Goal: Task Accomplishment & Management: Manage account settings

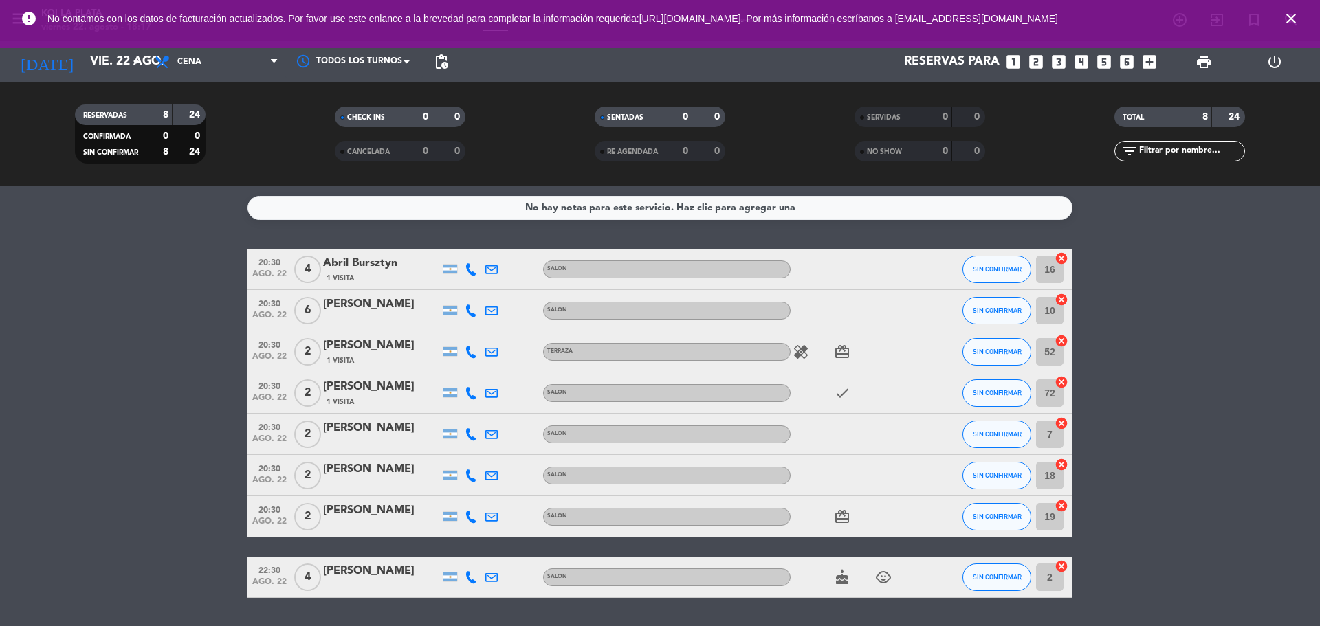
click at [837, 577] on icon "cake" at bounding box center [842, 577] width 17 height 17
click at [837, 578] on icon "cake" at bounding box center [842, 577] width 17 height 17
click at [838, 358] on icon "card_giftcard" at bounding box center [842, 352] width 17 height 17
click at [839, 392] on icon "check" at bounding box center [842, 393] width 17 height 17
click at [846, 510] on icon "card_giftcard" at bounding box center [842, 517] width 17 height 17
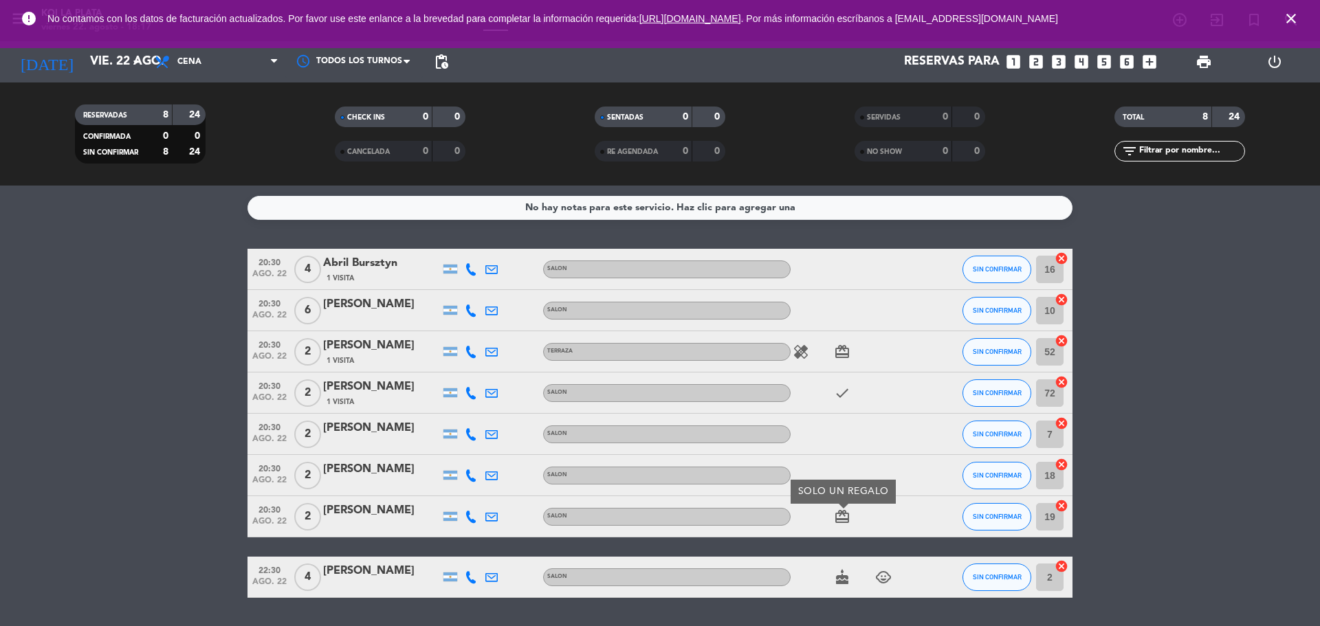
click at [804, 353] on icon "healing" at bounding box center [801, 352] width 17 height 17
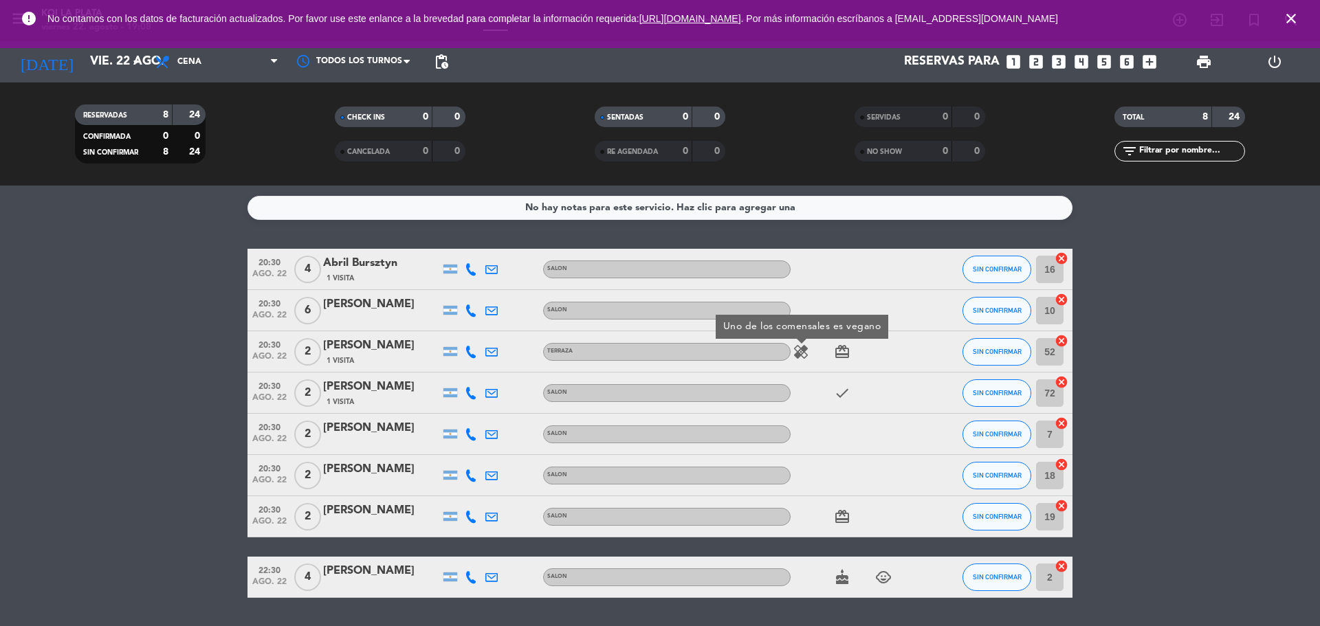
click at [1305, 408] on bookings-row "20:30 [DATE] [DATE] Bursztyn 1 Visita SALON SIN CONFIRMAR 16 cancel 20:30 [DATE…" at bounding box center [660, 423] width 1320 height 349
click at [982, 270] on span "SIN CONFIRMAR" at bounding box center [997, 269] width 49 height 8
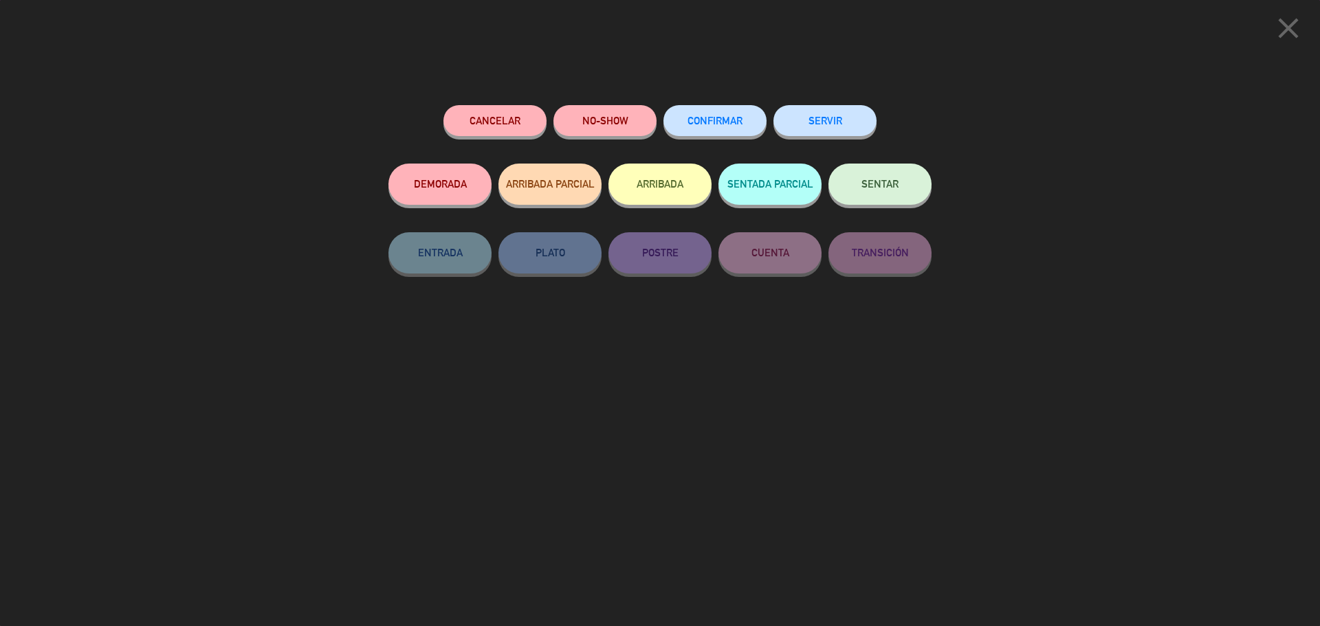
click at [908, 173] on button "SENTAR" at bounding box center [879, 184] width 103 height 41
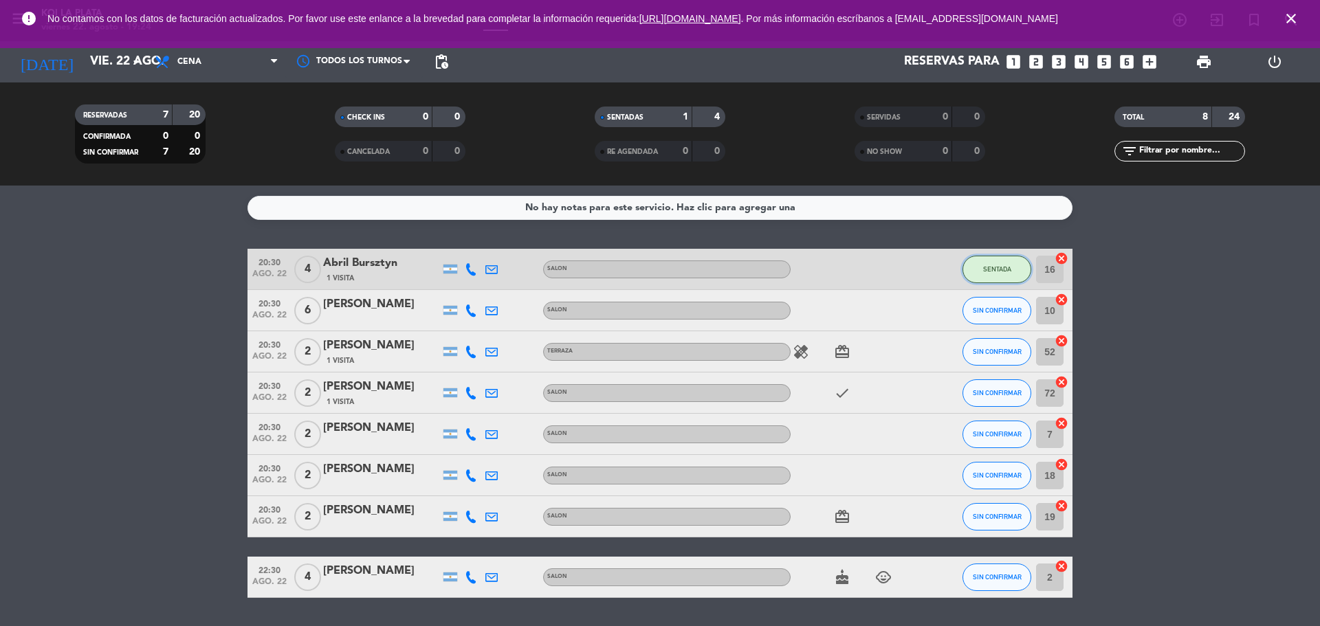
click at [972, 270] on button "SENTADA" at bounding box center [997, 270] width 69 height 28
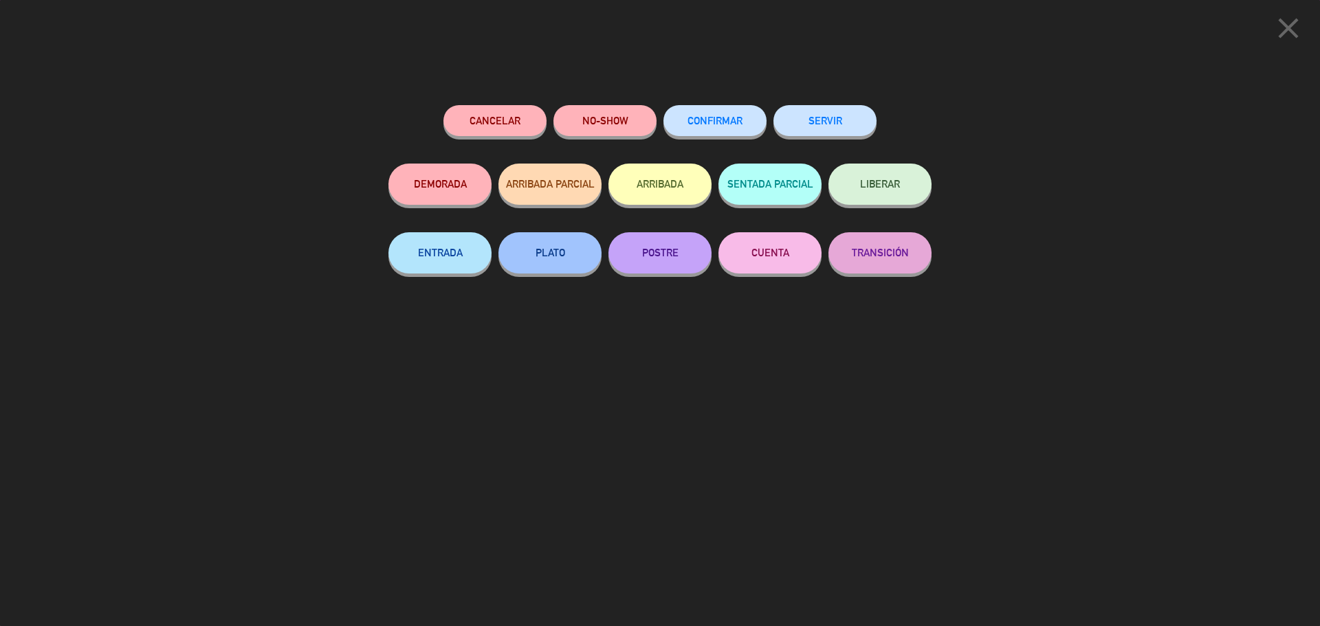
click at [711, 122] on span "CONFIRMAR" at bounding box center [715, 121] width 55 height 12
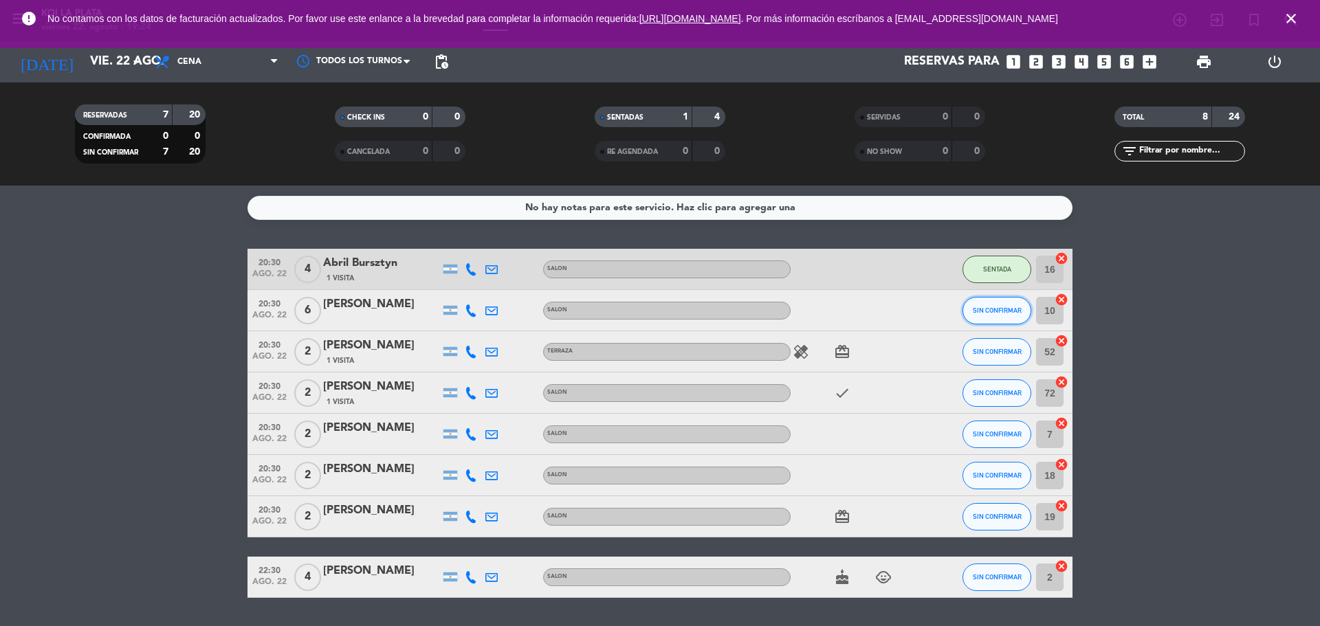
click at [998, 308] on span "SIN CONFIRMAR" at bounding box center [997, 311] width 49 height 8
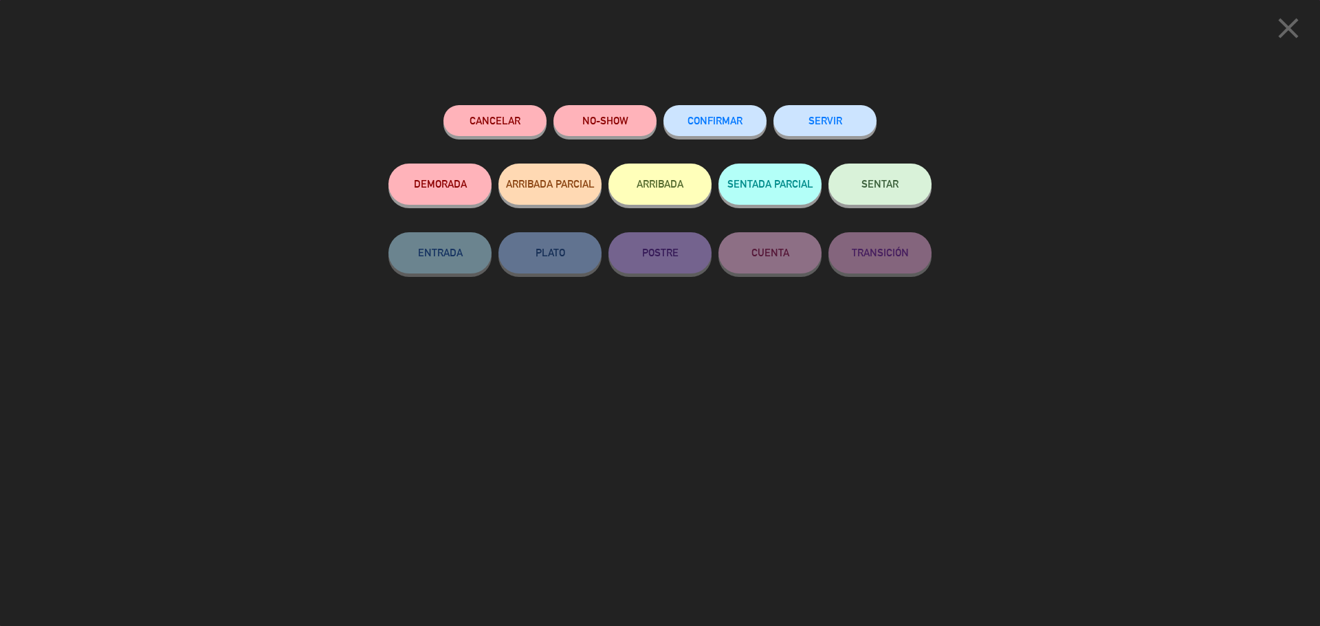
click at [714, 107] on button "CONFIRMAR" at bounding box center [714, 120] width 103 height 31
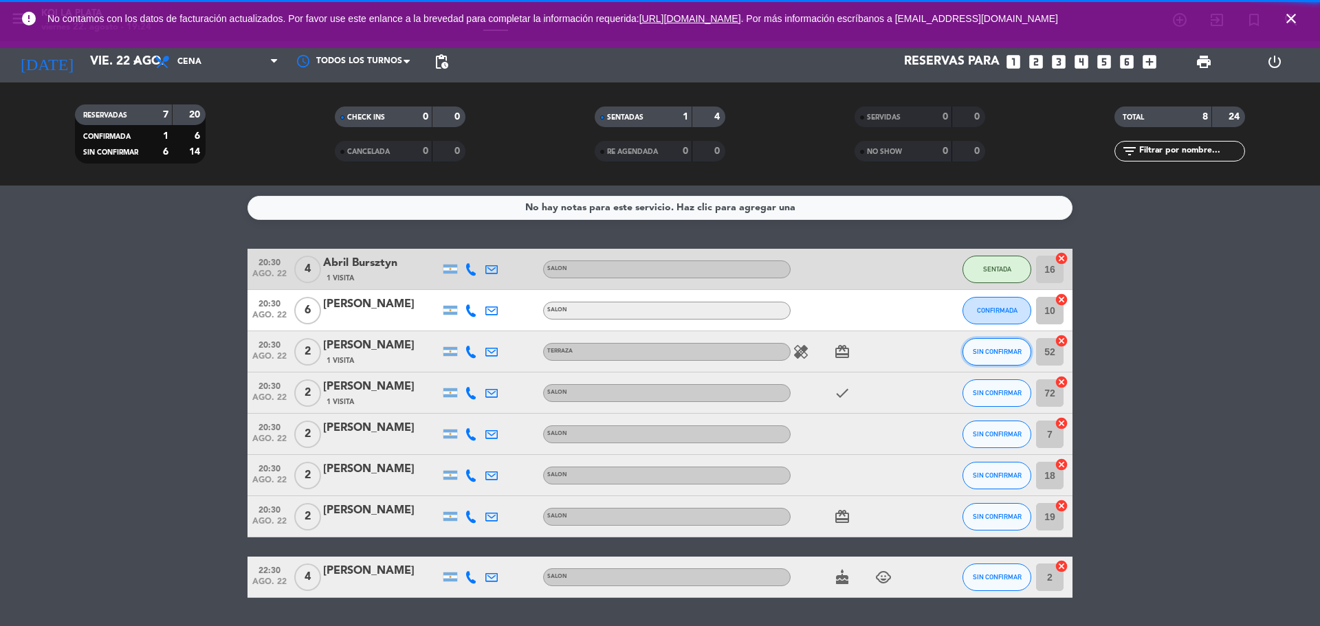
click at [999, 343] on button "SIN CONFIRMAR" at bounding box center [997, 352] width 69 height 28
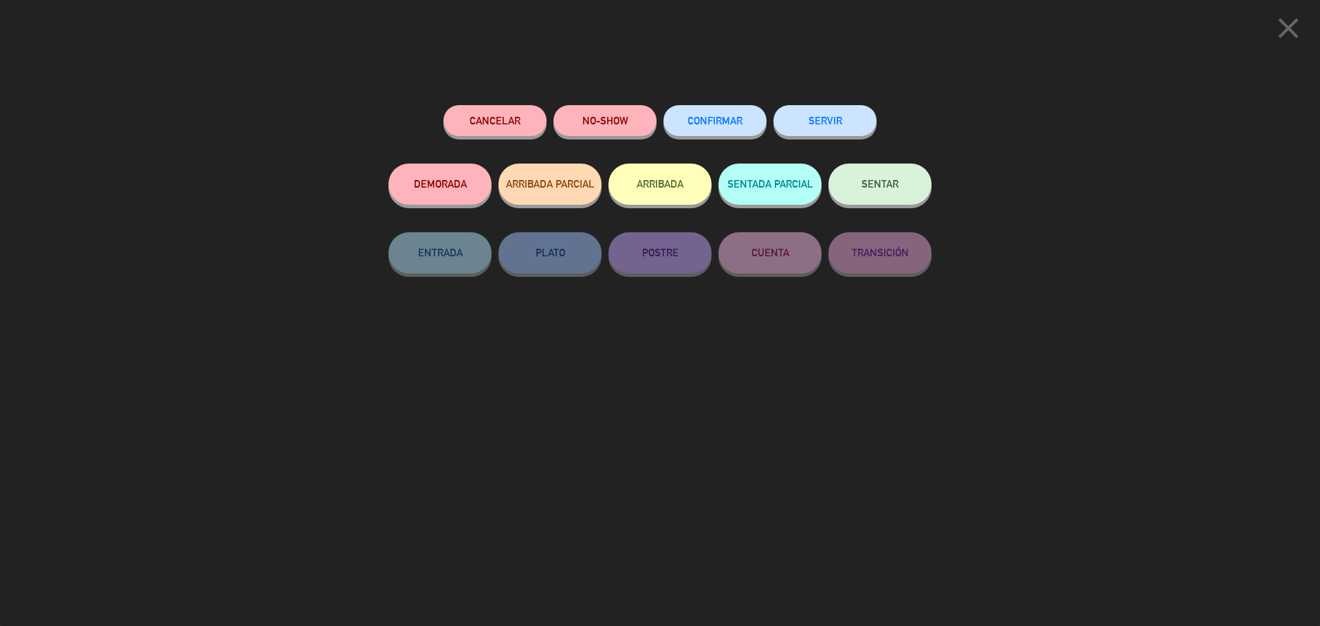
click at [718, 122] on span "CONFIRMAR" at bounding box center [715, 121] width 55 height 12
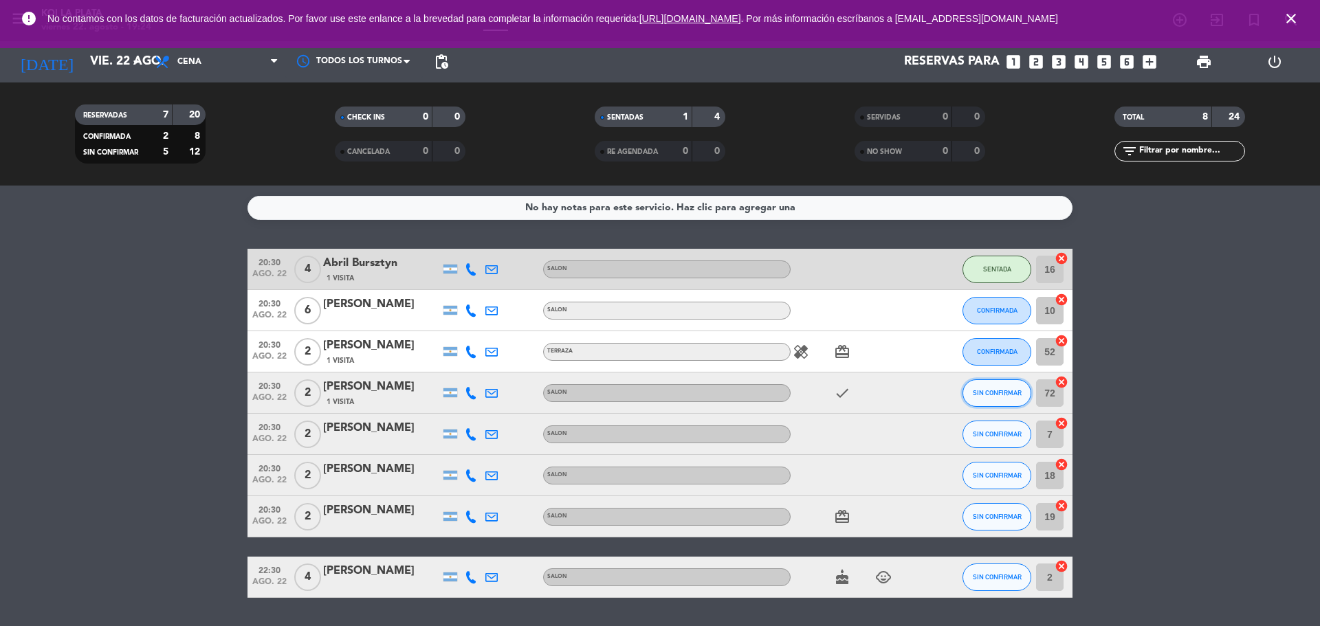
click at [996, 390] on span "SIN CONFIRMAR" at bounding box center [997, 393] width 49 height 8
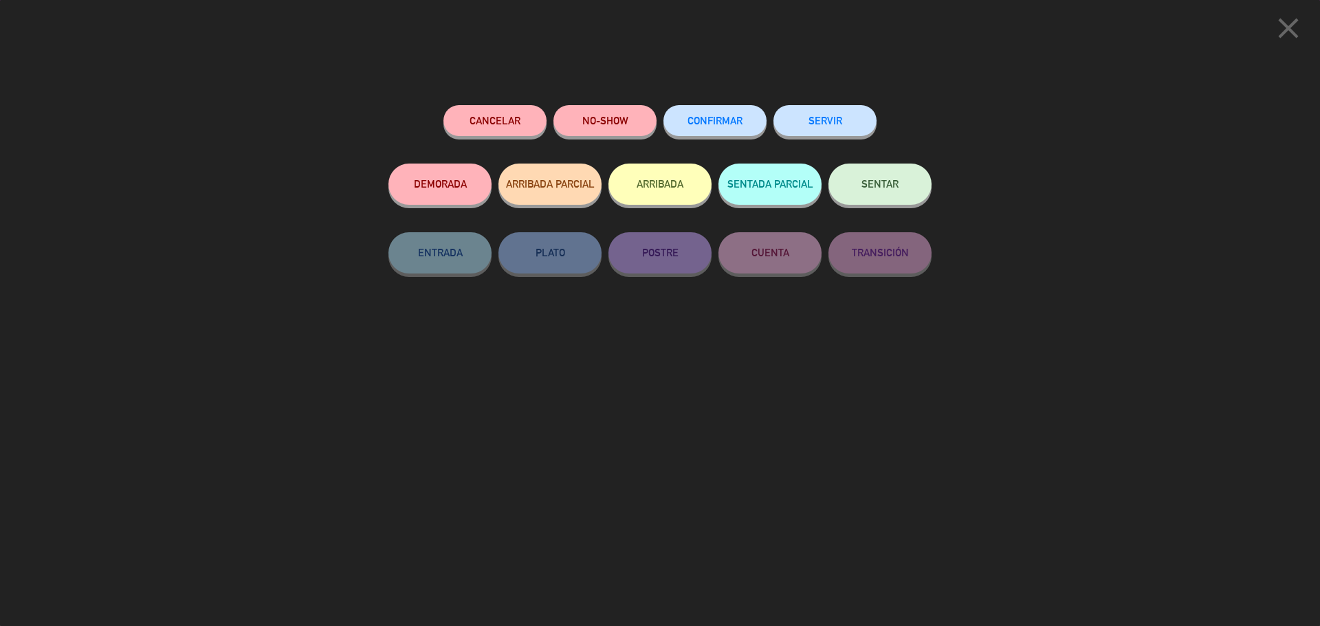
drag, startPoint x: 694, startPoint y: 121, endPoint x: 919, endPoint y: 214, distance: 243.9
click at [694, 121] on span "CONFIRMAR" at bounding box center [715, 121] width 55 height 12
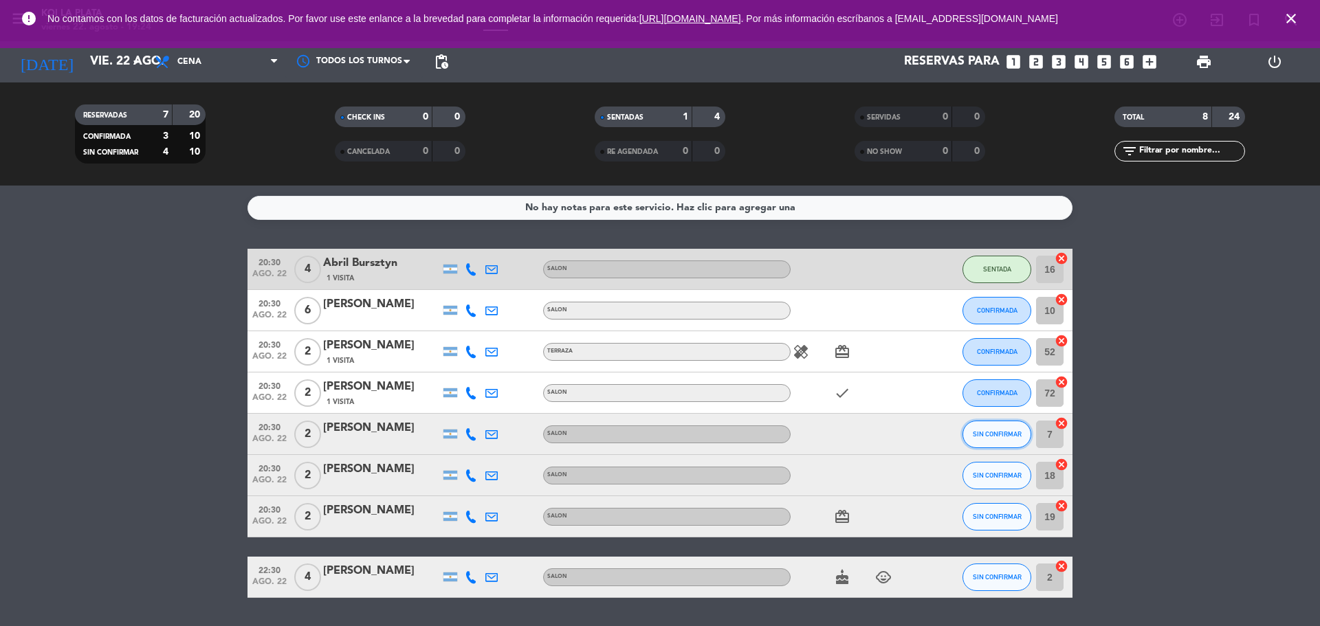
click at [993, 441] on button "SIN CONFIRMAR" at bounding box center [997, 435] width 69 height 28
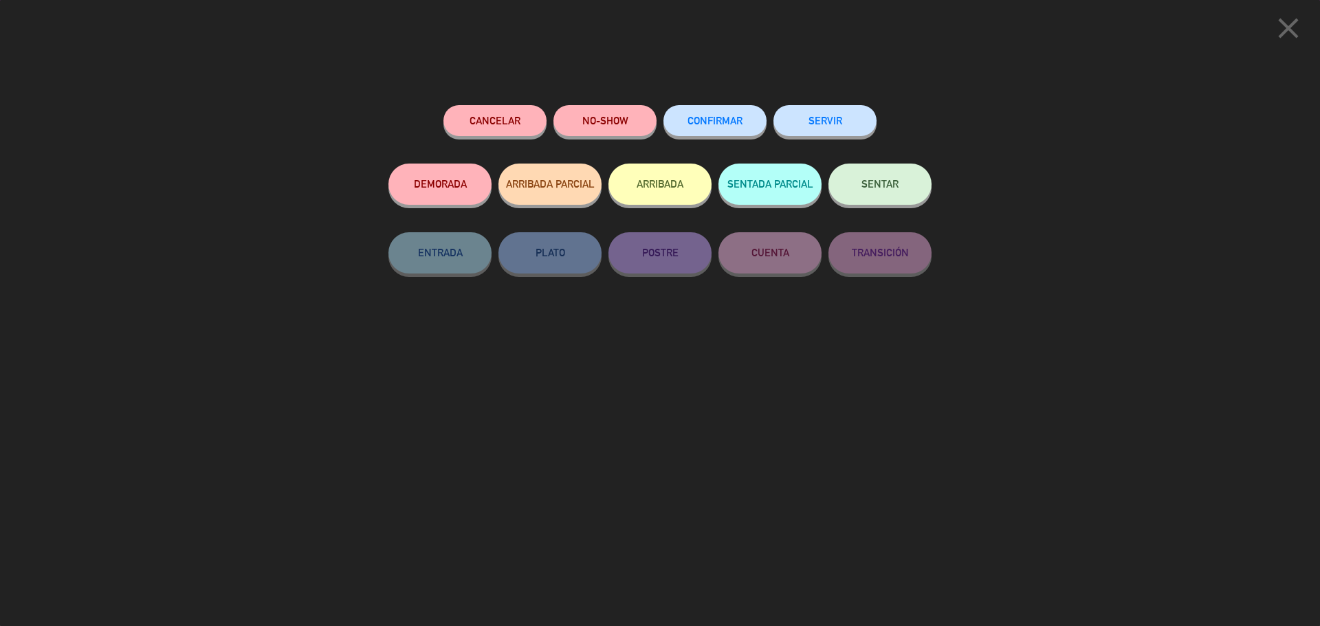
click at [734, 122] on span "CONFIRMAR" at bounding box center [715, 121] width 55 height 12
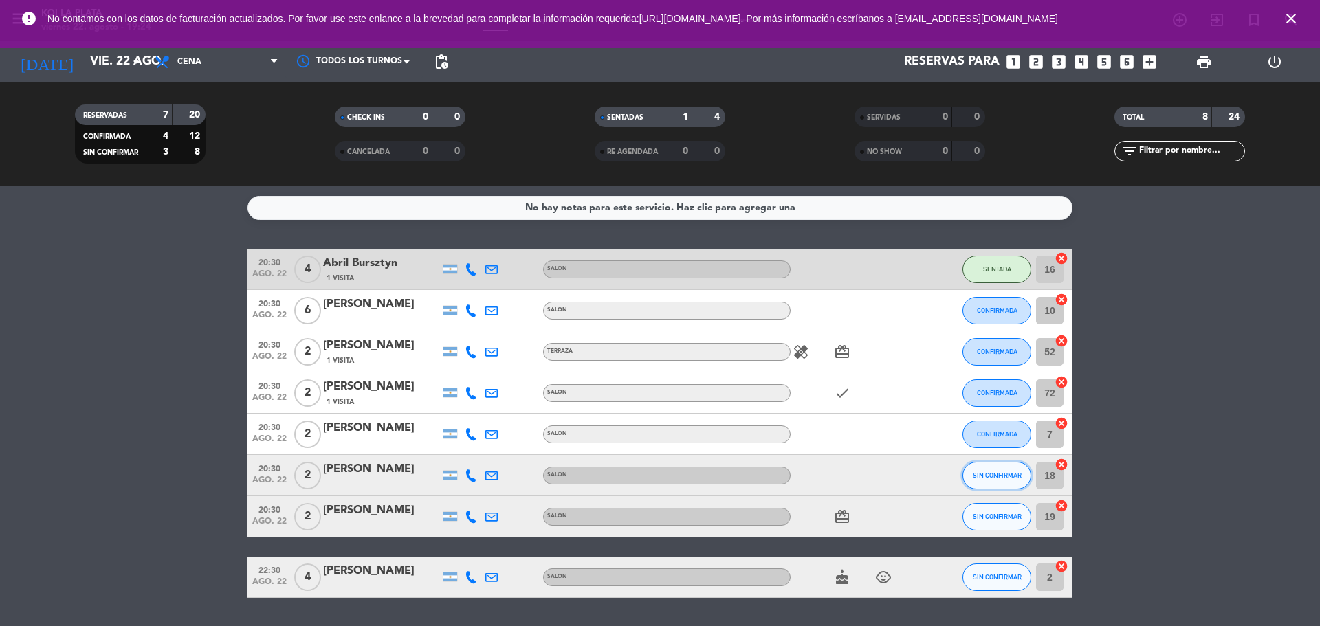
click at [999, 471] on button "SIN CONFIRMAR" at bounding box center [997, 476] width 69 height 28
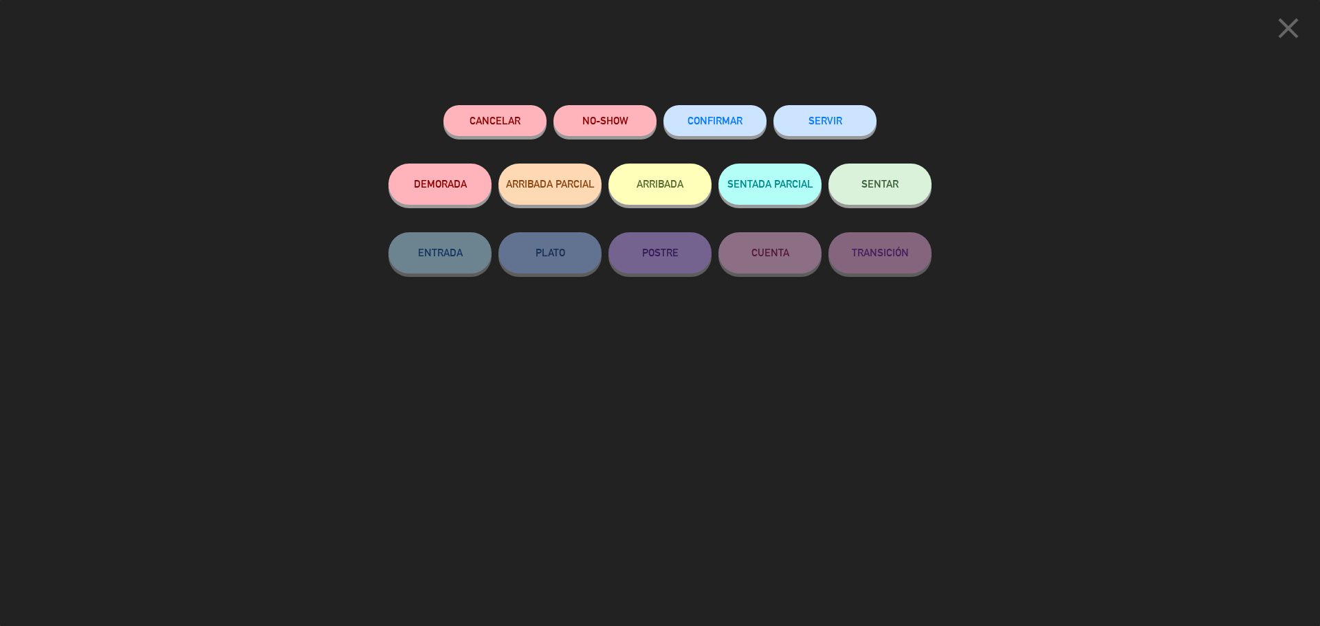
click at [698, 124] on span "CONFIRMAR" at bounding box center [715, 121] width 55 height 12
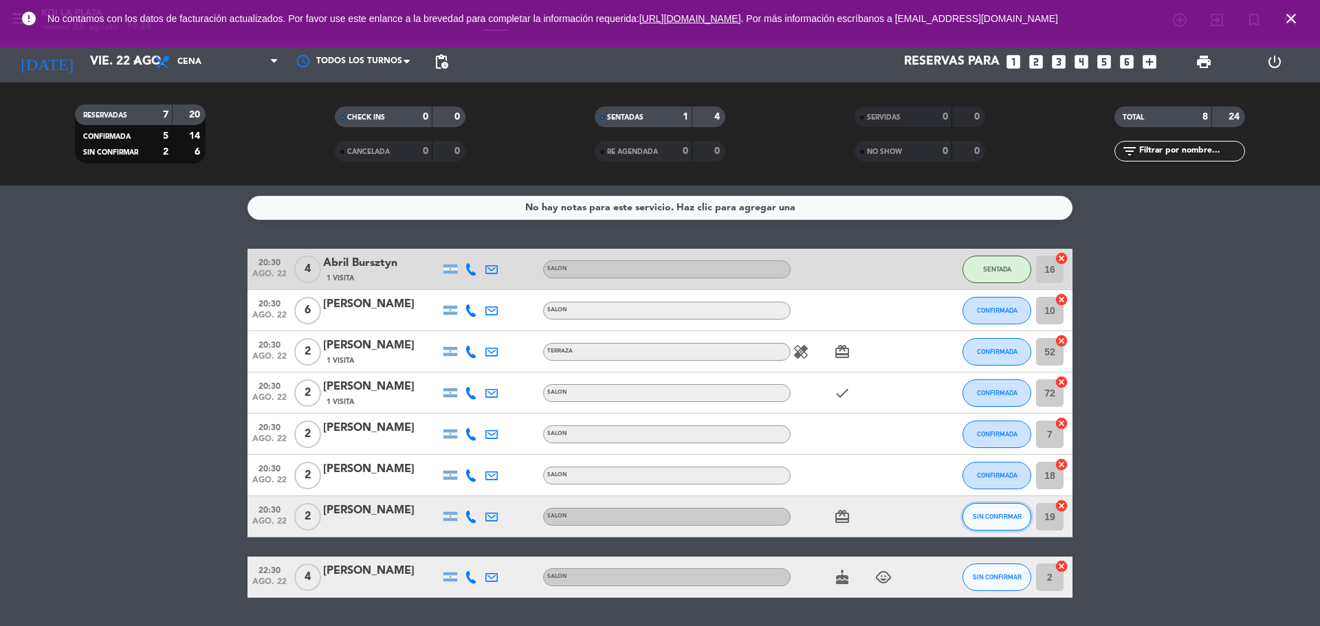
click at [994, 507] on button "SIN CONFIRMAR" at bounding box center [997, 517] width 69 height 28
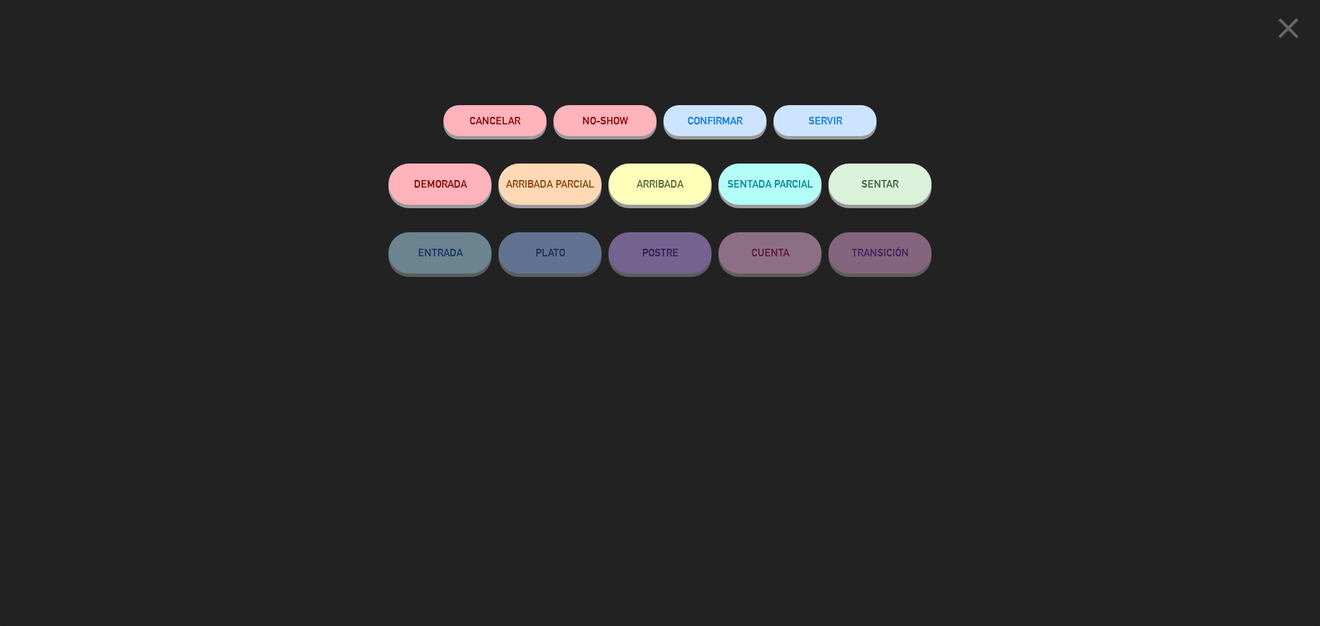
click at [716, 129] on button "CONFIRMAR" at bounding box center [714, 120] width 103 height 31
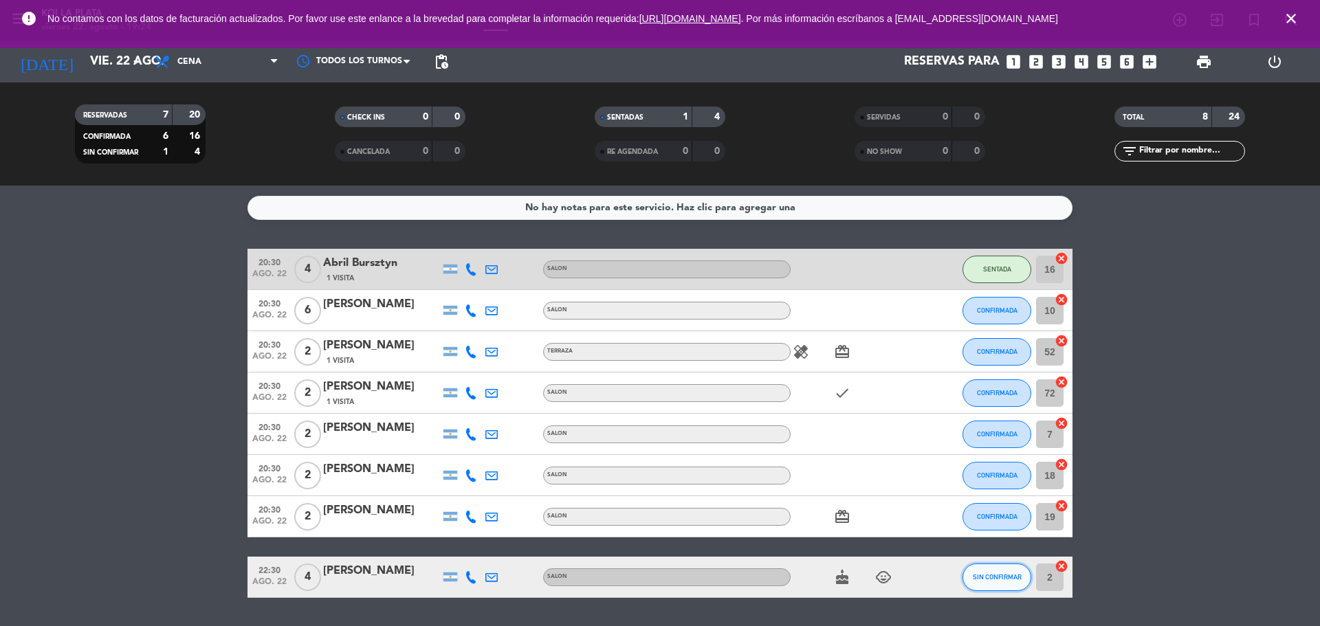
click at [995, 580] on span "SIN CONFIRMAR" at bounding box center [997, 577] width 49 height 8
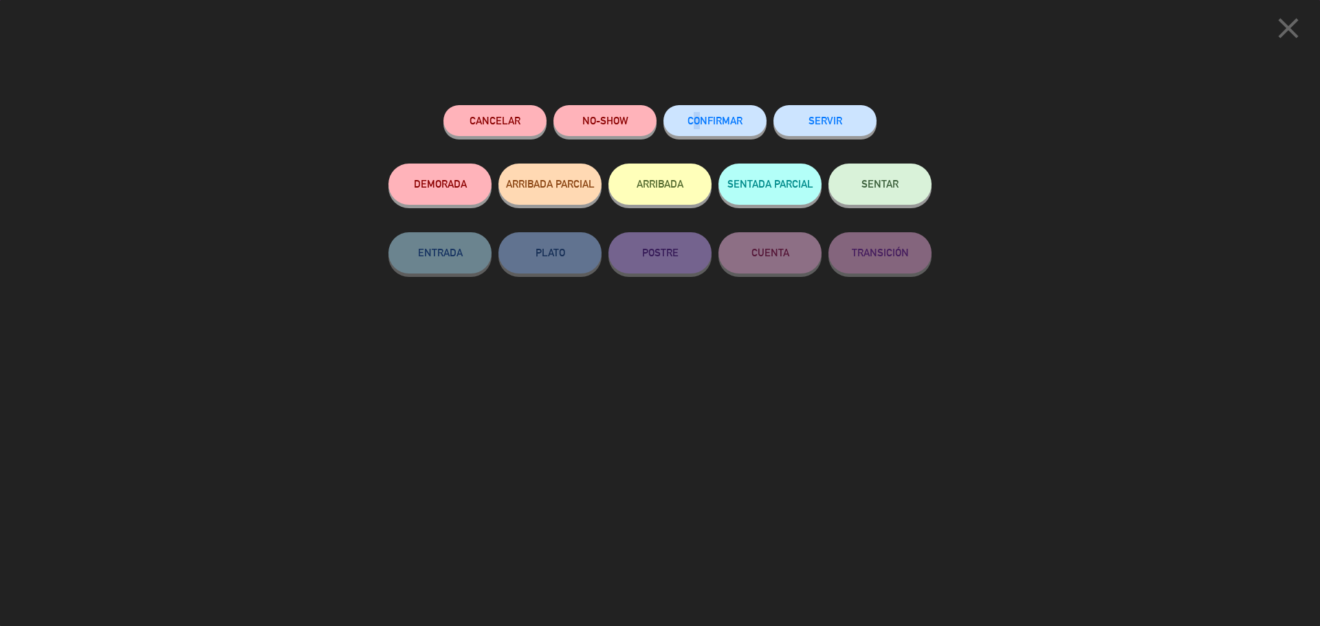
click at [691, 144] on div "CONFIRMAR" at bounding box center [714, 134] width 103 height 58
click at [712, 133] on button "CONFIRMAR" at bounding box center [714, 120] width 103 height 31
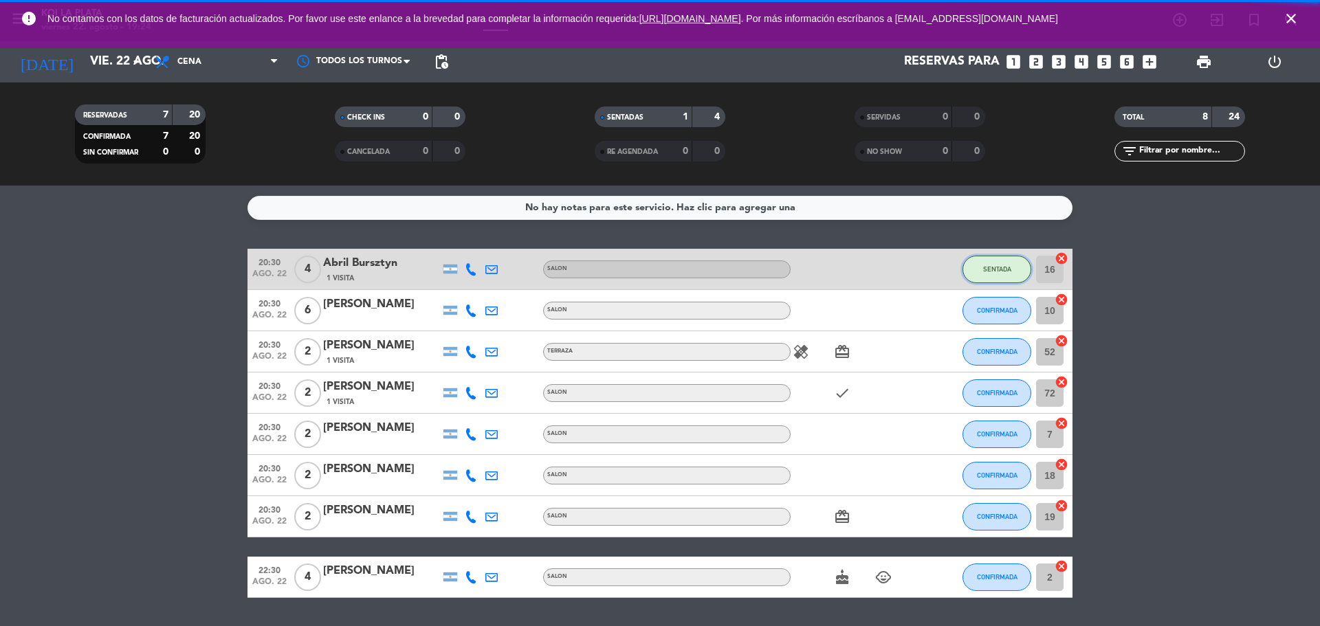
click at [1004, 266] on span "SENTADA" at bounding box center [997, 269] width 28 height 8
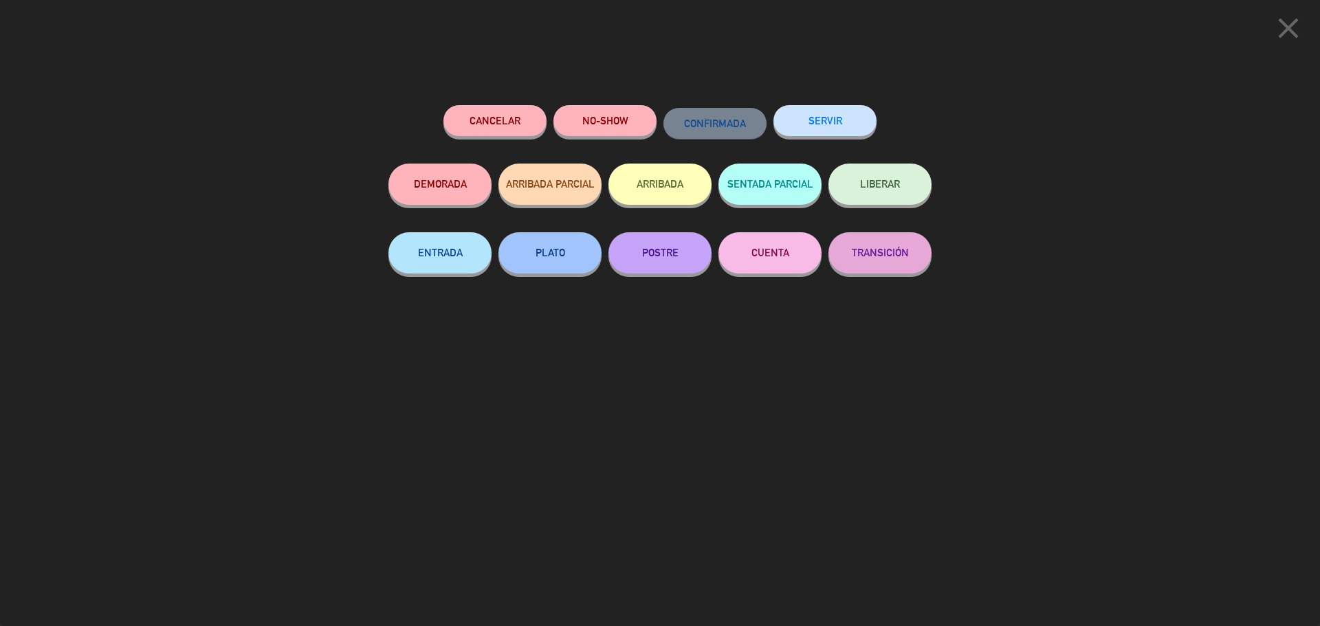
click at [696, 107] on div "CONFIRMADA" at bounding box center [714, 134] width 103 height 58
click at [1291, 30] on icon "close" at bounding box center [1288, 28] width 34 height 34
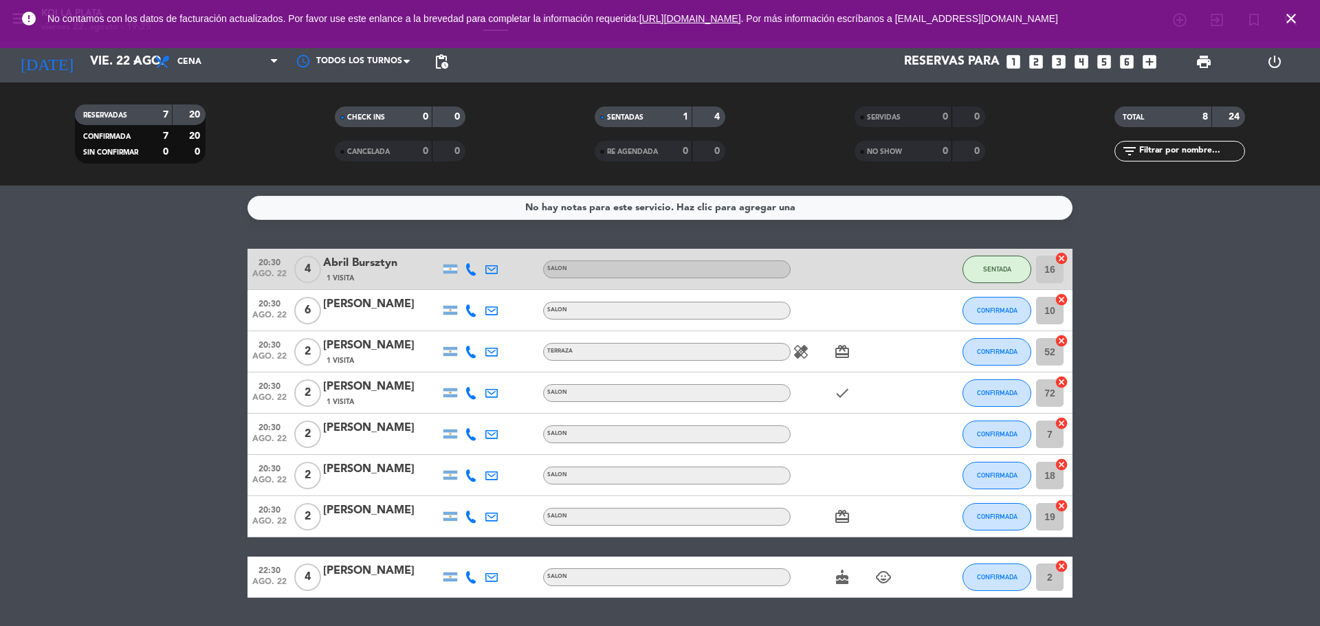
click at [1154, 297] on bookings-row "20:30 [DATE] [DATE] Bursztyn 1 Visita SALON SENTADA 16 cancel 20:30 [DATE] 6 [P…" at bounding box center [660, 423] width 1320 height 349
click at [1294, 17] on icon "close" at bounding box center [1291, 18] width 17 height 17
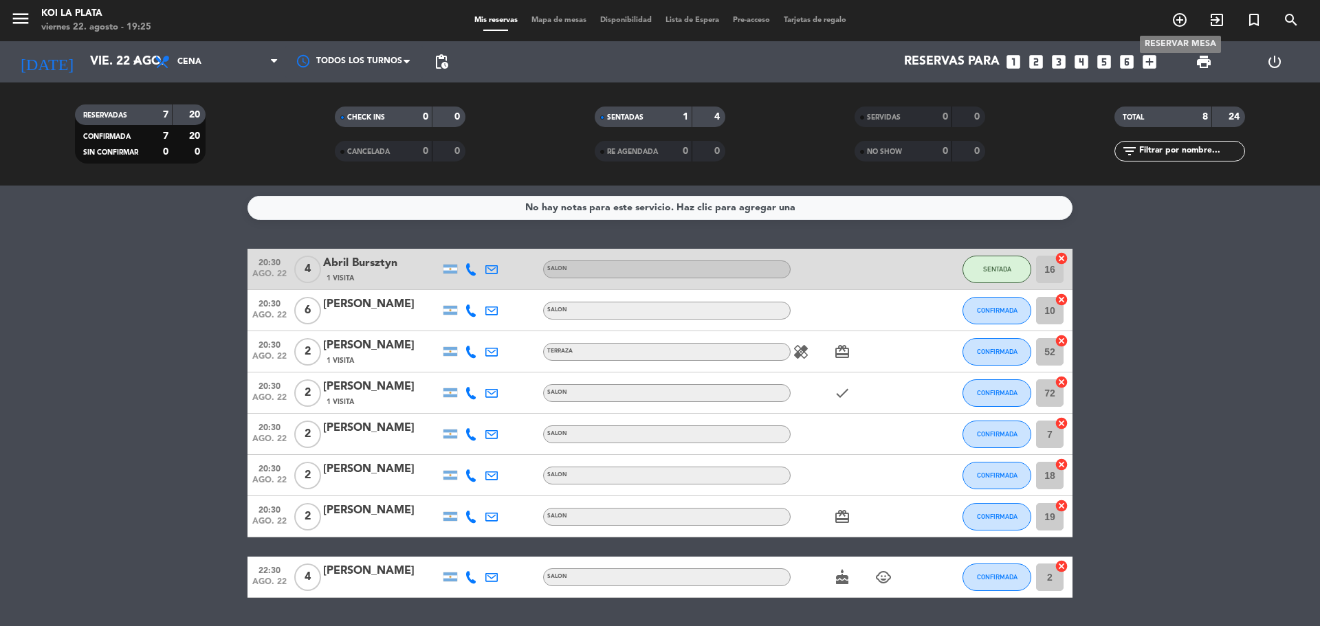
click at [1178, 21] on icon "add_circle_outline" at bounding box center [1180, 20] width 17 height 17
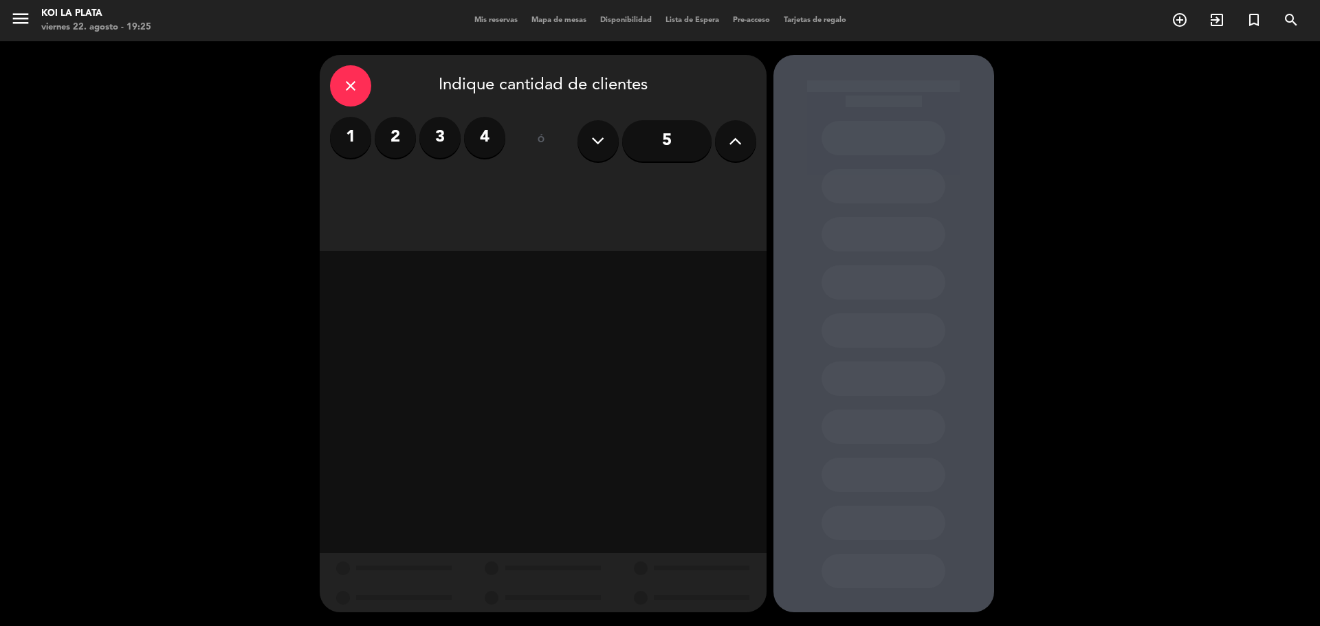
click at [405, 146] on label "2" at bounding box center [395, 137] width 41 height 41
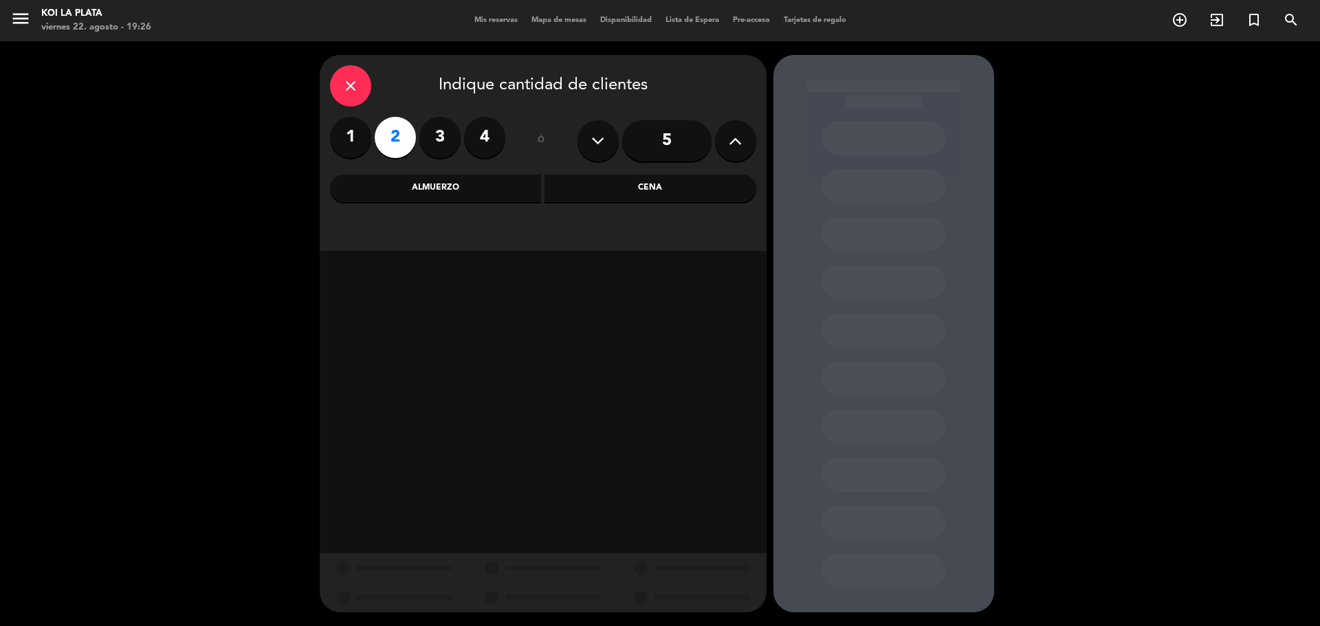
click at [617, 201] on div "Cena" at bounding box center [651, 189] width 212 height 28
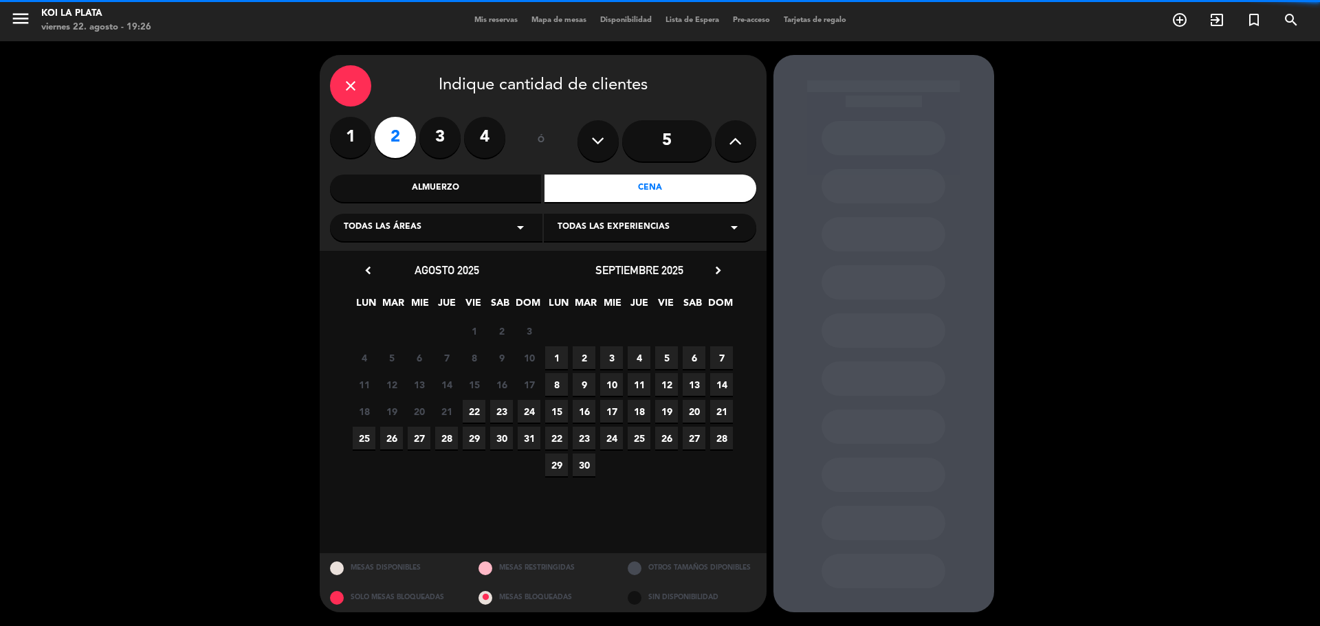
click at [468, 231] on div "Todas las áreas arrow_drop_down" at bounding box center [436, 228] width 212 height 28
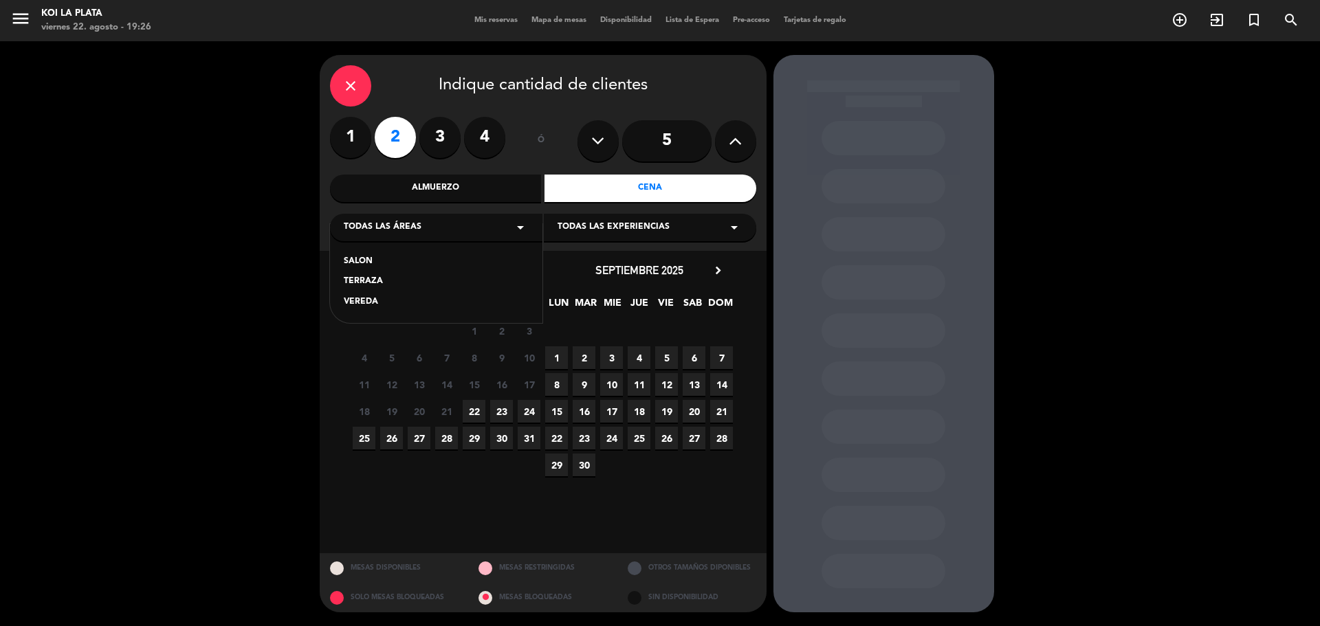
click at [468, 231] on div "Todas las áreas arrow_drop_down" at bounding box center [436, 228] width 212 height 28
click at [472, 418] on span "22" at bounding box center [474, 411] width 23 height 23
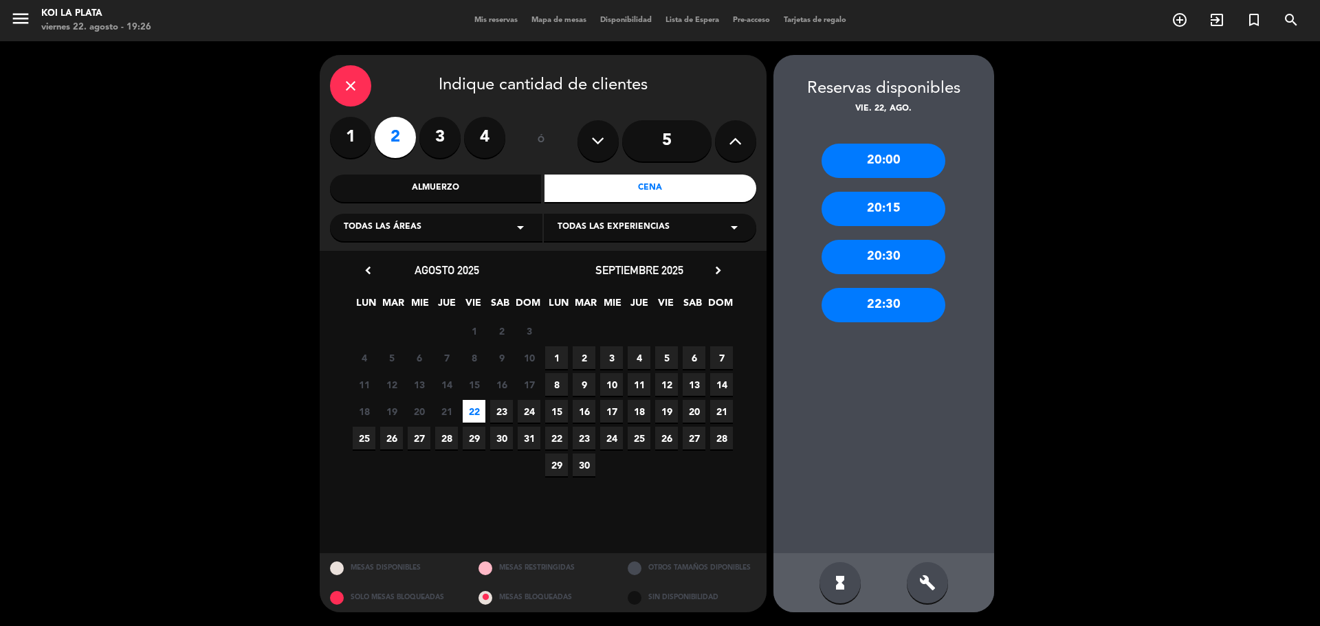
click at [883, 268] on div "20:30" at bounding box center [884, 257] width 124 height 34
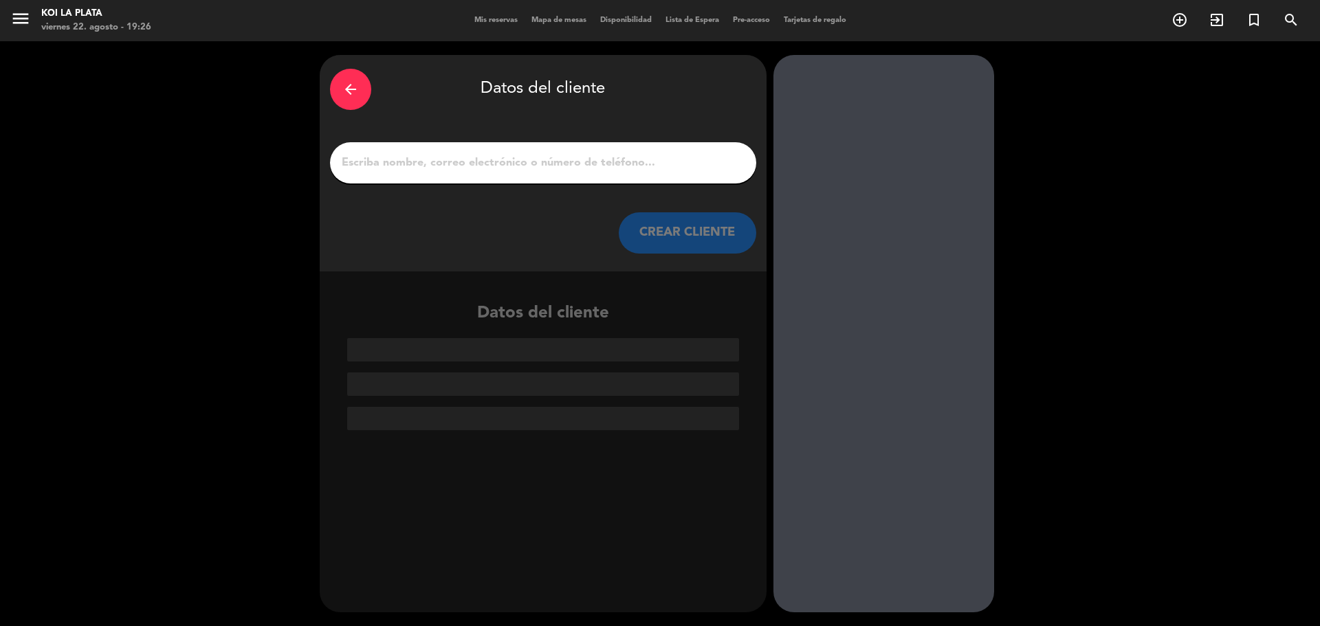
click at [377, 153] on input "1" at bounding box center [543, 162] width 406 height 19
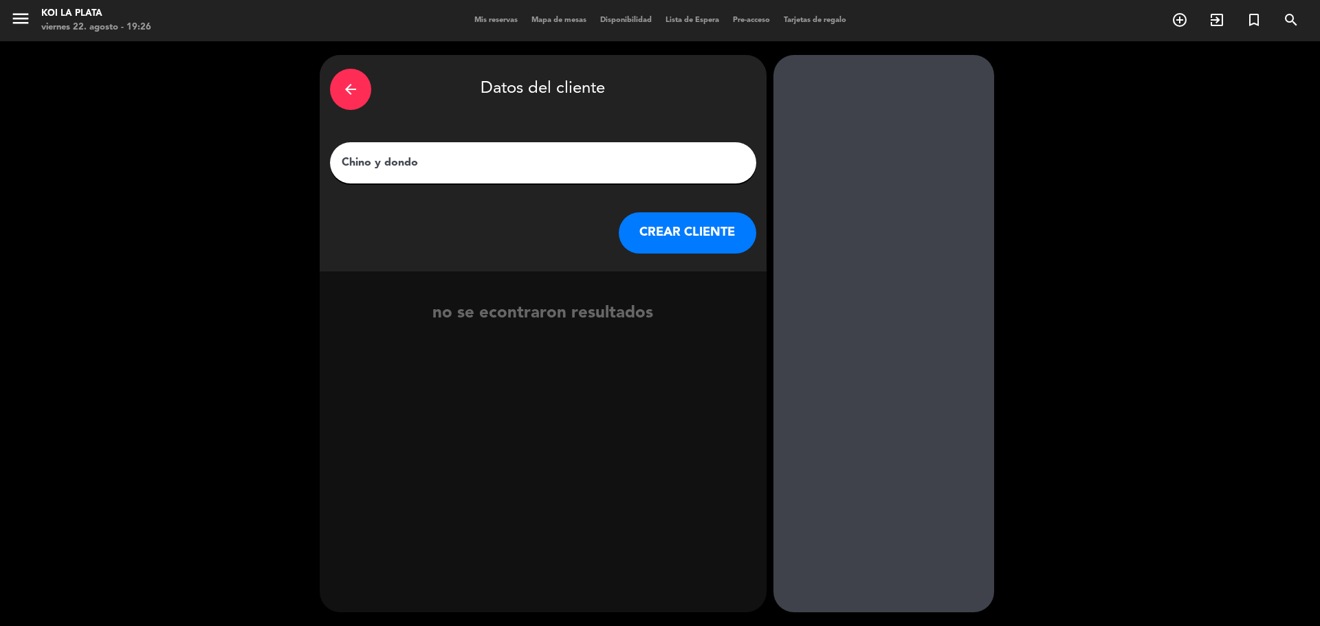
type input "Chino y dondo"
click at [676, 219] on button "CREAR CLIENTE" at bounding box center [688, 232] width 138 height 41
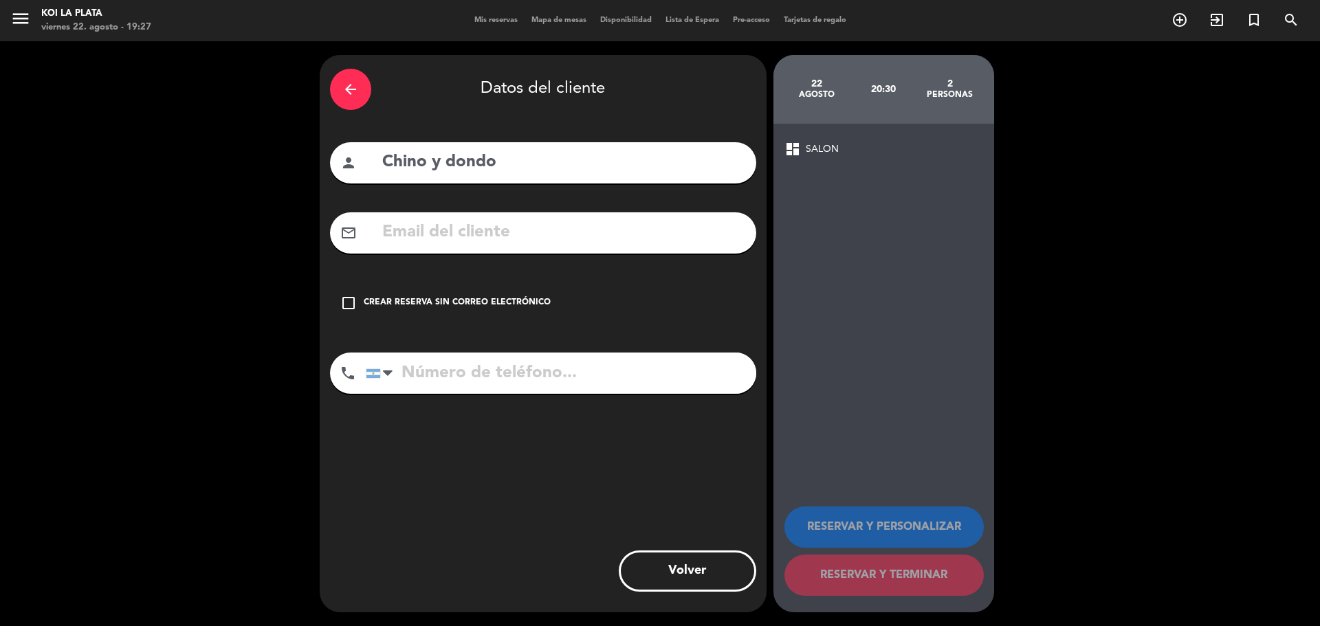
click at [349, 303] on icon "check_box_outline_blank" at bounding box center [348, 303] width 17 height 17
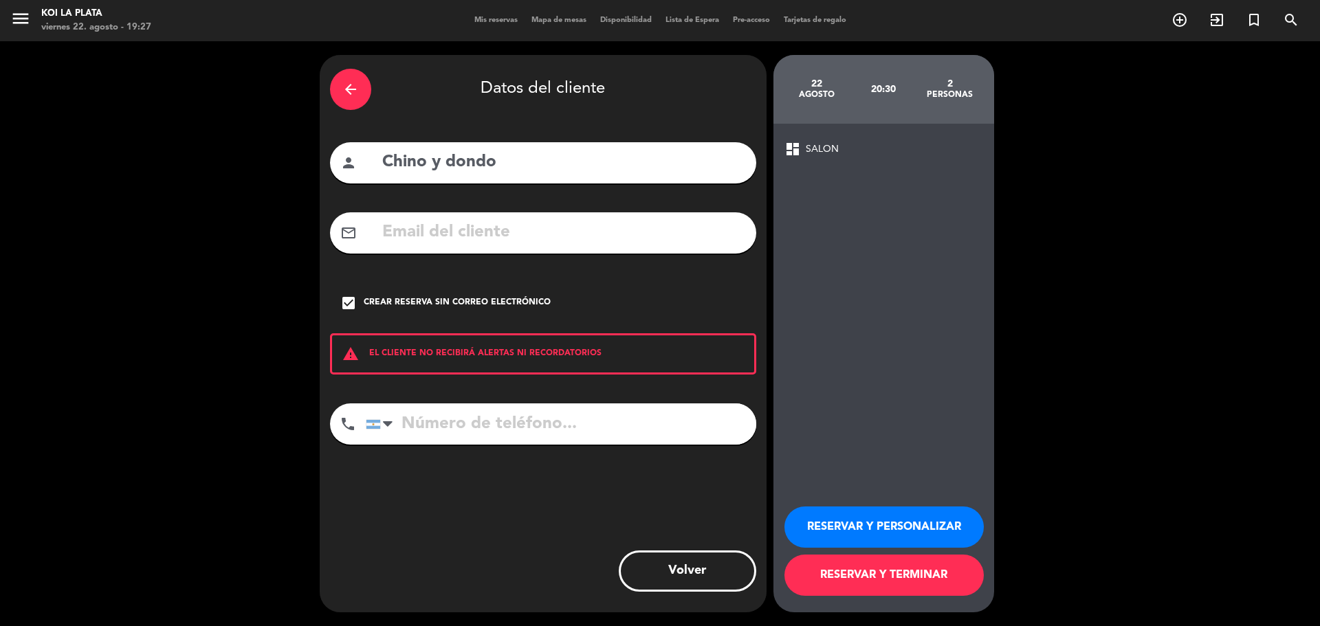
click at [494, 424] on input "tel" at bounding box center [561, 424] width 391 height 41
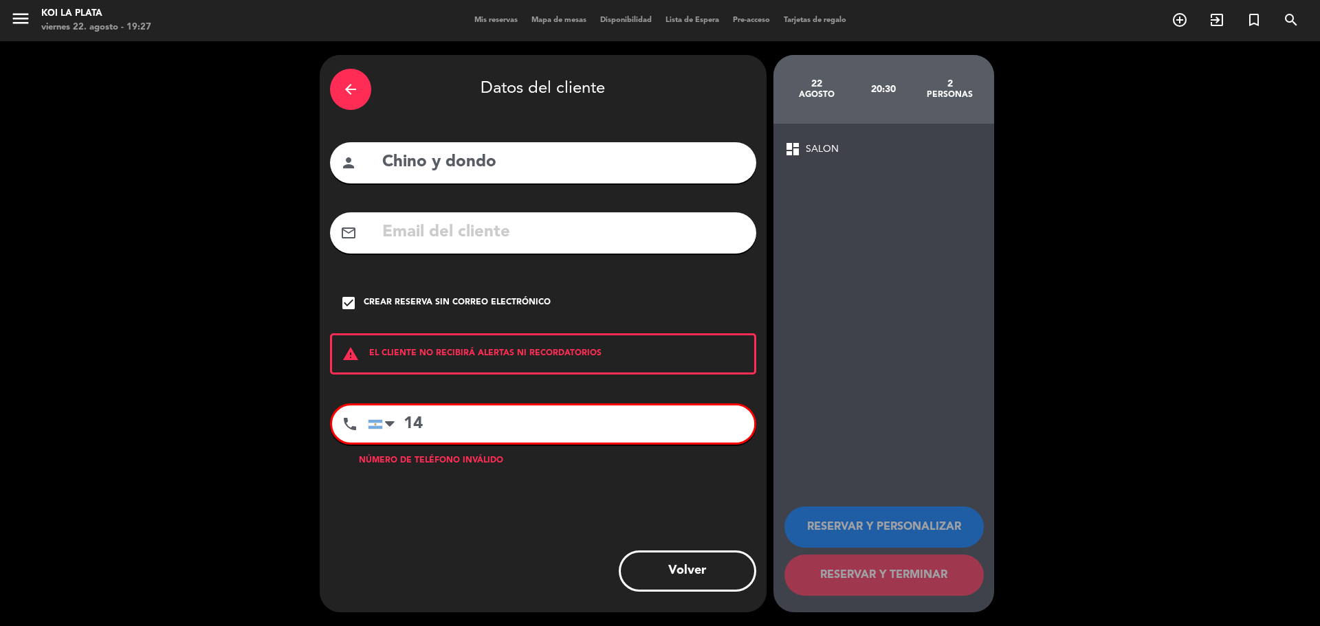
type input "1"
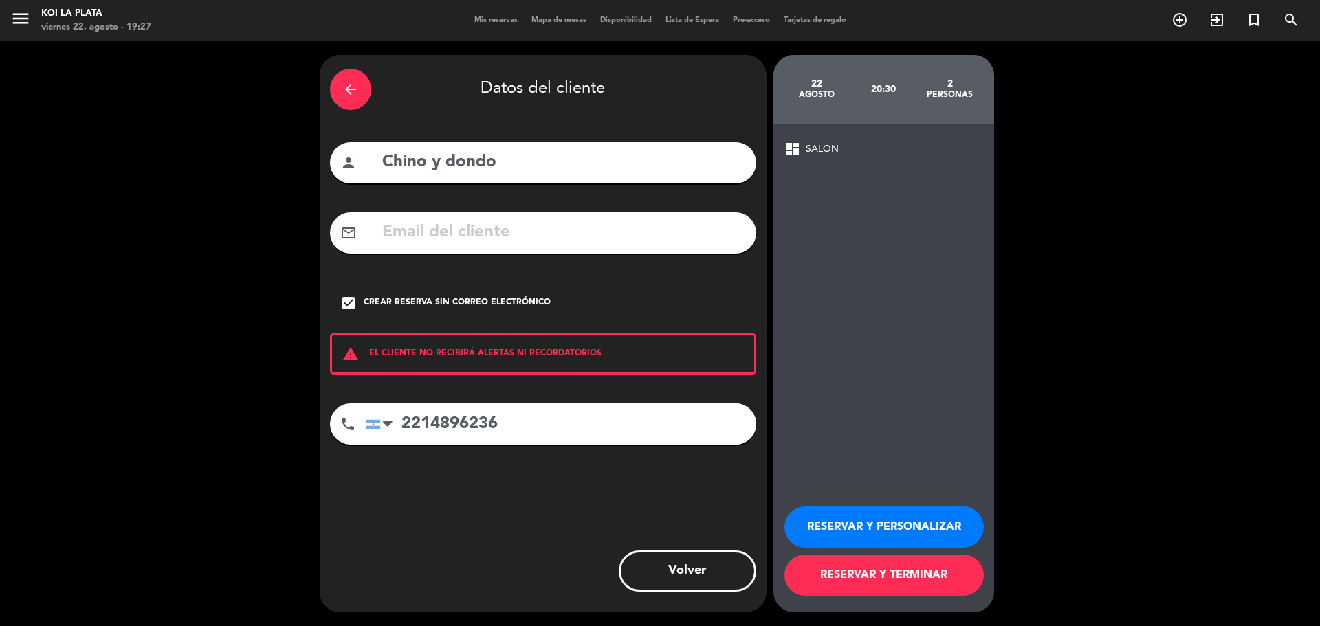
type input "2214896236"
click at [806, 146] on span "SALON" at bounding box center [822, 150] width 33 height 16
click at [879, 580] on button "RESERVAR Y TERMINAR" at bounding box center [883, 575] width 199 height 41
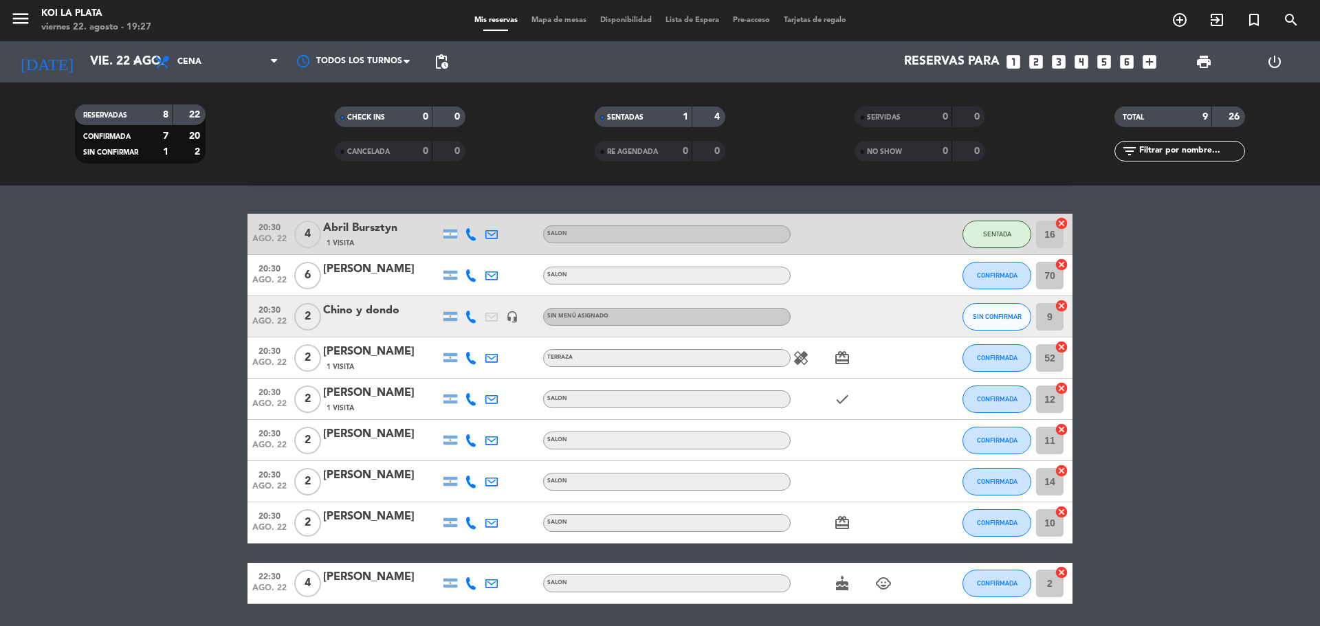
scroll to position [69, 0]
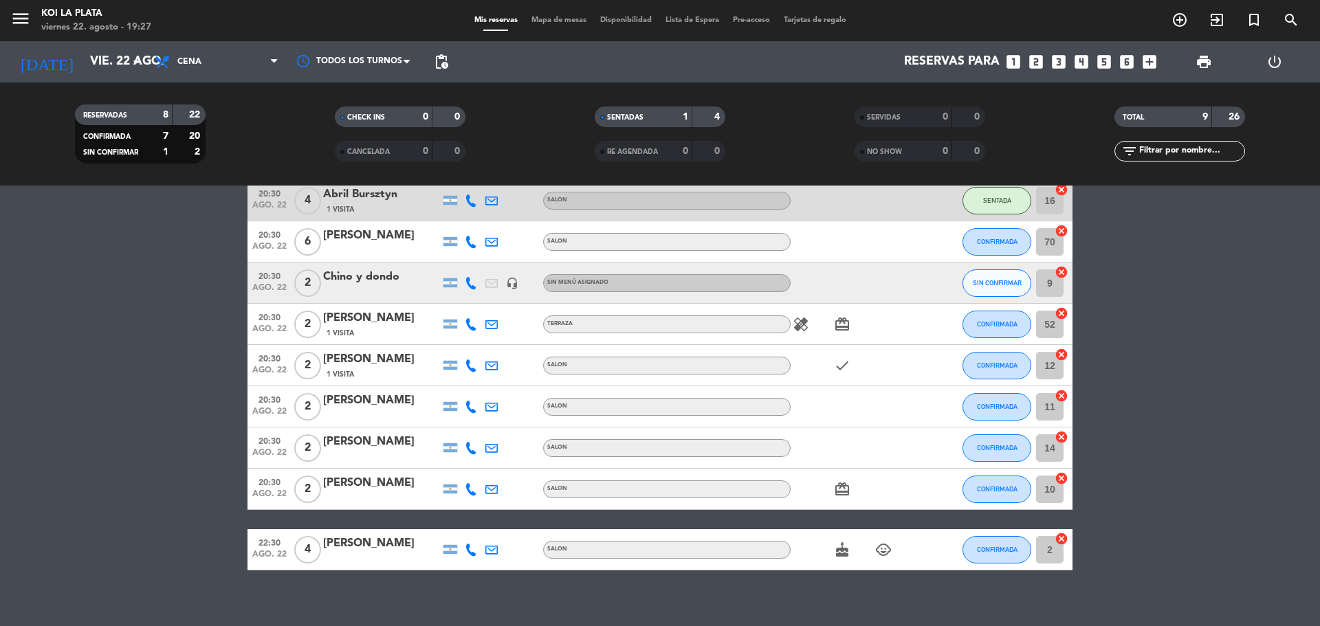
click at [861, 276] on div at bounding box center [853, 283] width 124 height 41
click at [345, 268] on div "Chino y dondo" at bounding box center [381, 277] width 117 height 18
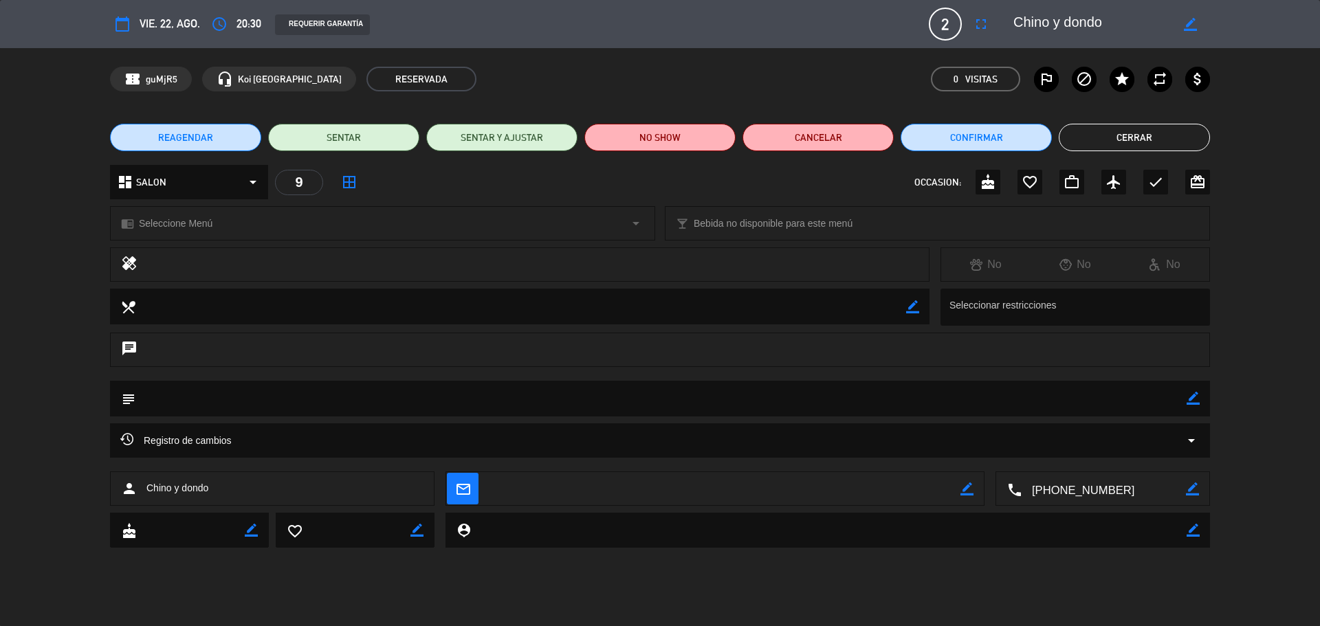
click at [1191, 405] on icon "border_color" at bounding box center [1193, 398] width 13 height 13
click at [507, 389] on textarea at bounding box center [660, 398] width 1051 height 35
type textarea "mesa de seba"
click at [1194, 404] on icon at bounding box center [1193, 398] width 13 height 13
click at [1150, 138] on button "Cerrar" at bounding box center [1134, 138] width 151 height 28
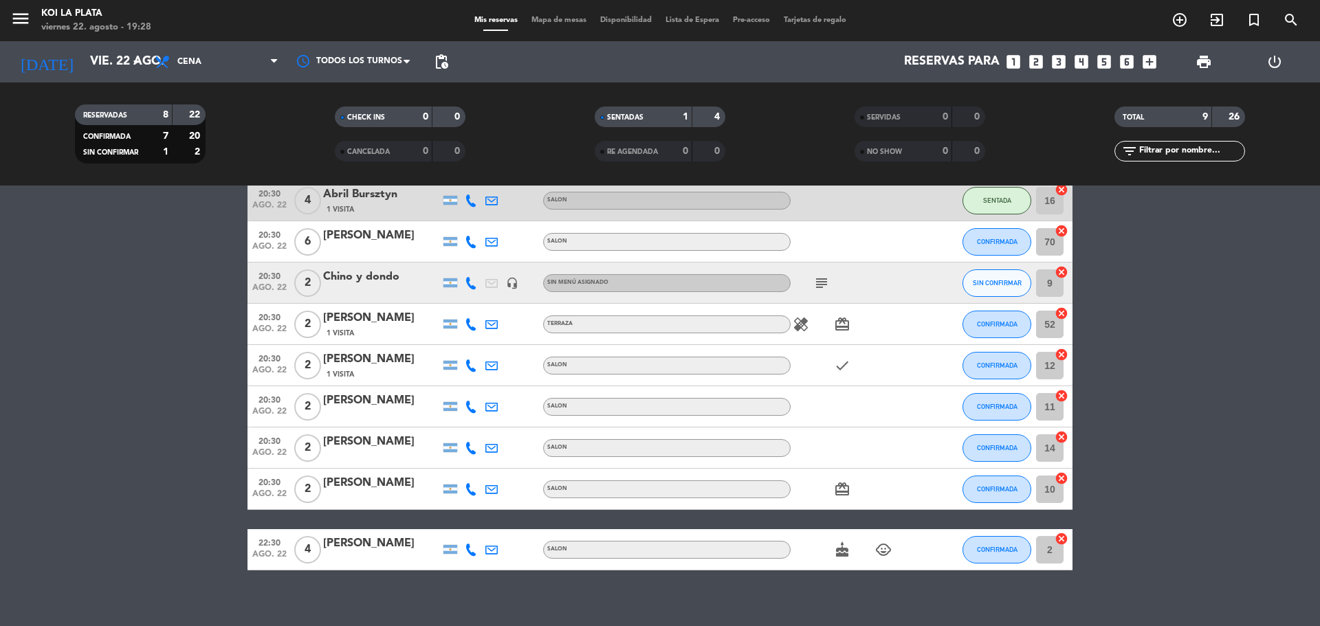
click at [831, 276] on span "subject" at bounding box center [821, 283] width 21 height 17
click at [826, 280] on icon "subject" at bounding box center [821, 283] width 17 height 17
click at [105, 318] on bookings-row "20:30 [DATE] [DATE] Bursztyn 1 Visita SALON SENTADA 16 cancel 20:30 [DATE] 6 [P…" at bounding box center [660, 375] width 1320 height 391
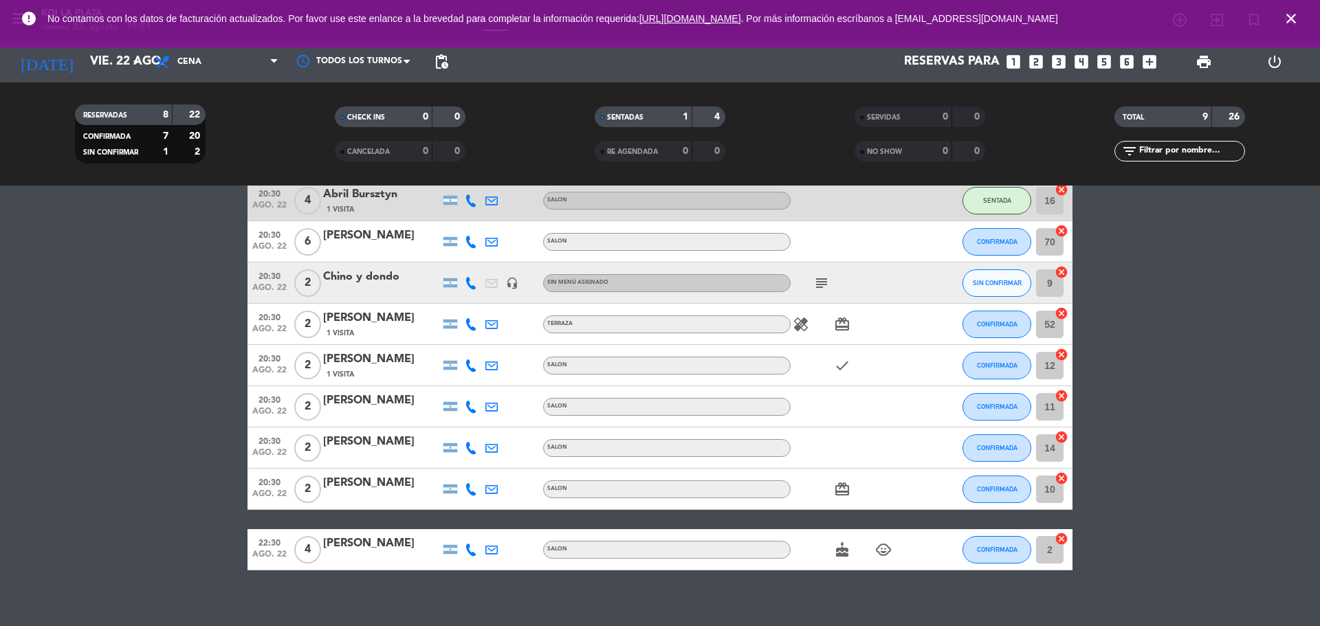
click at [490, 208] on div at bounding box center [491, 200] width 21 height 41
click at [1020, 292] on button "SIN CONFIRMAR" at bounding box center [997, 284] width 69 height 28
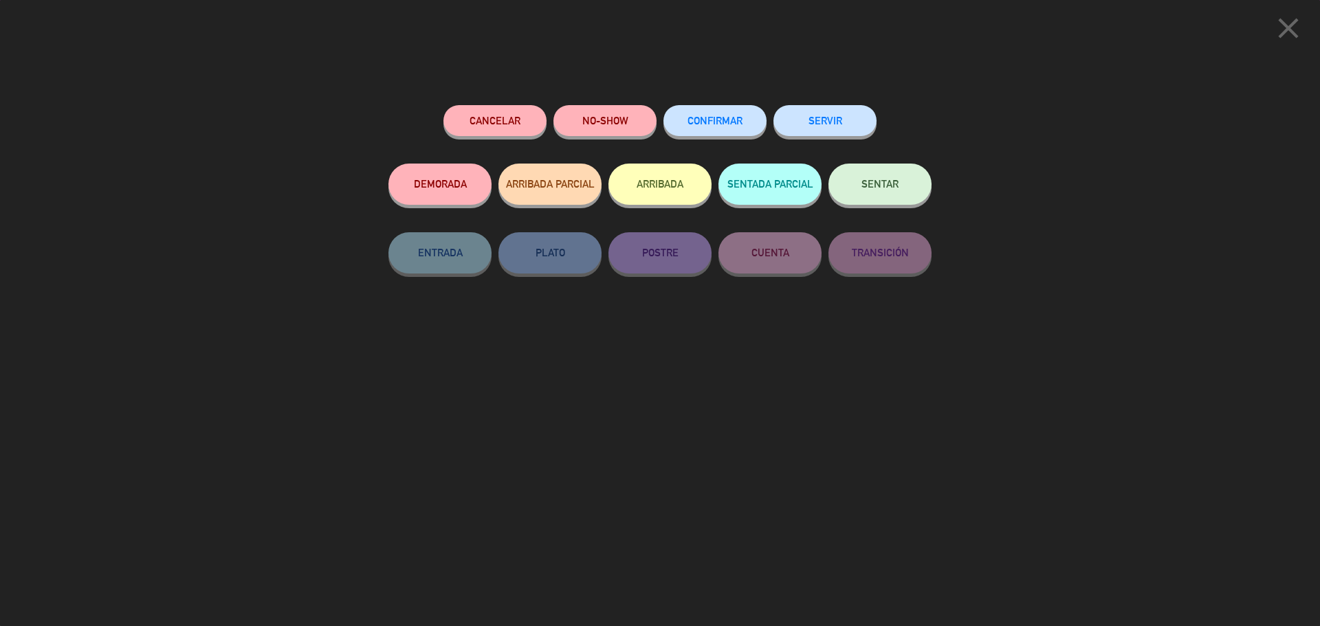
click at [712, 118] on span "CONFIRMAR" at bounding box center [715, 121] width 55 height 12
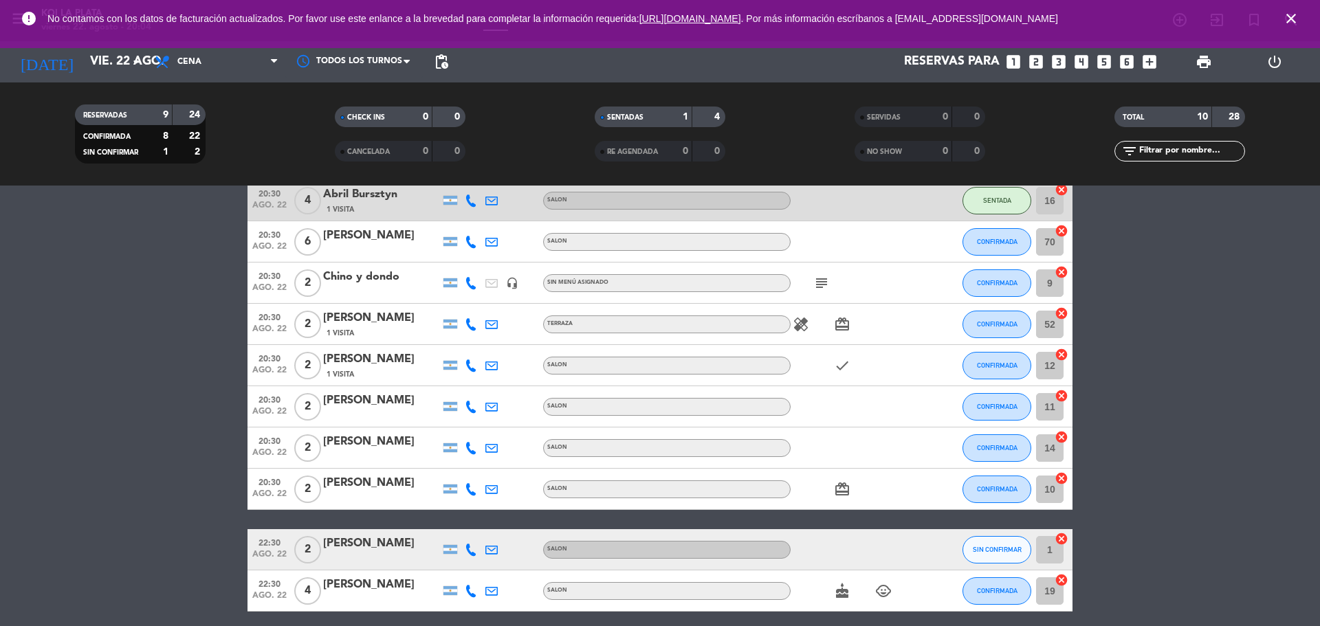
click at [822, 282] on icon "subject" at bounding box center [821, 283] width 17 height 17
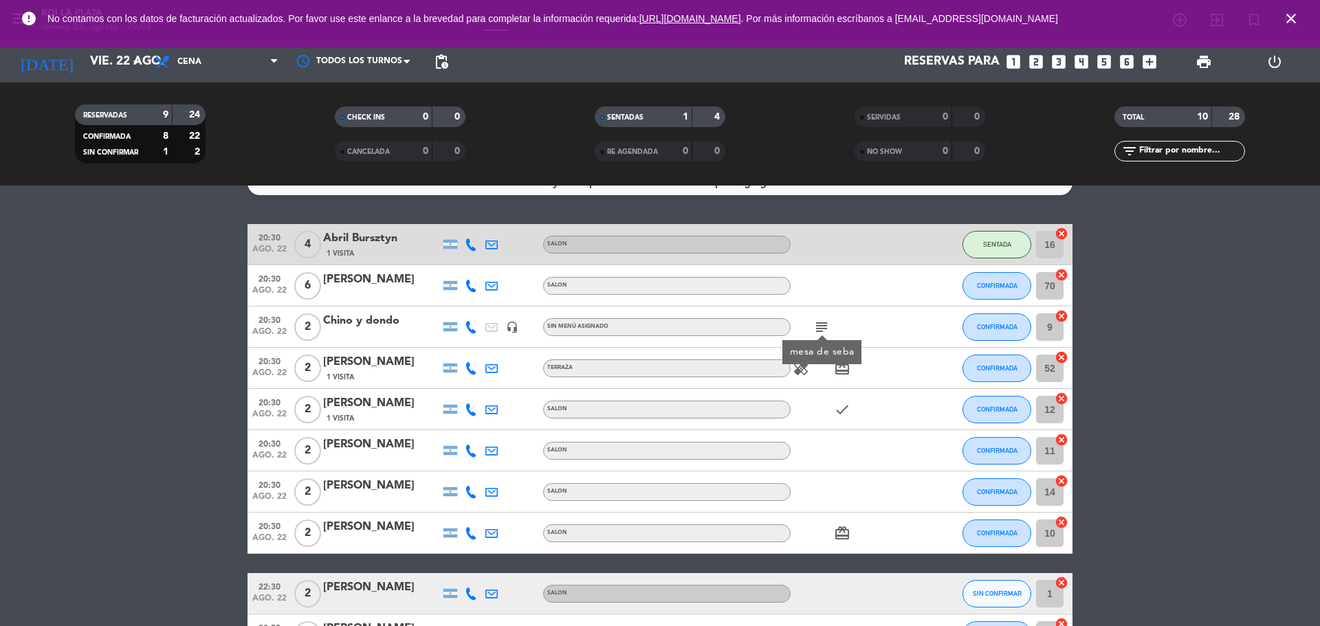
scroll to position [0, 0]
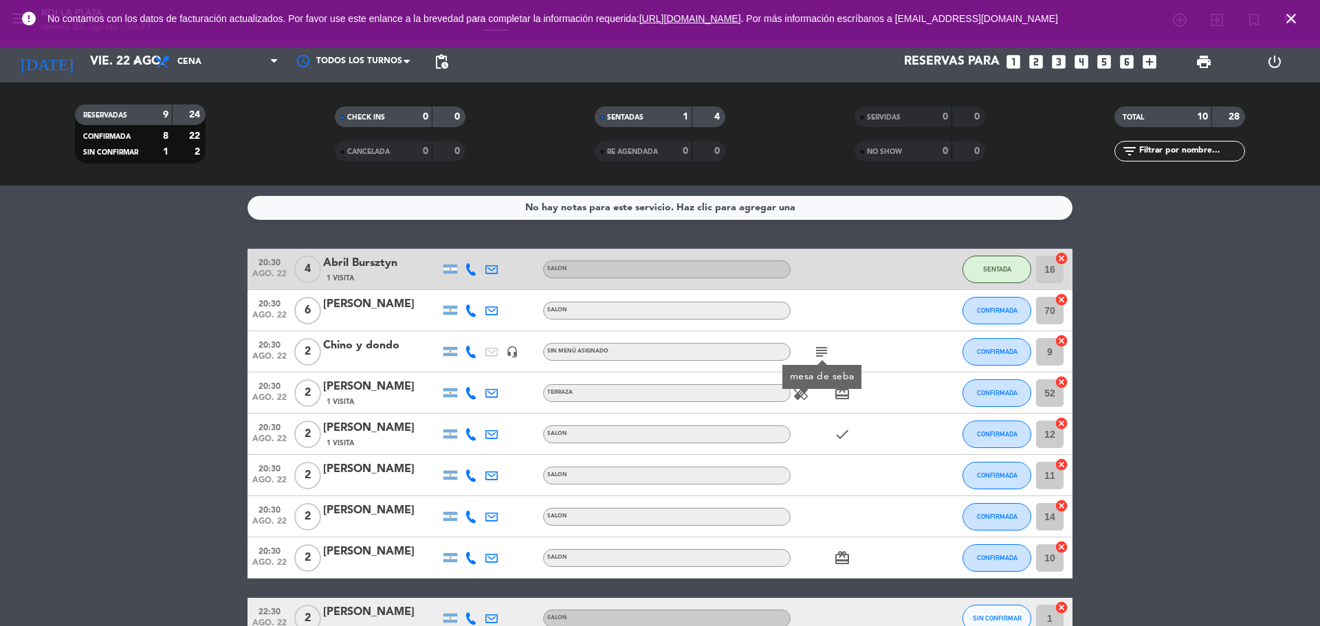
click at [0, 294] on bookings-row "20:30 [DATE] [DATE] Bursztyn 1 Visita SALON SENTADA 16 cancel 20:30 [DATE] 6 [P…" at bounding box center [660, 465] width 1320 height 432
click at [0, 306] on bookings-row "20:30 [DATE] [DATE] Bursztyn 1 Visita SALON SENTADA 16 cancel 20:30 [DATE] 6 [P…" at bounding box center [660, 465] width 1320 height 432
click at [1275, 352] on bookings-row "20:30 [DATE] [DATE] Bursztyn 1 Visita SALON SENTADA 16 cancel 20:30 [DATE] 6 [P…" at bounding box center [660, 465] width 1320 height 432
click at [1304, 402] on bookings-row "20:30 [DATE] [DATE] Bursztyn 1 Visita SALON SENTADA 16 cancel 20:30 [DATE] 6 [P…" at bounding box center [660, 465] width 1320 height 432
click at [1023, 387] on button "CONFIRMADA" at bounding box center [997, 394] width 69 height 28
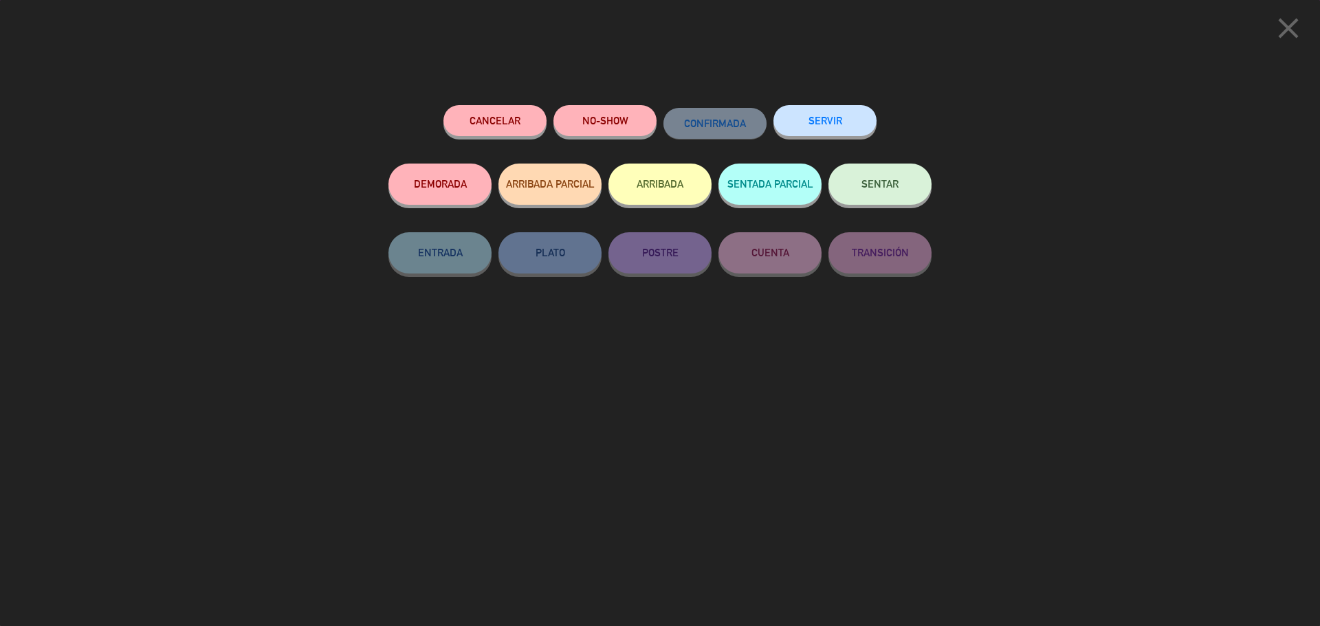
click at [891, 193] on button "SENTAR" at bounding box center [879, 184] width 103 height 41
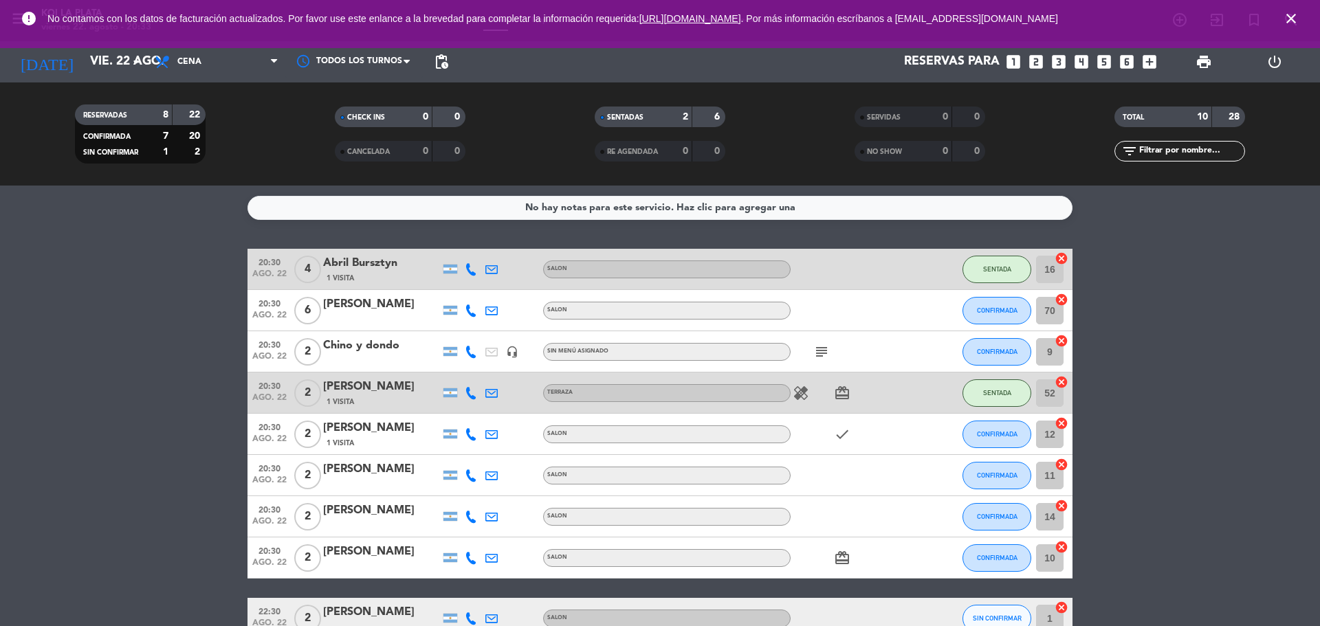
click at [1264, 465] on bookings-row "20:30 [DATE] [DATE] Bursztyn 1 Visita SALON SENTADA 16 cancel 20:30 [DATE] 6 [P…" at bounding box center [660, 465] width 1320 height 432
click at [1267, 322] on bookings-row "20:30 [DATE] [DATE] Bursztyn 1 Visita SALON SENTADA 16 cancel 20:30 [DATE] 6 [P…" at bounding box center [660, 465] width 1320 height 432
click at [1002, 470] on button "CONFIRMADA" at bounding box center [997, 476] width 69 height 28
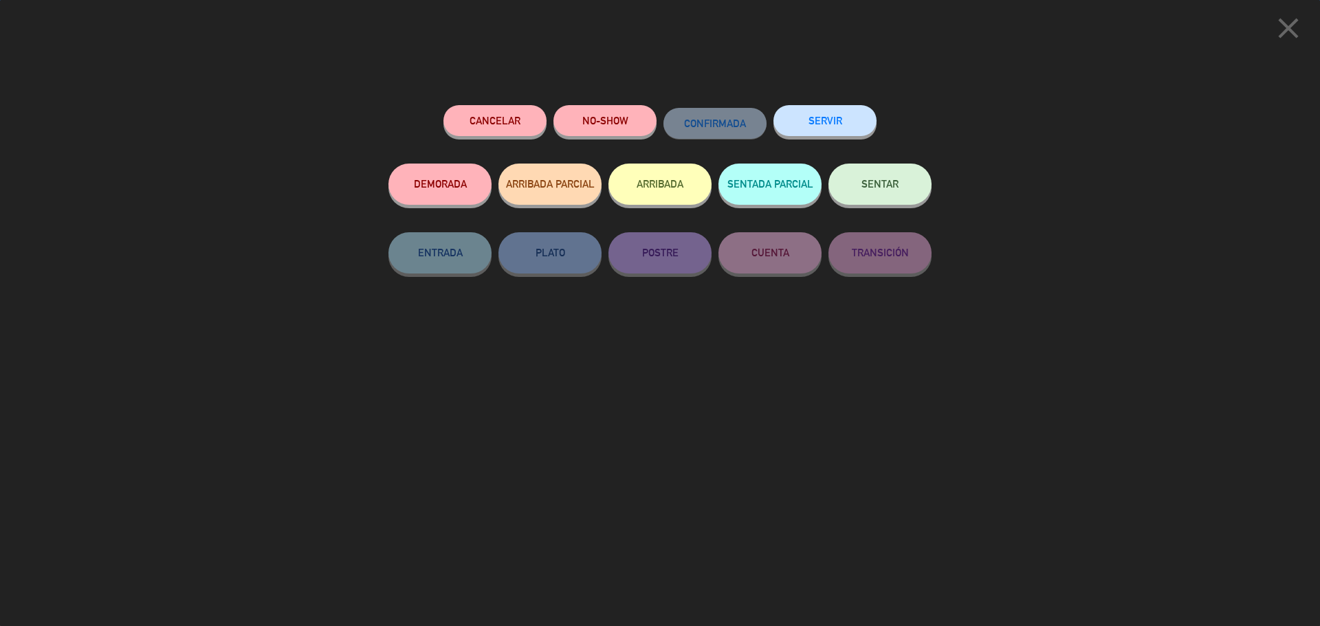
click at [861, 171] on button "SENTAR" at bounding box center [879, 184] width 103 height 41
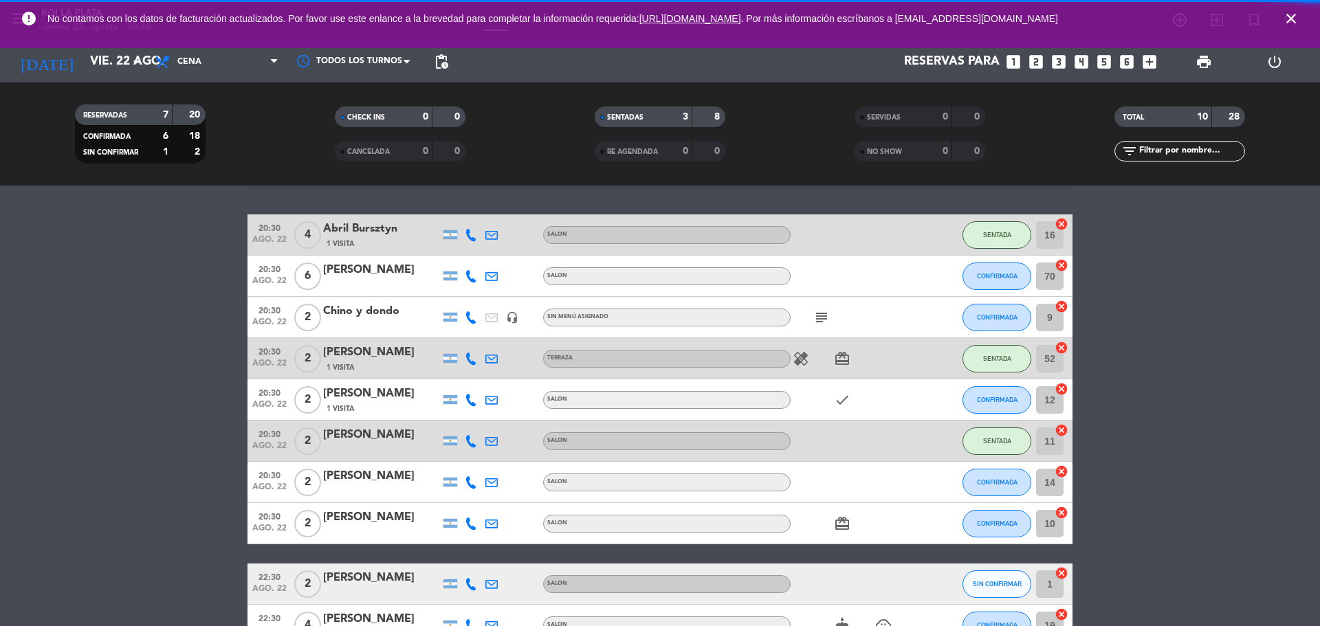
scroll to position [69, 0]
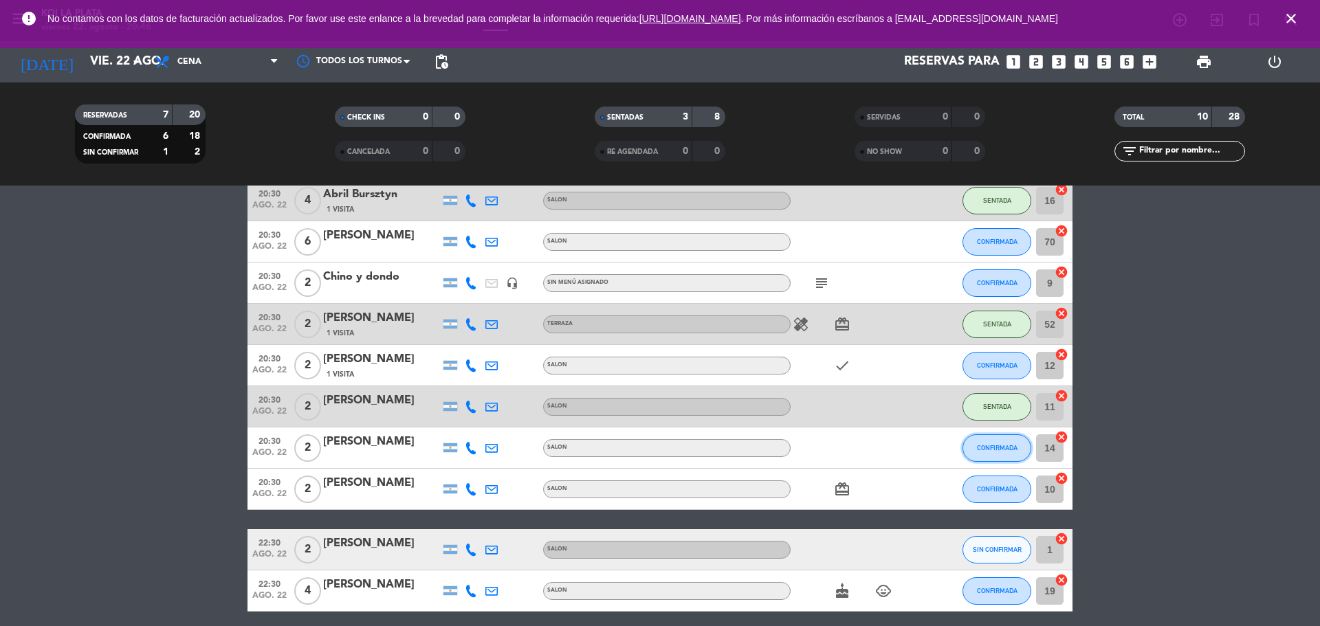
click at [970, 450] on button "CONFIRMADA" at bounding box center [997, 449] width 69 height 28
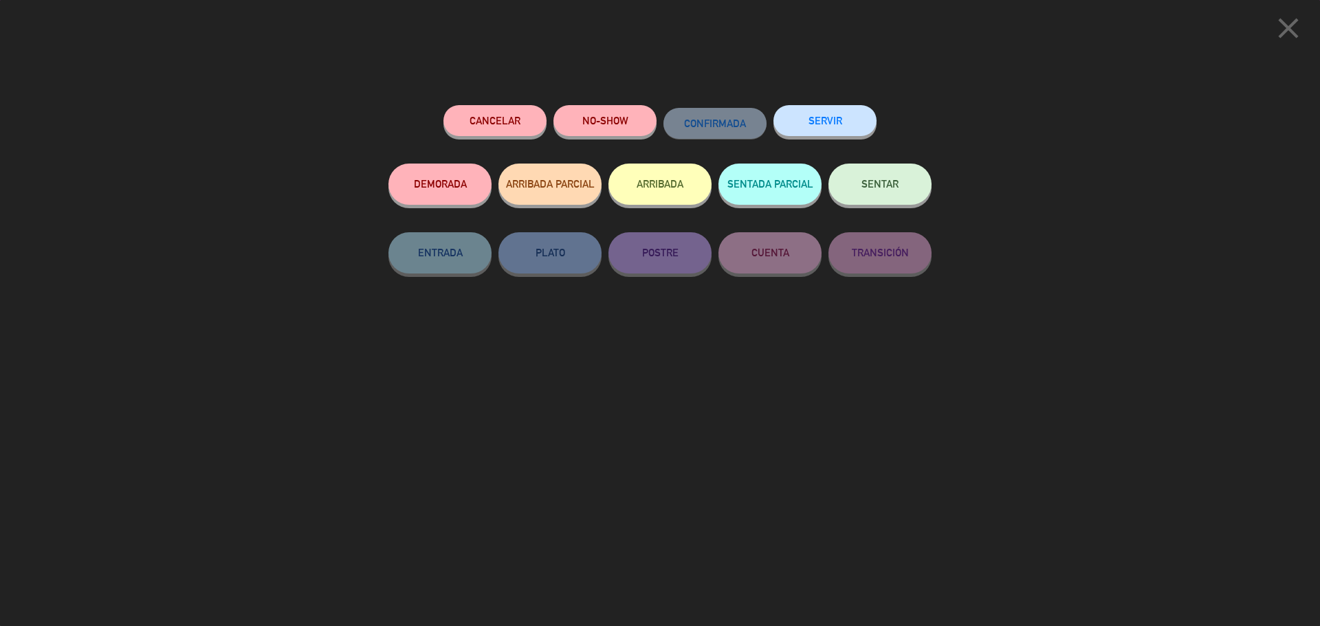
click at [883, 198] on button "SENTAR" at bounding box center [879, 184] width 103 height 41
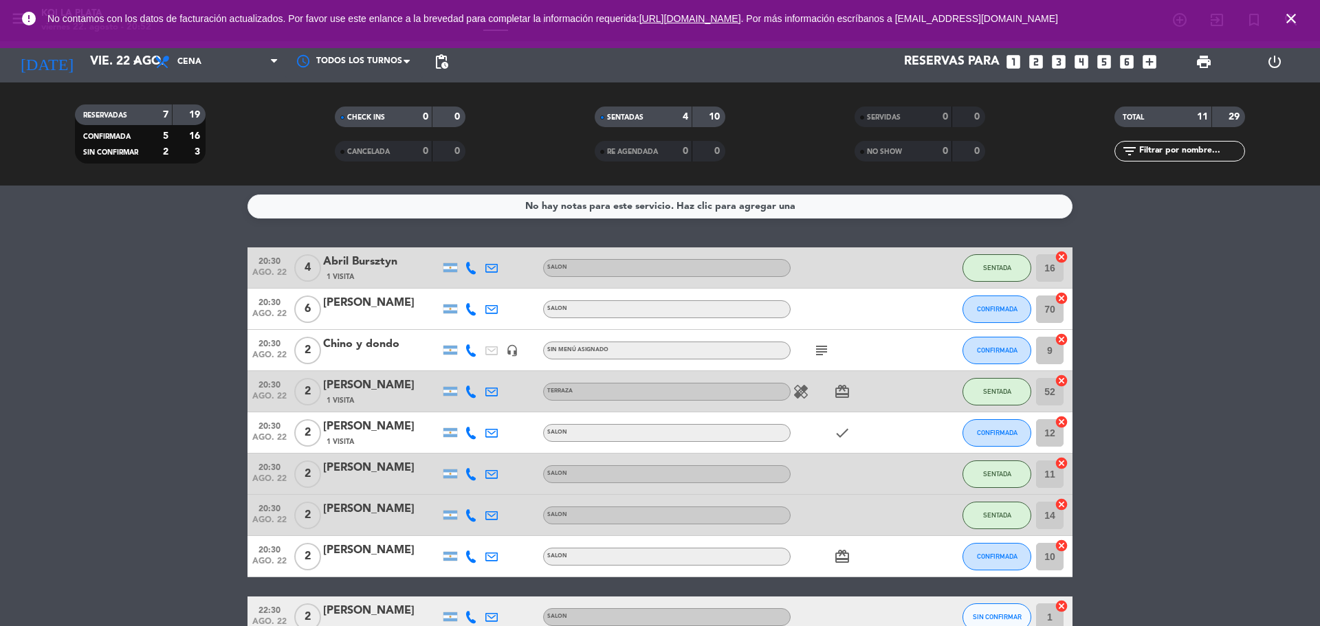
scroll to position [0, 0]
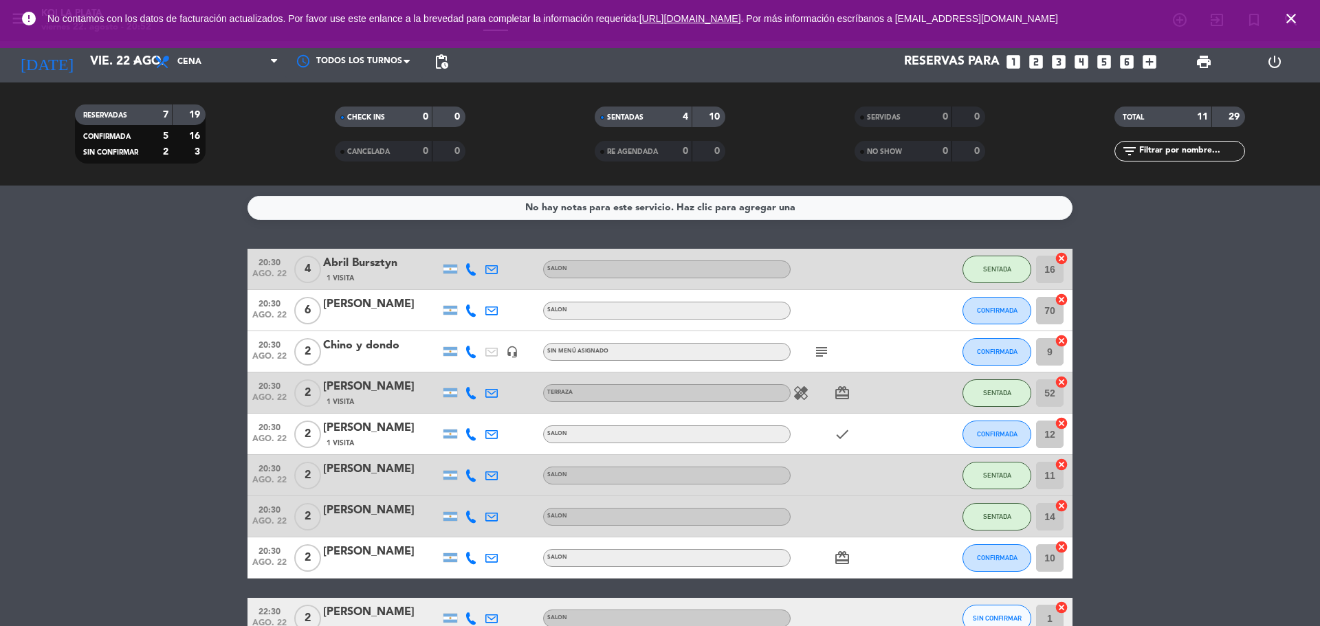
click at [1311, 301] on bookings-row "20:30 [DATE] [DATE] Bursztyn 1 Visita SALON SENTADA 16 cancel 20:30 [DATE] 6 [P…" at bounding box center [660, 485] width 1320 height 473
click at [176, 56] on span "Cena" at bounding box center [217, 62] width 138 height 30
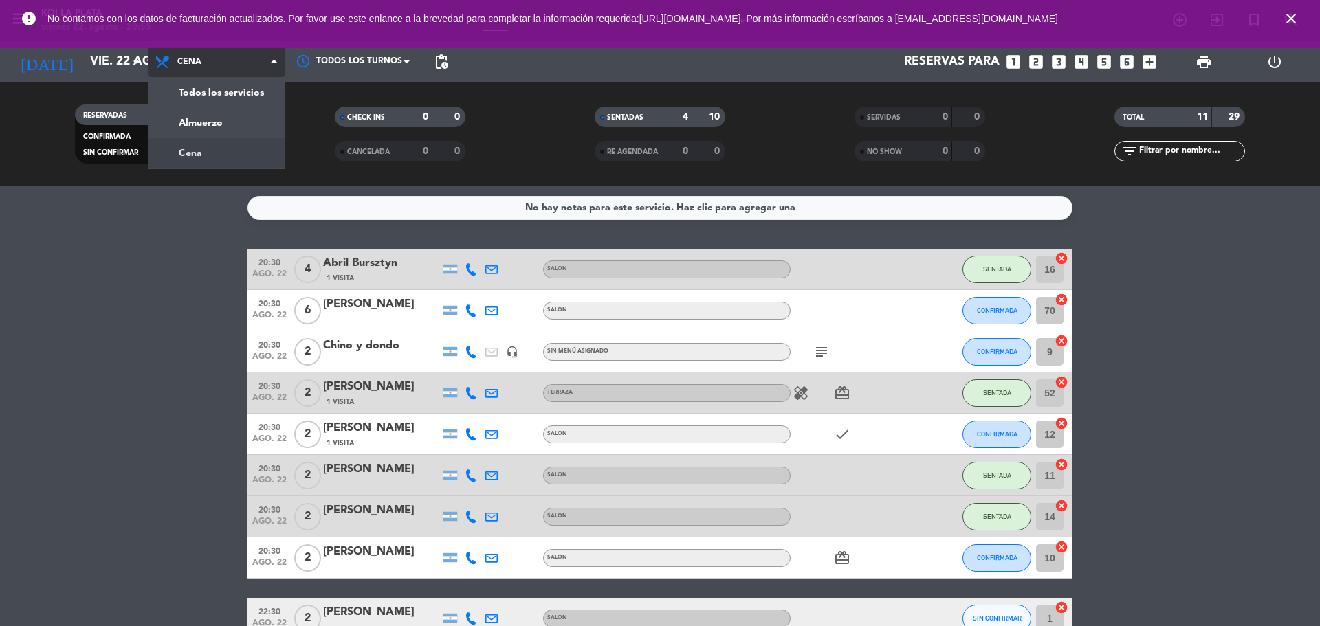
click at [176, 56] on span "Cena" at bounding box center [217, 62] width 138 height 30
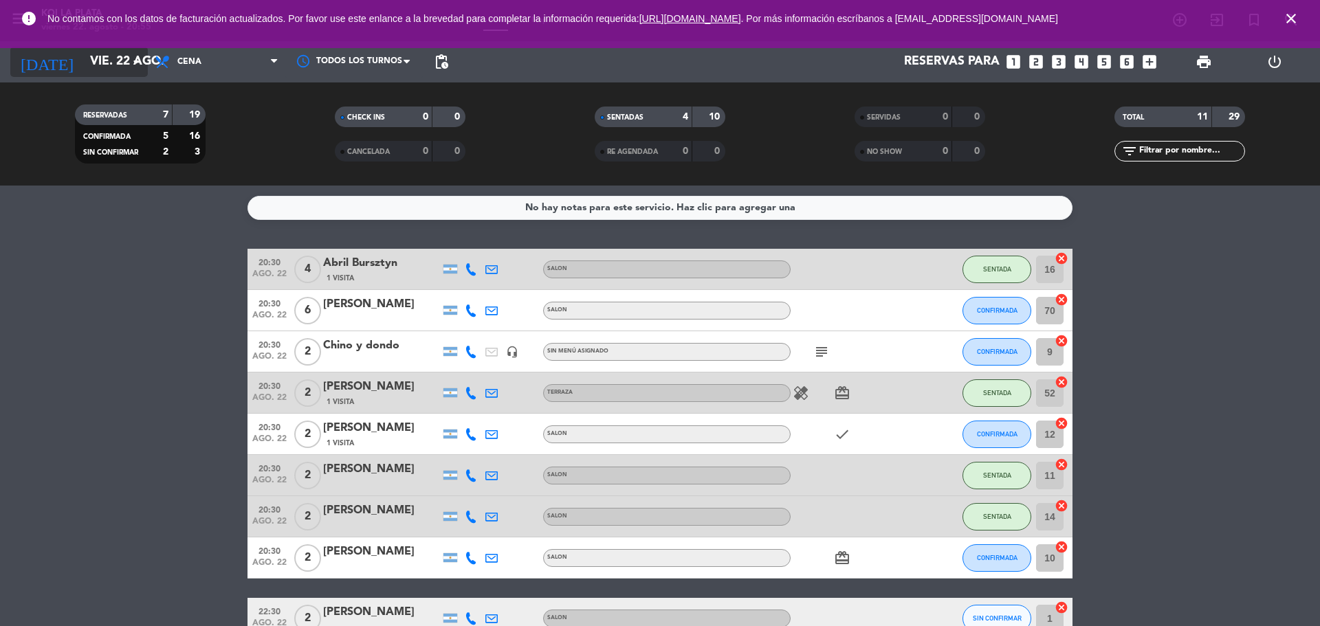
click at [143, 54] on icon "arrow_drop_down" at bounding box center [136, 62] width 17 height 17
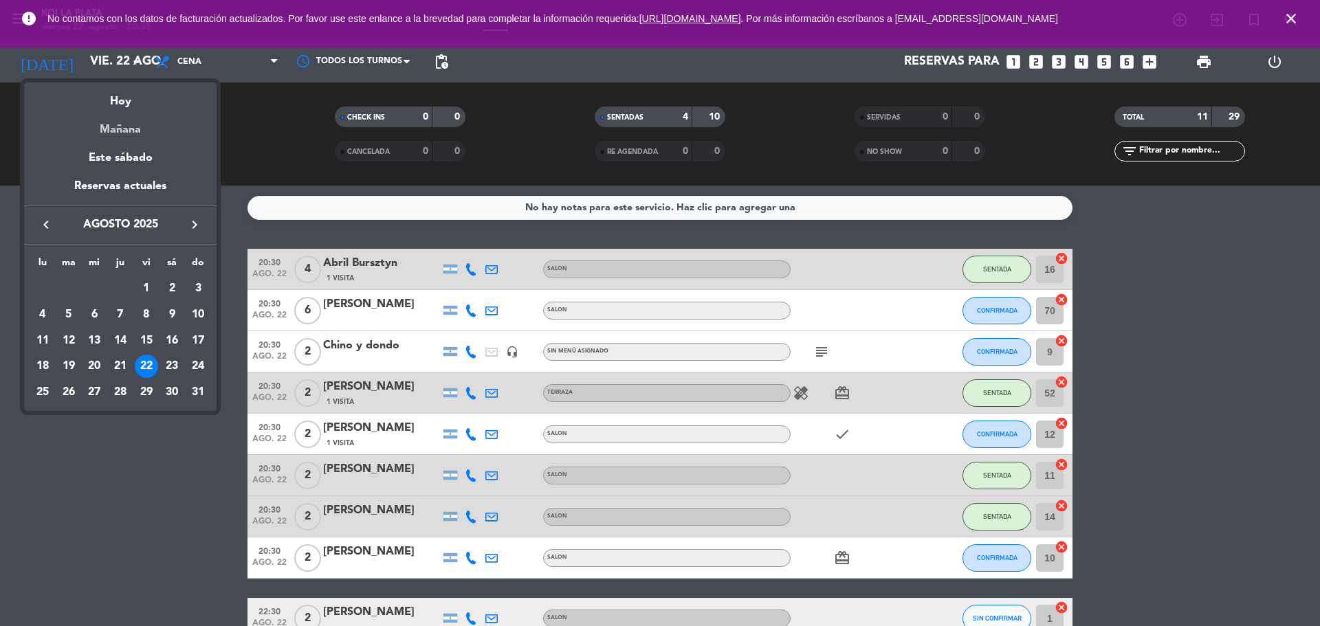
click at [150, 122] on div "Mañana" at bounding box center [120, 125] width 193 height 28
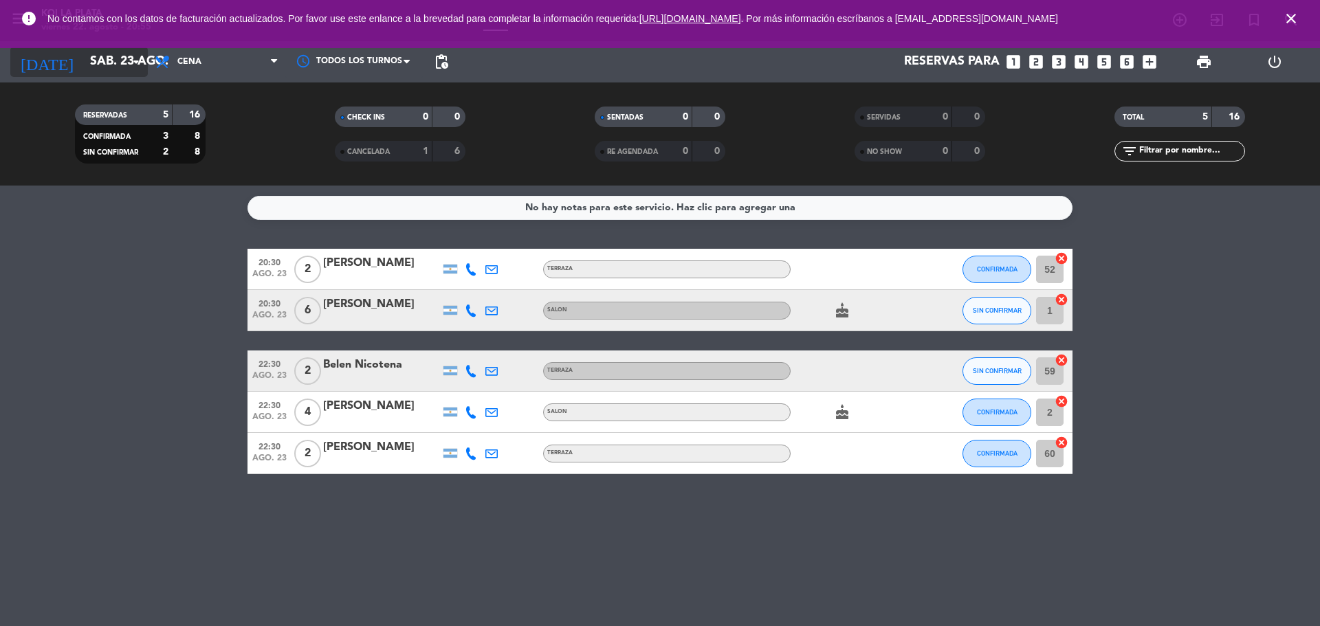
click at [102, 65] on input "sáb. 23 ago." at bounding box center [163, 62] width 160 height 28
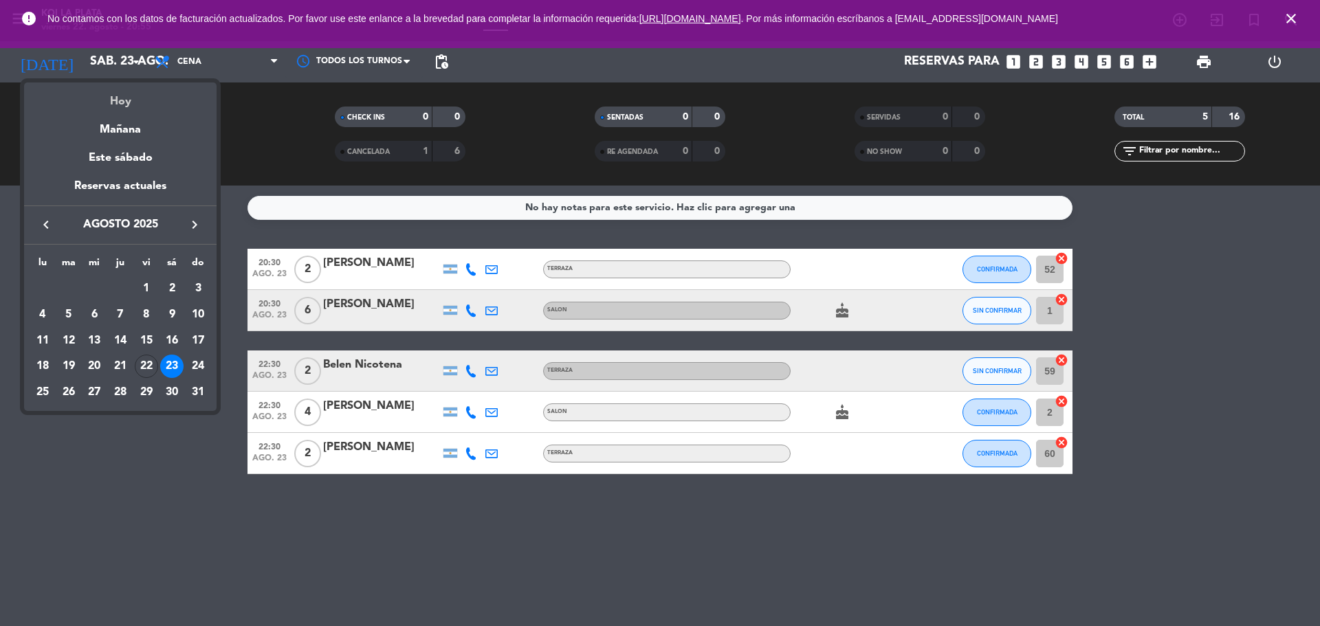
click at [100, 104] on div "Hoy" at bounding box center [120, 97] width 193 height 28
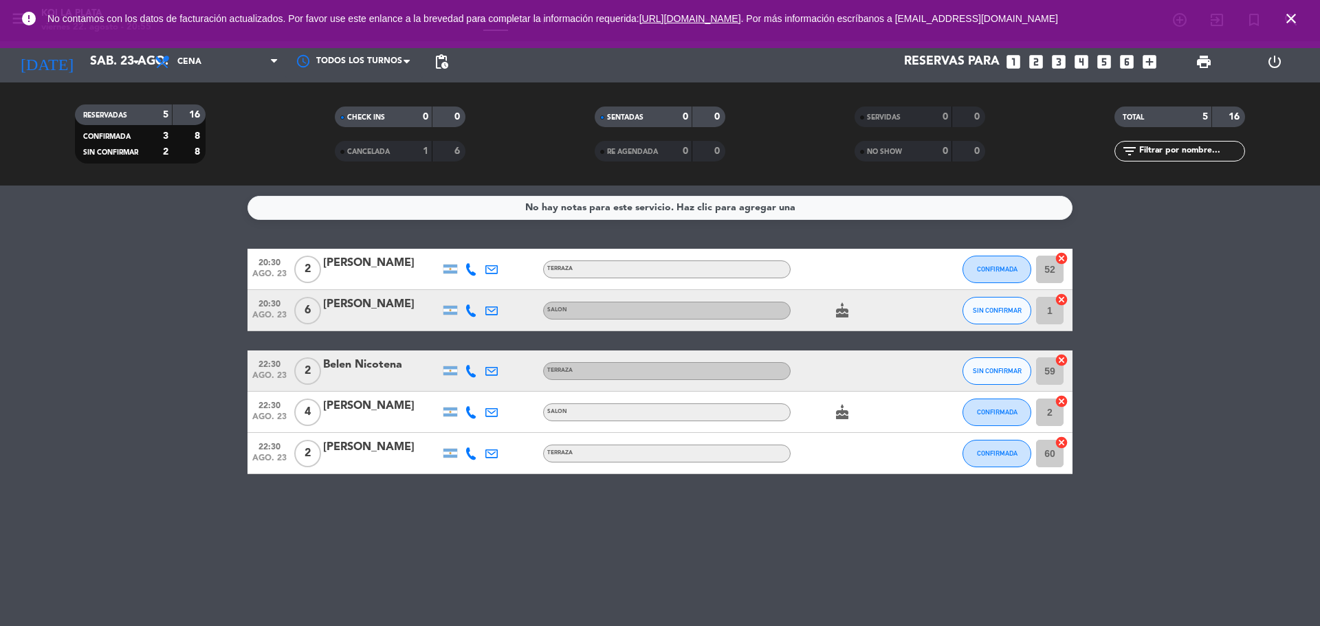
type input "vie. 22 ago."
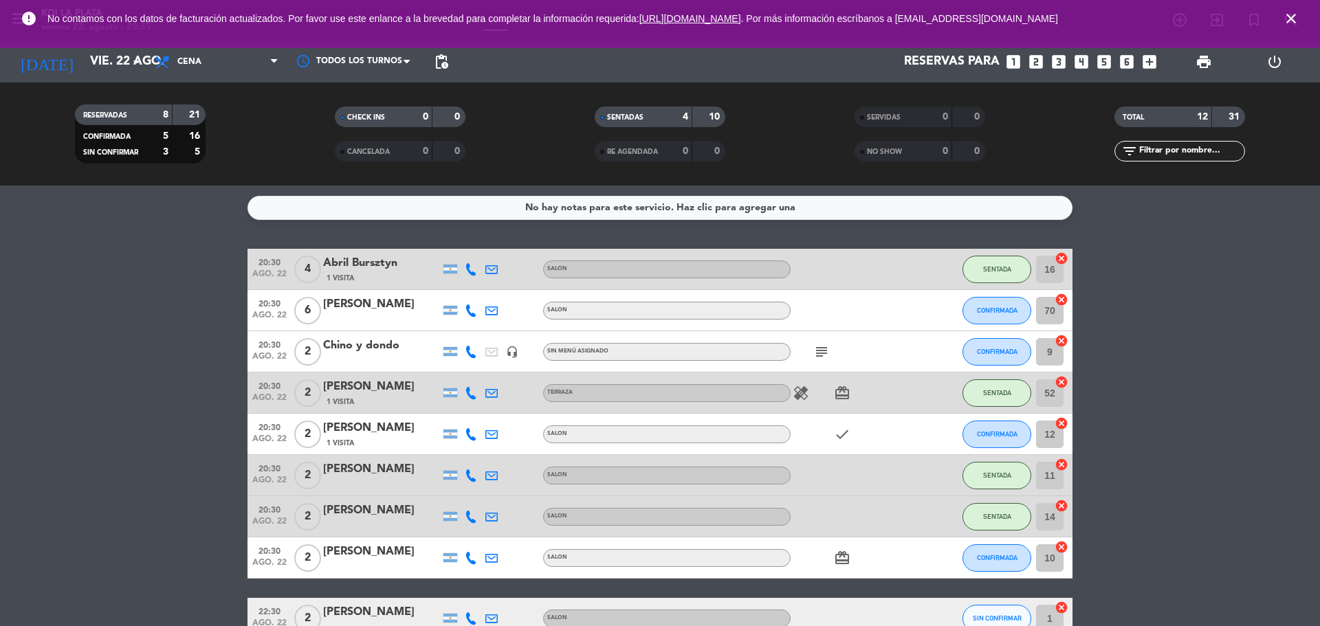
click at [344, 300] on div "[PERSON_NAME]" at bounding box center [381, 305] width 117 height 18
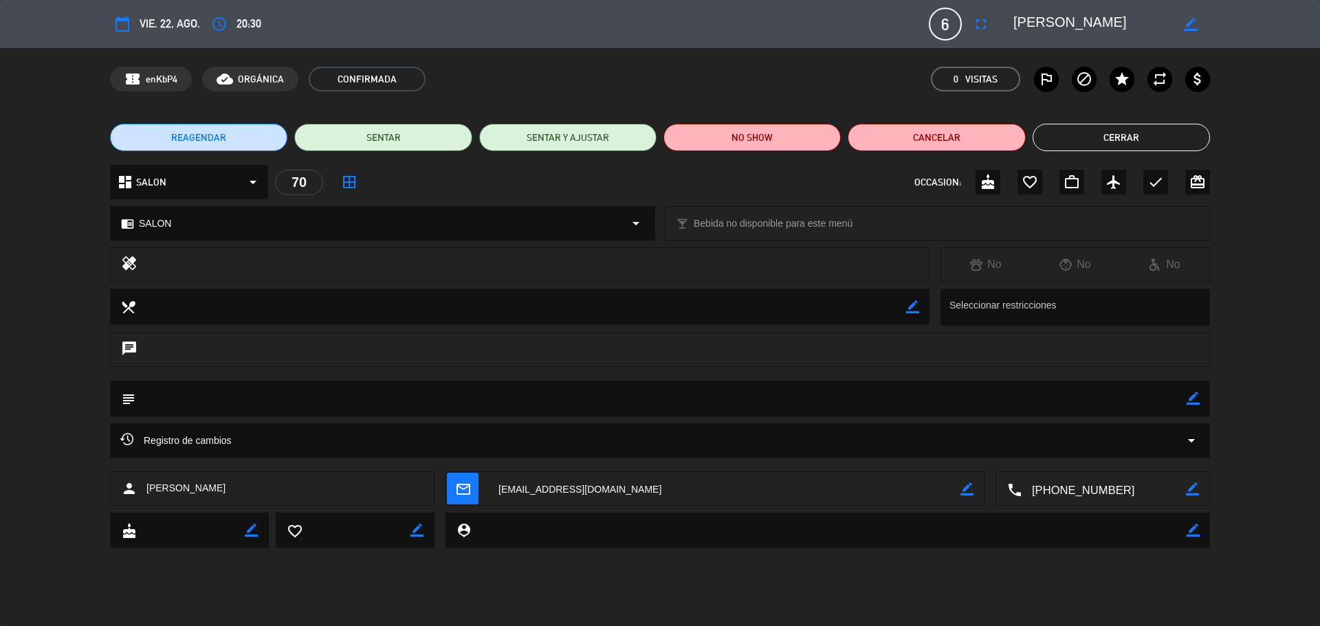
click at [1142, 130] on button "Cerrar" at bounding box center [1121, 138] width 177 height 28
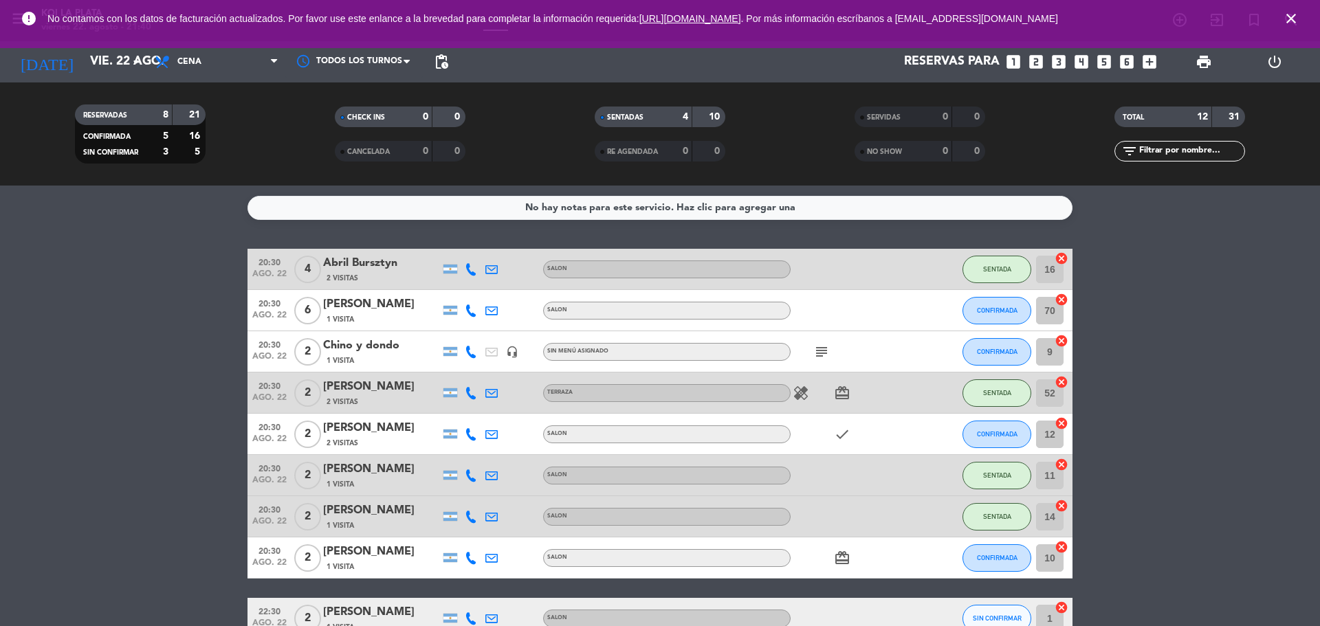
click at [1273, 413] on bookings-row "20:30 [DATE] [DATE] Bursztyn 2 Visitas SALON SENTADA 16 cancel 20:30 [DATE] 6 […" at bounding box center [660, 506] width 1320 height 514
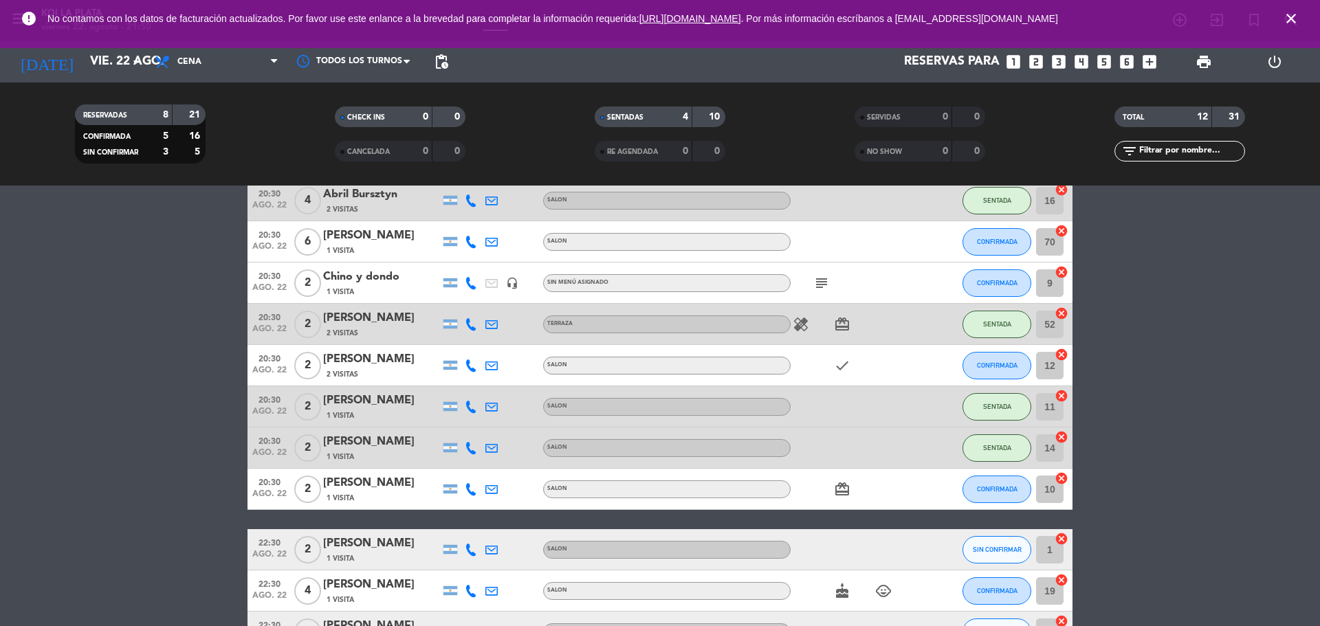
scroll to position [206, 0]
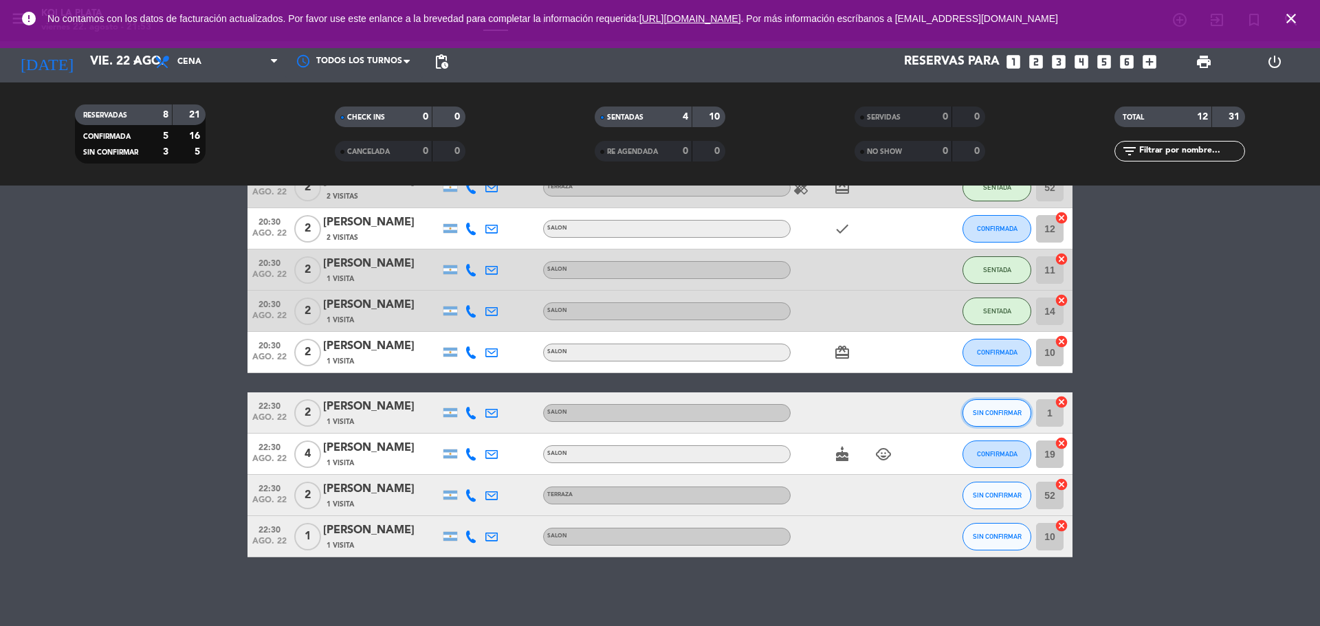
click at [989, 402] on button "SIN CONFIRMAR" at bounding box center [997, 413] width 69 height 28
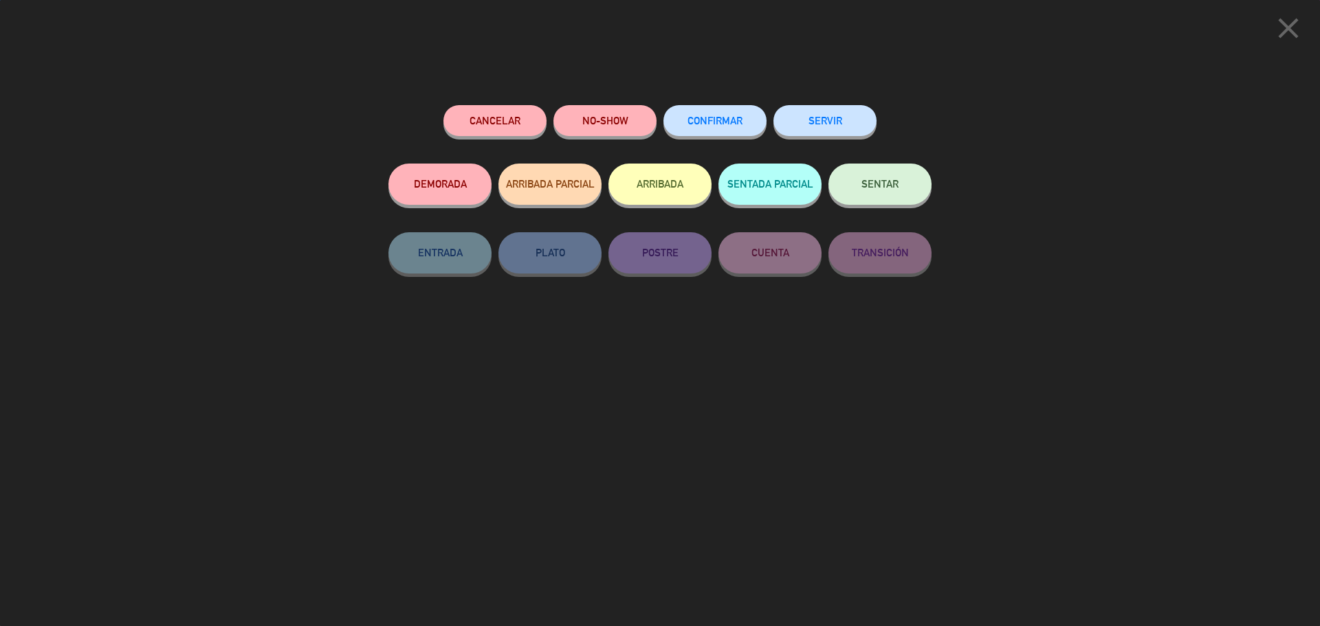
click at [731, 116] on button "CONFIRMAR" at bounding box center [714, 120] width 103 height 31
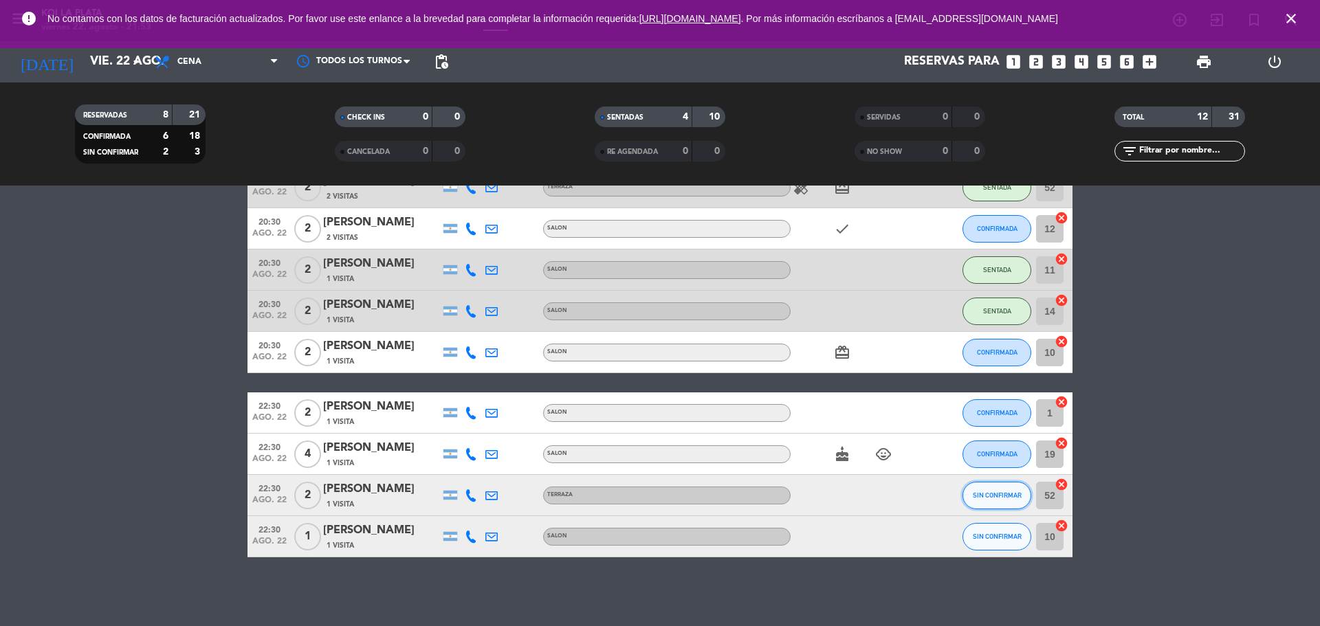
click at [988, 492] on button "SIN CONFIRMAR" at bounding box center [997, 496] width 69 height 28
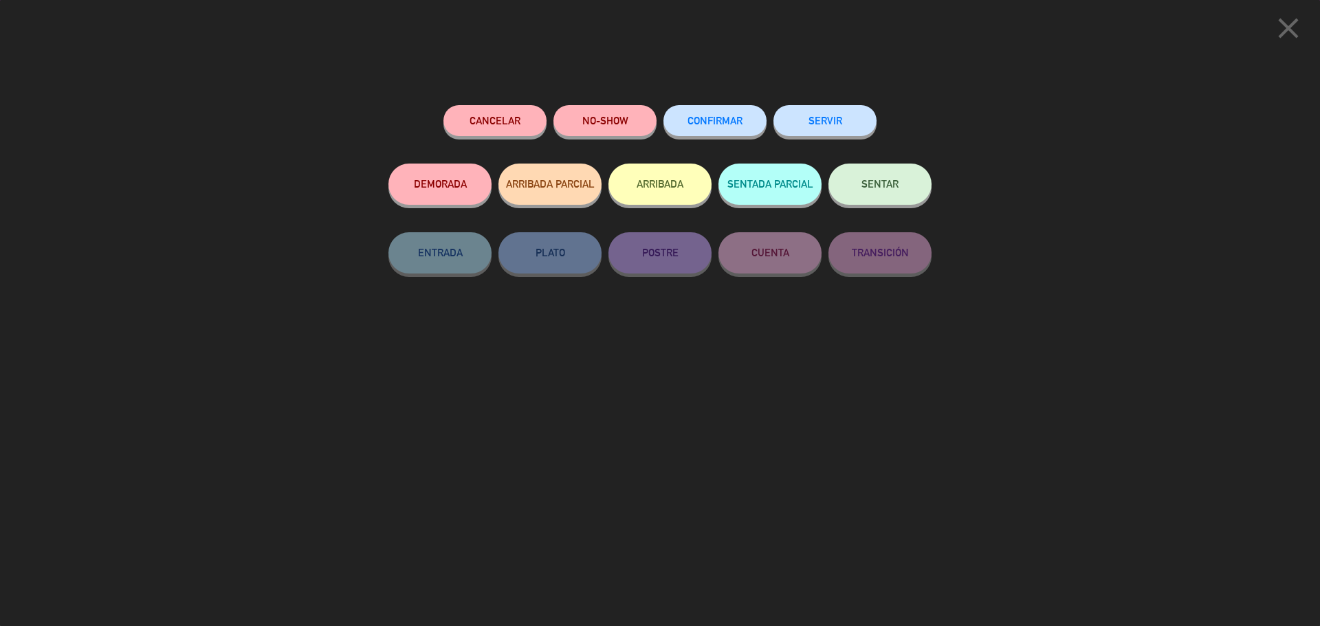
click at [721, 122] on span "CONFIRMAR" at bounding box center [715, 121] width 55 height 12
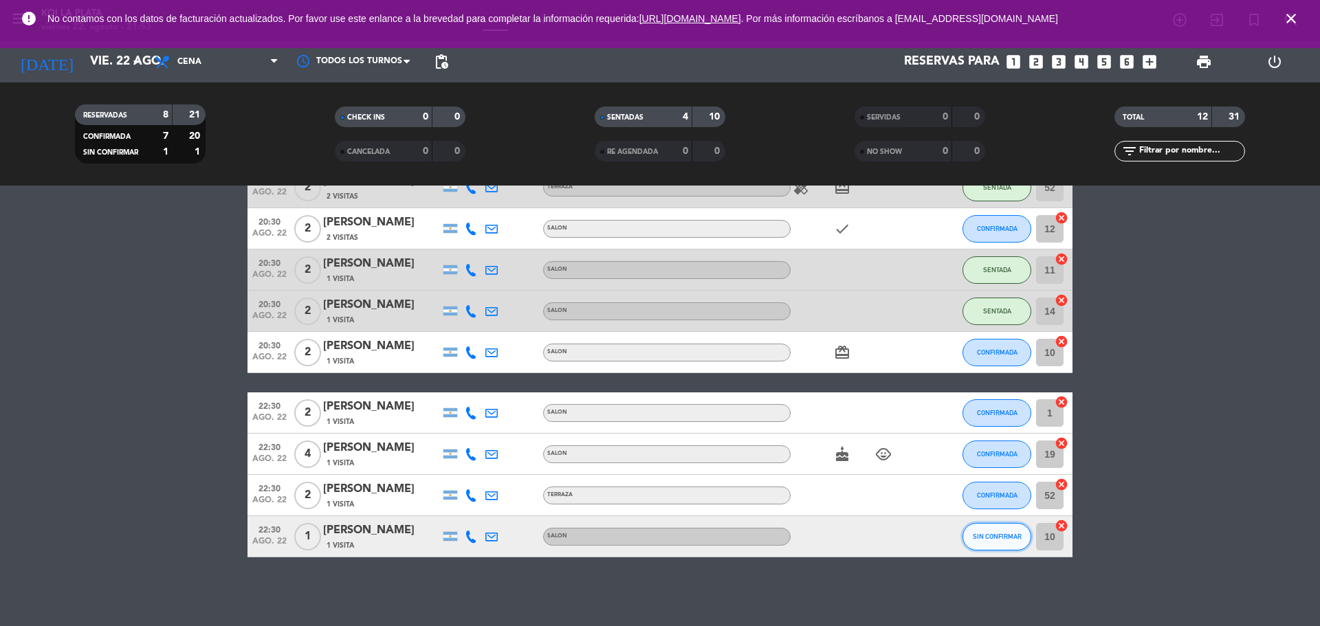
click at [1002, 529] on button "SIN CONFIRMAR" at bounding box center [997, 537] width 69 height 28
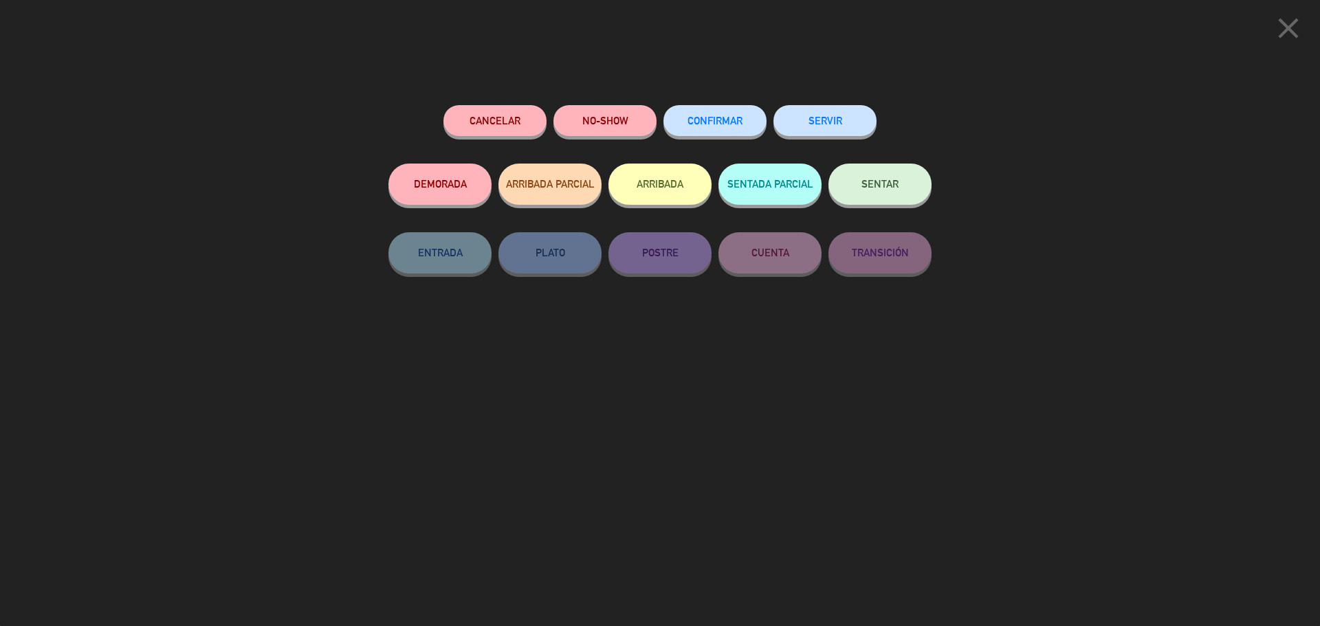
click at [682, 118] on button "CONFIRMAR" at bounding box center [714, 120] width 103 height 31
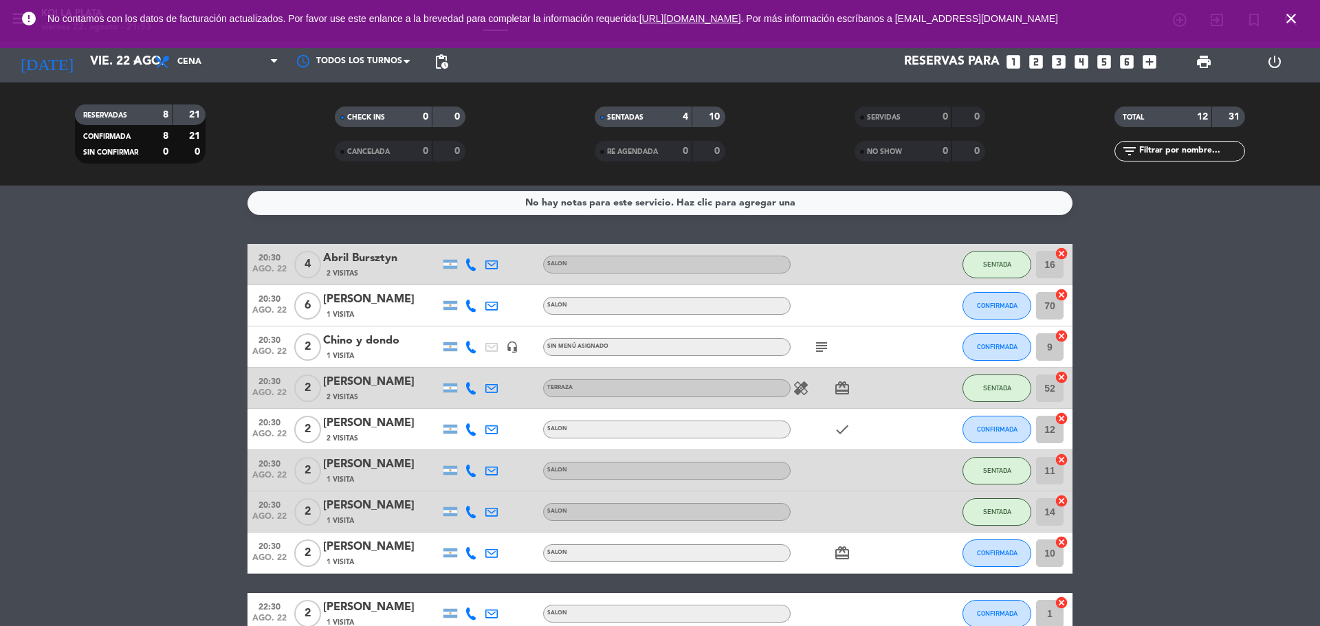
scroll to position [0, 0]
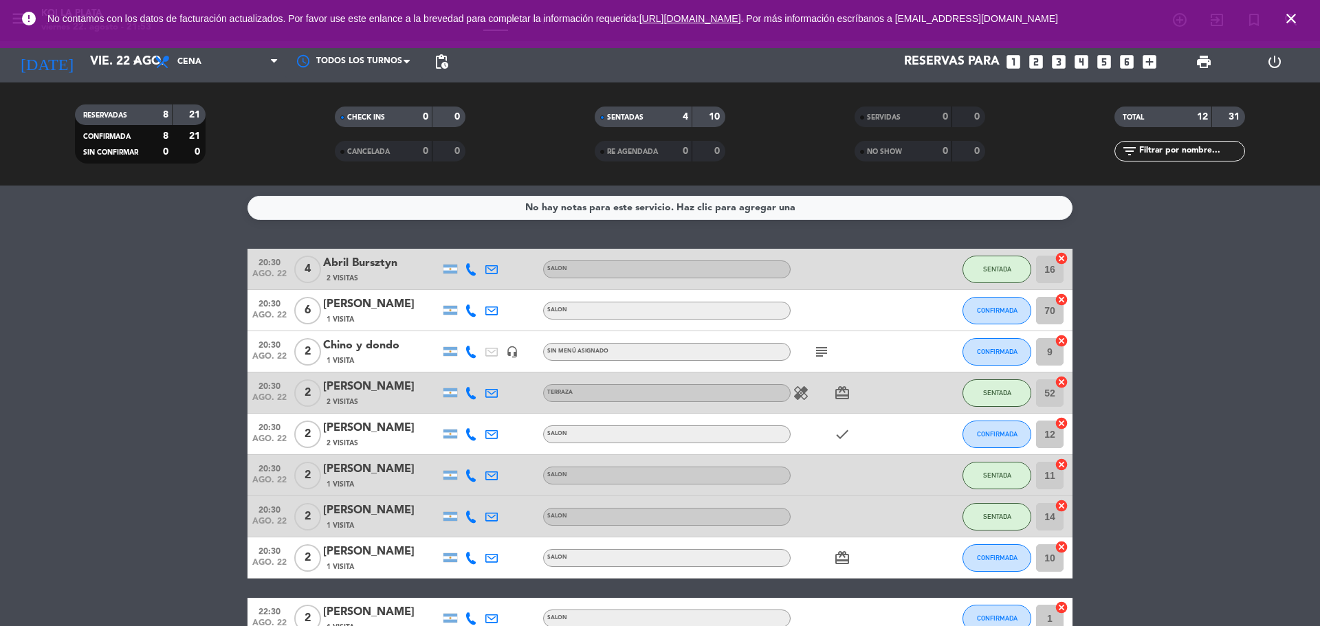
click at [1004, 329] on div "CONFIRMADA" at bounding box center [997, 310] width 69 height 41
click at [998, 361] on button "CONFIRMADA" at bounding box center [997, 352] width 69 height 28
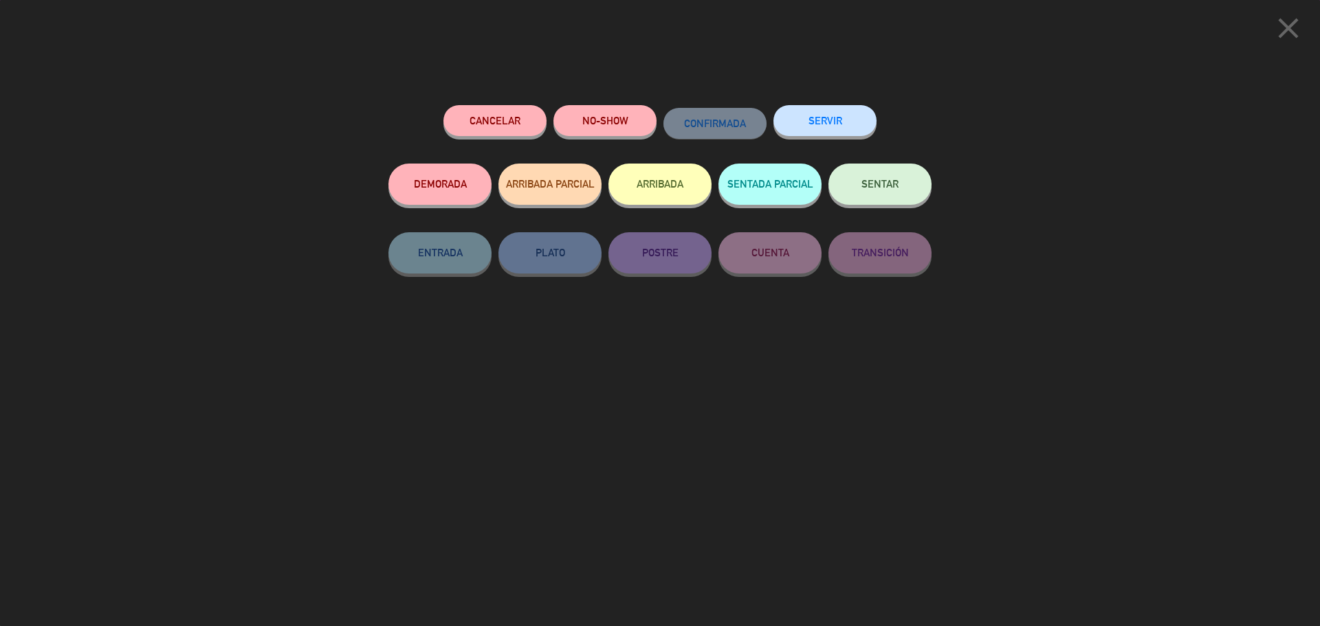
click at [839, 179] on button "SENTAR" at bounding box center [879, 184] width 103 height 41
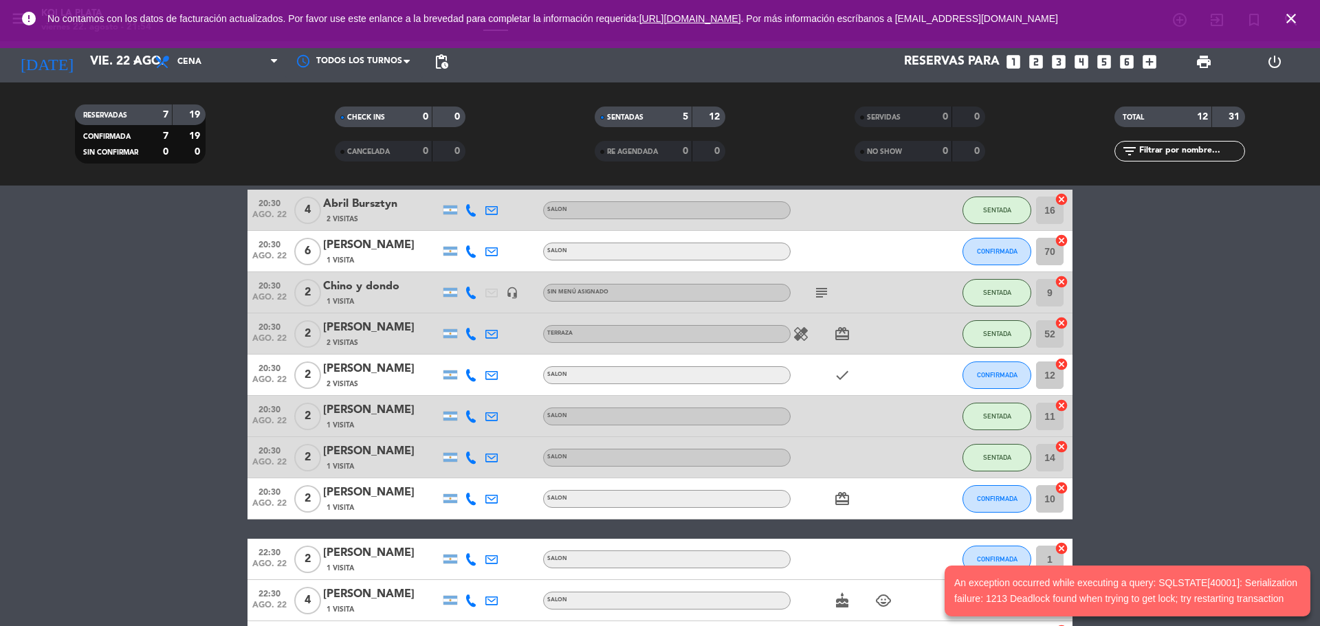
scroll to position [138, 0]
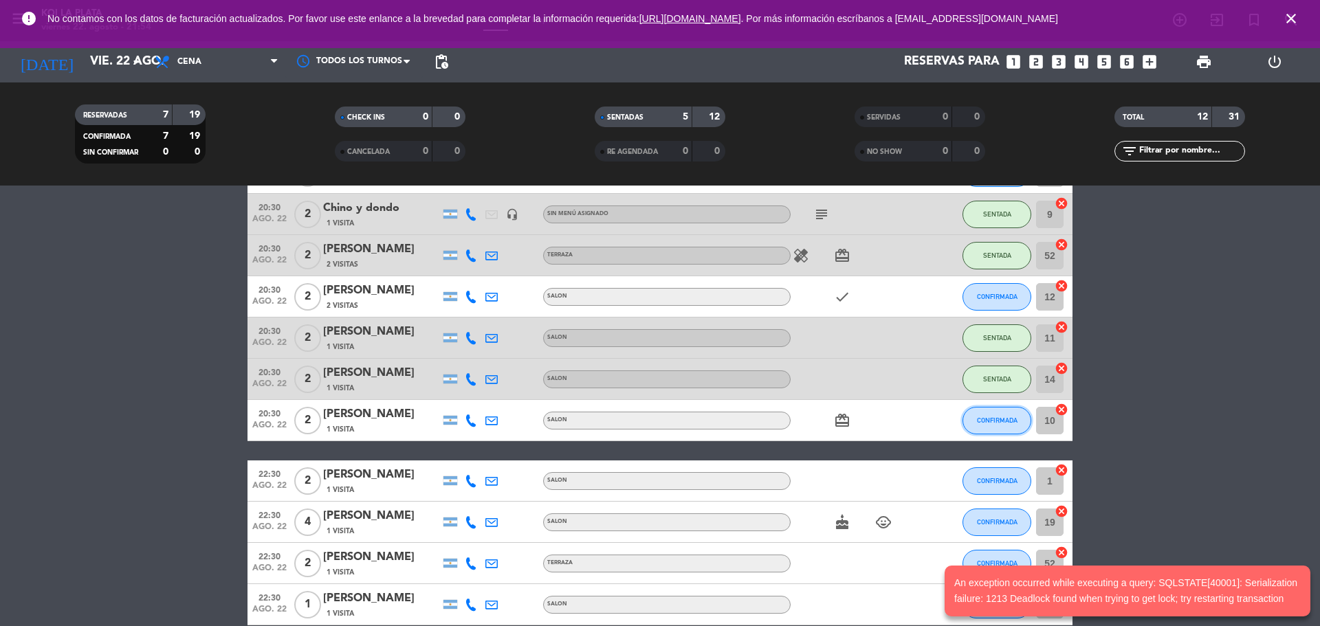
click at [989, 415] on button "CONFIRMADA" at bounding box center [997, 421] width 69 height 28
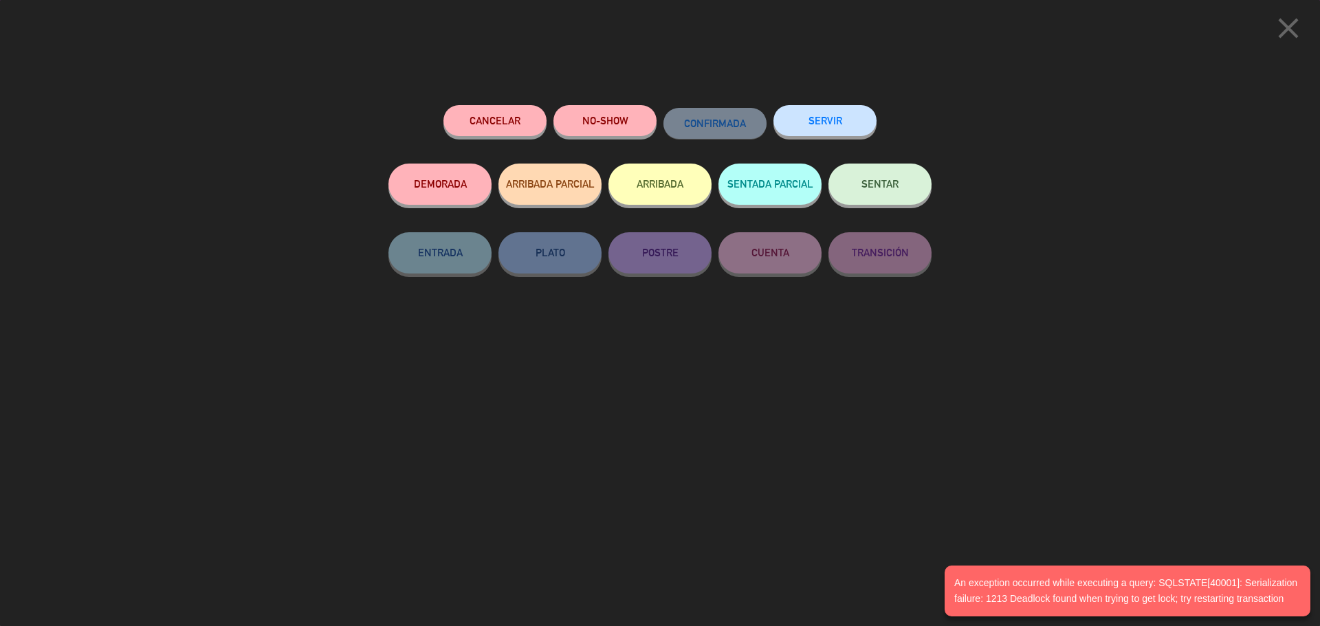
click at [872, 201] on button "SENTAR" at bounding box center [879, 184] width 103 height 41
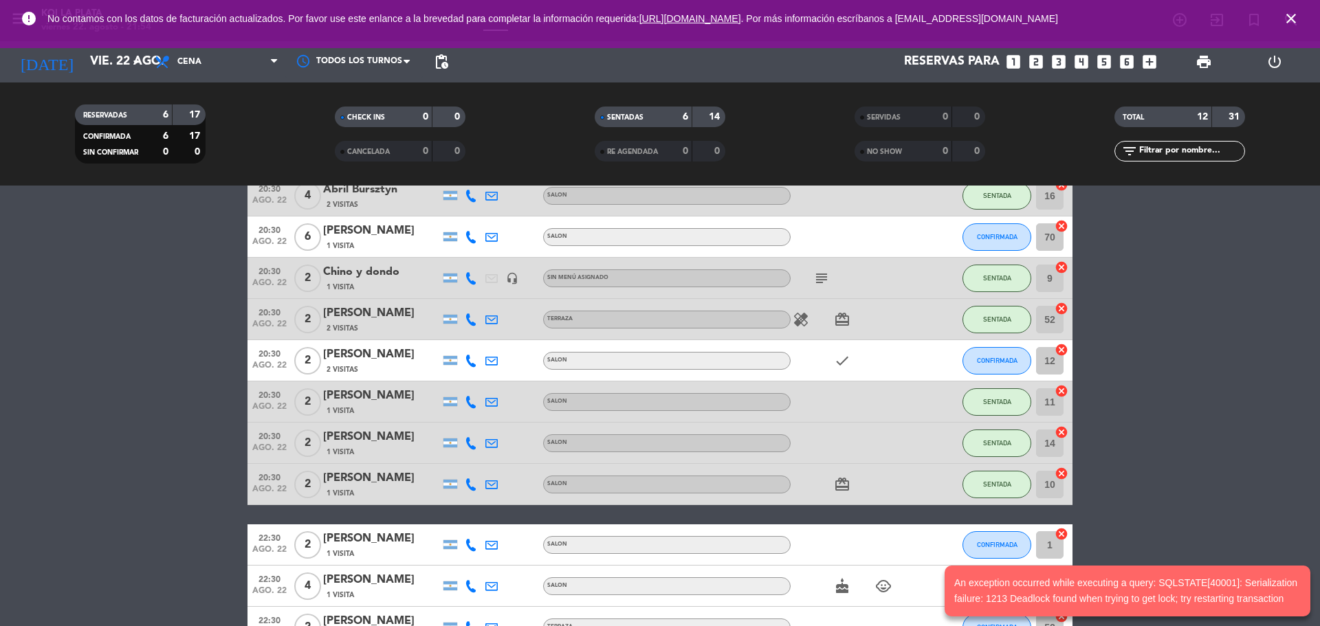
scroll to position [0, 0]
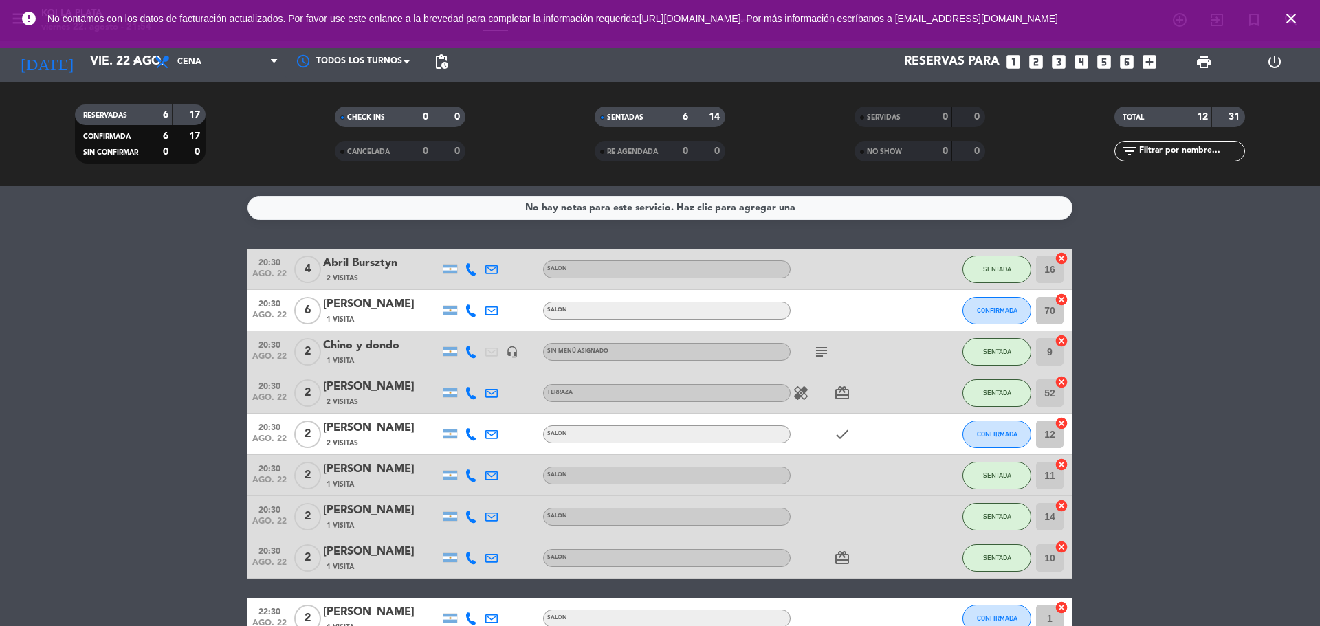
click at [985, 449] on div "CONFIRMADA" at bounding box center [997, 434] width 69 height 41
click at [985, 437] on span "CONFIRMADA" at bounding box center [997, 434] width 41 height 8
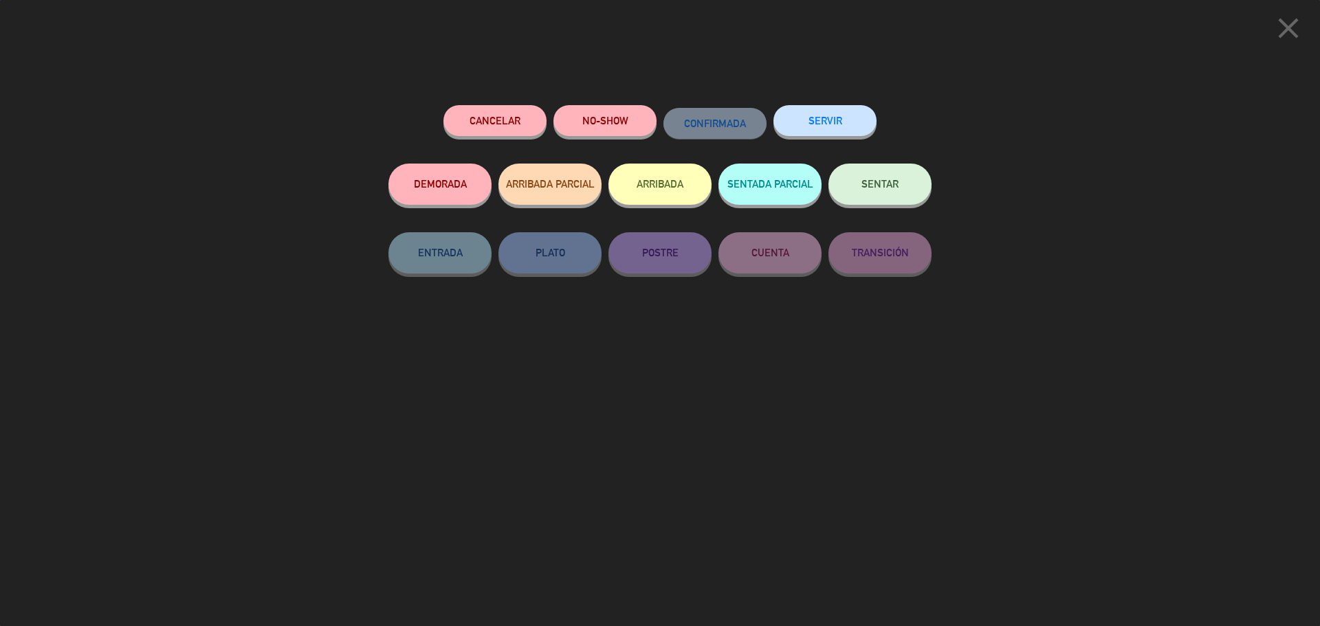
click at [880, 197] on button "SENTAR" at bounding box center [879, 184] width 103 height 41
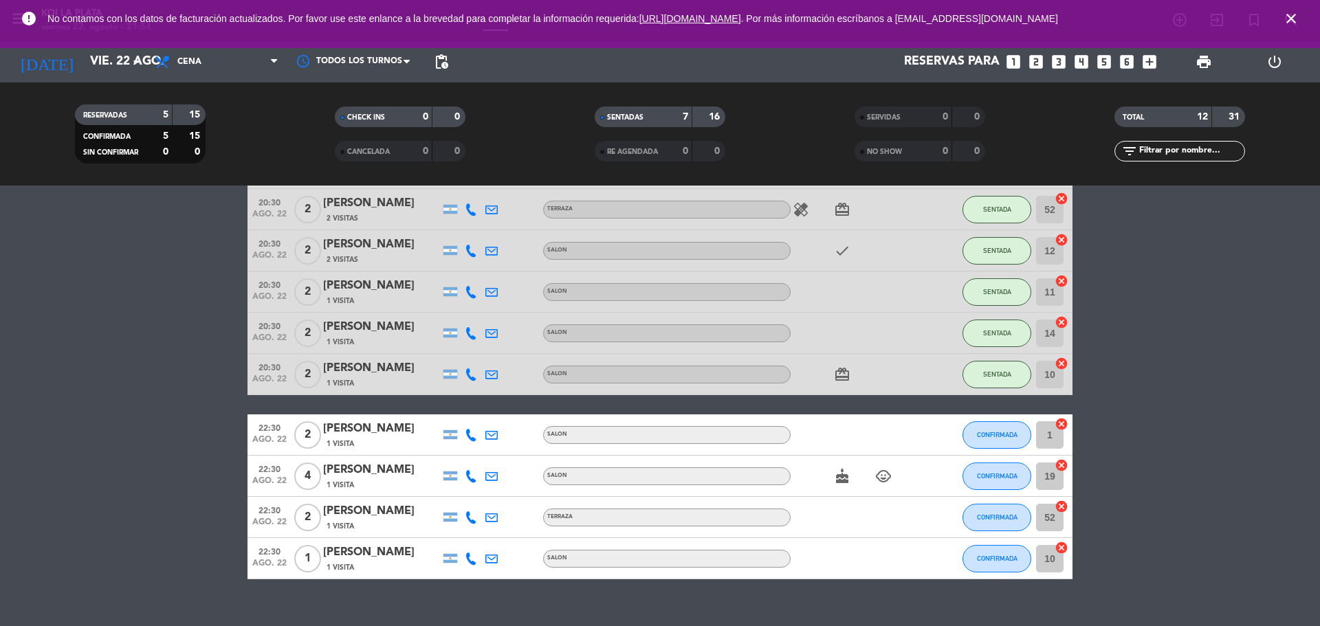
scroll to position [206, 0]
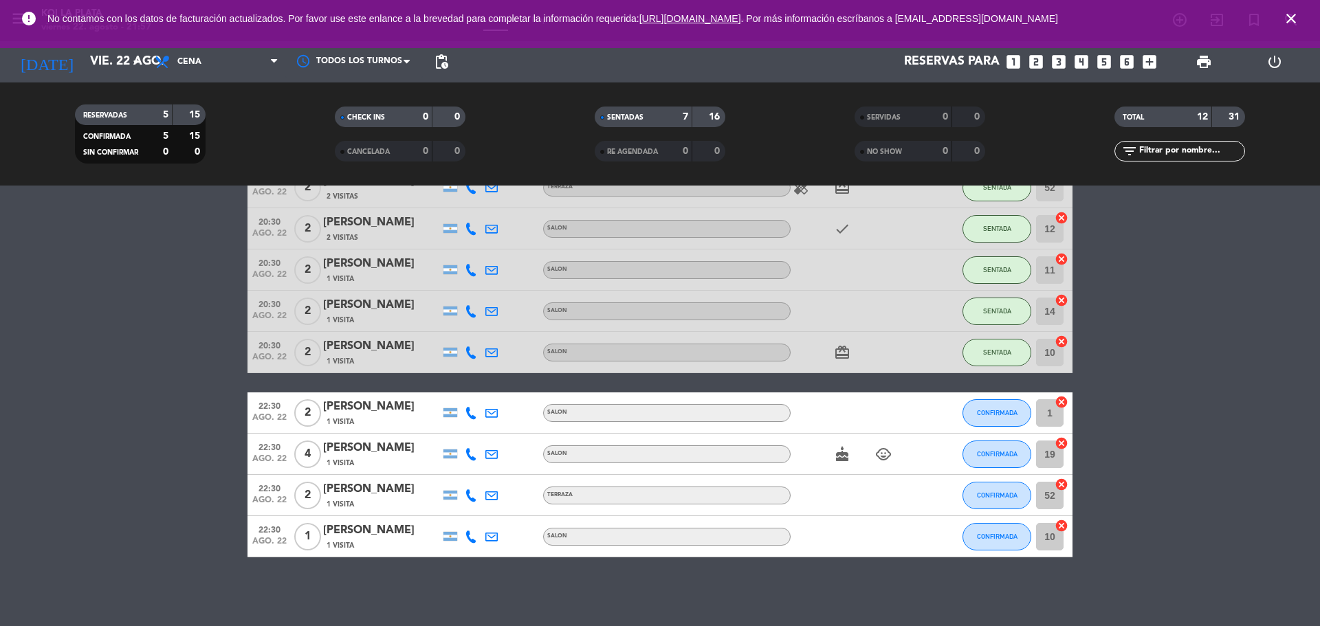
click at [1308, 216] on bookings-row "20:30 [DATE] [DATE] Bursztyn 2 Visitas SALON SENTADA 16 cancel 20:30 [DATE] 6 […" at bounding box center [660, 300] width 1320 height 514
click at [982, 407] on button "CONFIRMADA" at bounding box center [997, 413] width 69 height 28
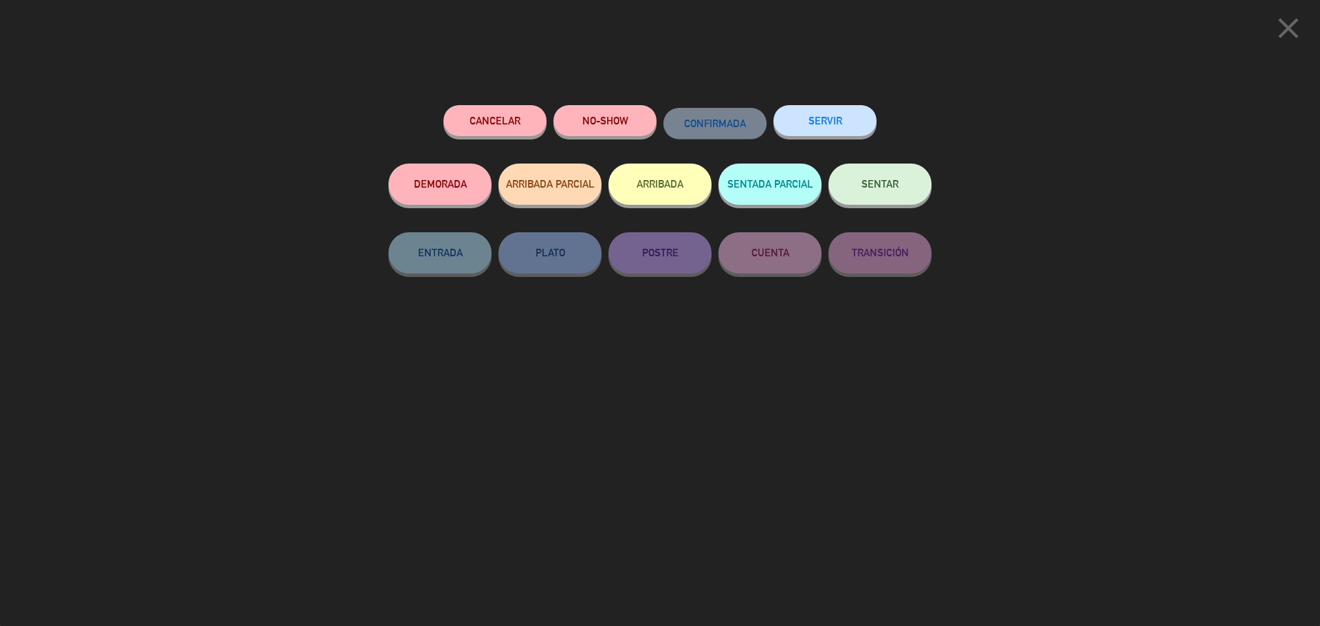
click at [1295, 30] on icon "close" at bounding box center [1288, 28] width 34 height 34
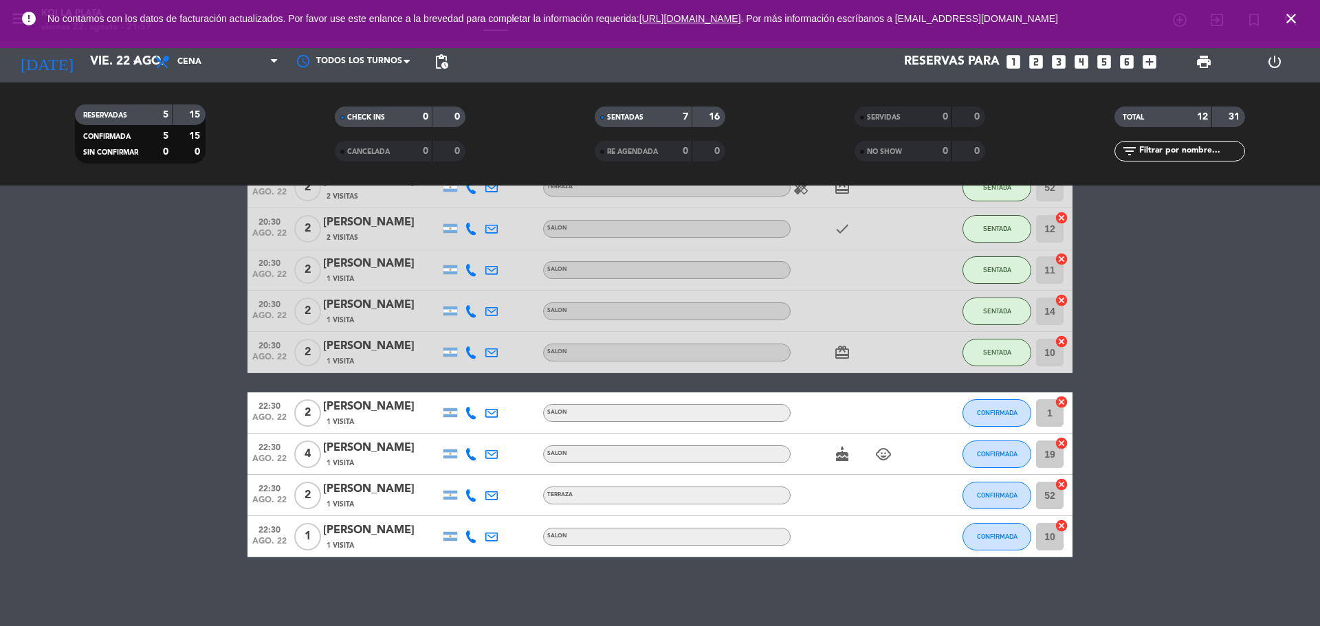
click at [1296, 197] on bookings-row "20:30 [DATE] [DATE] Bursztyn 2 Visitas SALON SENTADA 16 cancel 20:30 [DATE] 6 […" at bounding box center [660, 300] width 1320 height 514
click at [1266, 270] on bookings-row "20:30 [DATE] [DATE] Bursztyn 2 Visitas SALON SENTADA 16 cancel 20:30 [DATE] 6 […" at bounding box center [660, 300] width 1320 height 514
click at [1290, 337] on bookings-row "20:30 [DATE] [DATE] Bursztyn 2 Visitas SALON SENTADA 16 cancel 20:30 [DATE] 6 […" at bounding box center [660, 300] width 1320 height 514
